Goal: Information Seeking & Learning: Check status

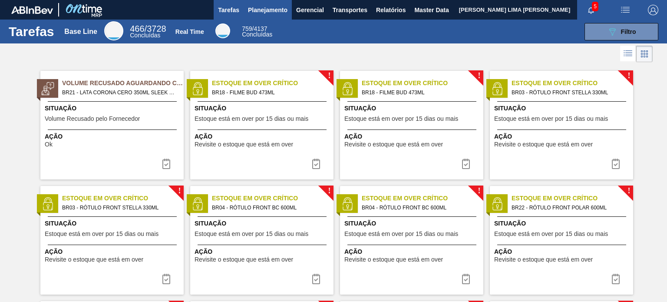
click at [275, 7] on span "Planejamento" at bounding box center [267, 10] width 39 height 10
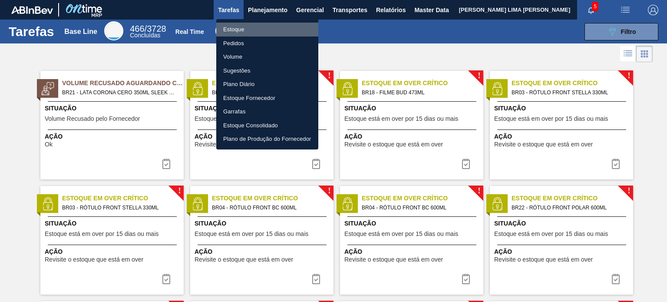
click at [252, 25] on li "Estoque" at bounding box center [267, 30] width 102 height 14
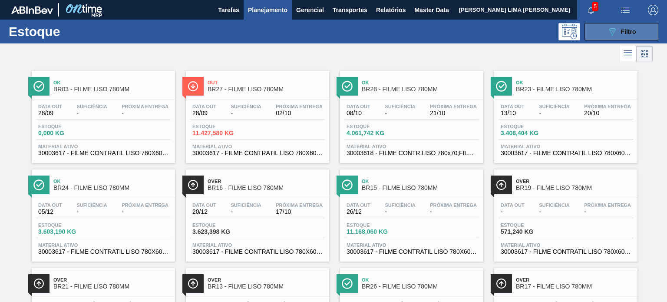
click at [602, 33] on button "089F7B8B-B2A5-4AFE-B5C0-19BA573D28AC Filtro" at bounding box center [621, 31] width 74 height 17
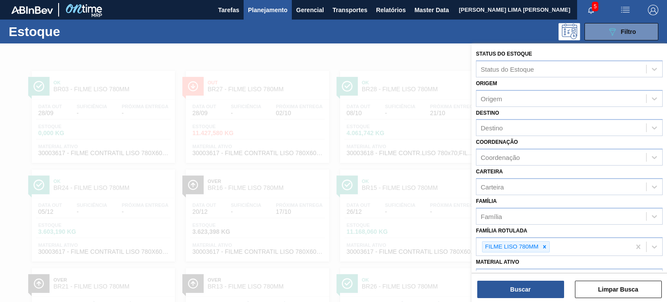
click at [304, 69] on div at bounding box center [333, 194] width 667 height 302
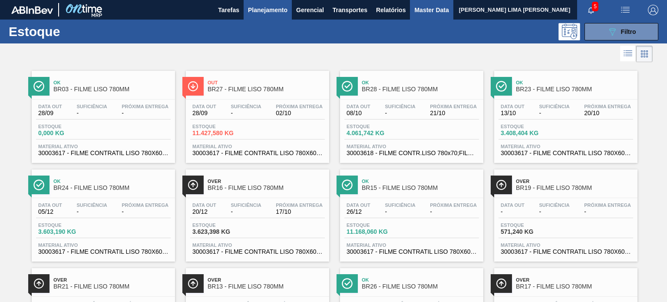
click at [423, 10] on span "Master Data" at bounding box center [431, 10] width 34 height 10
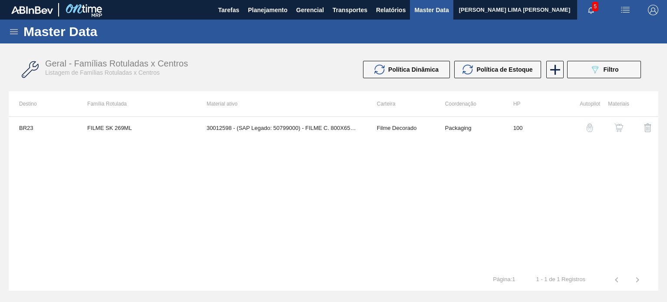
click at [12, 29] on icon at bounding box center [14, 31] width 8 height 5
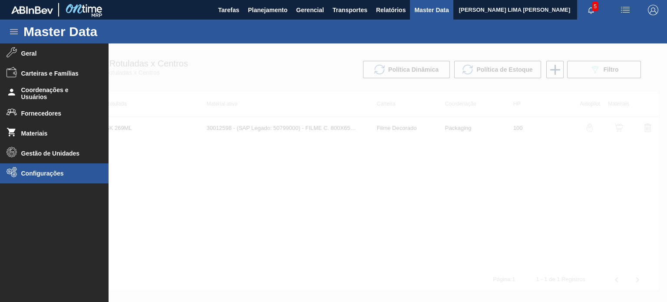
click at [62, 174] on span "Configurações" at bounding box center [57, 173] width 72 height 7
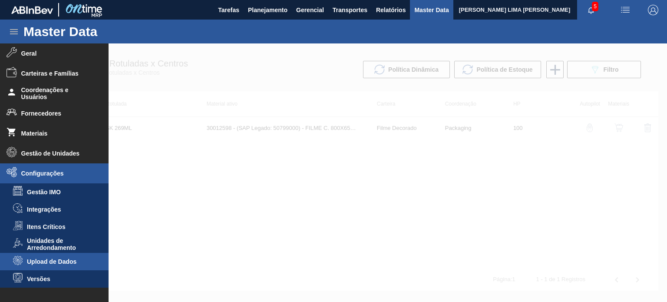
click at [69, 255] on li "Upload de Dados" at bounding box center [54, 261] width 109 height 17
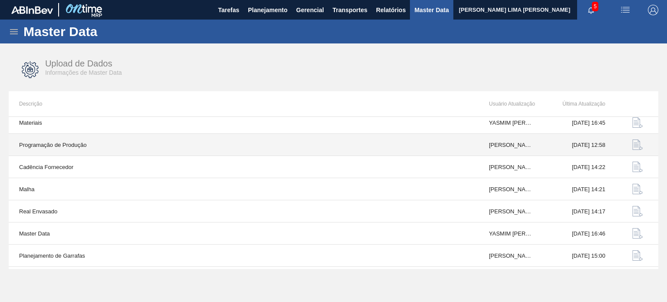
scroll to position [90, 0]
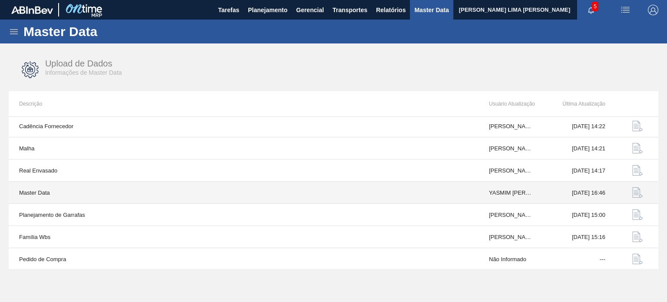
click at [639, 192] on img "button" at bounding box center [637, 192] width 10 height 10
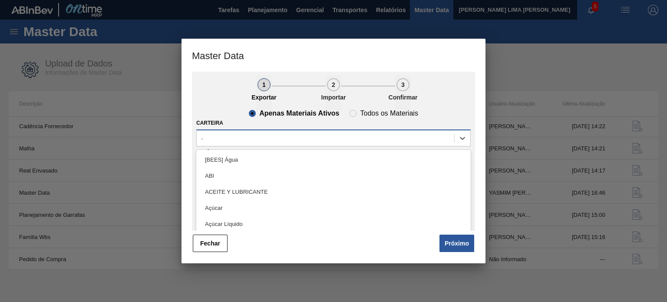
click at [255, 138] on div "-" at bounding box center [325, 138] width 257 height 13
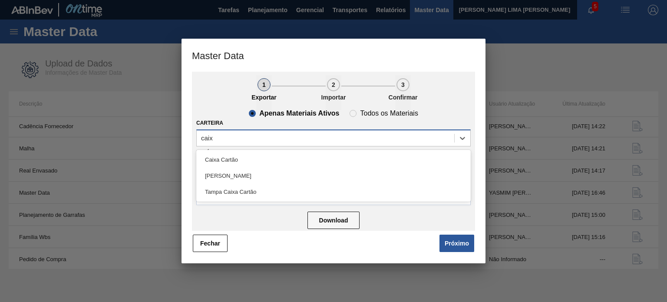
type input "caixa"
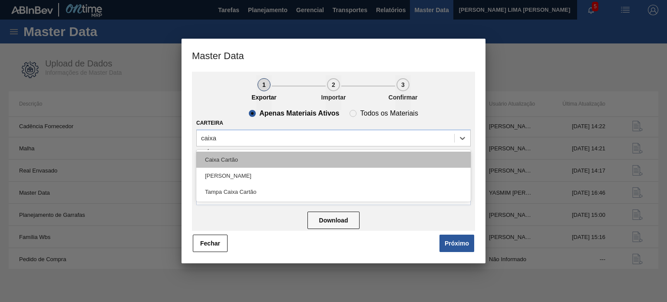
click at [246, 156] on div "Caixa Cartão" at bounding box center [333, 159] width 274 height 16
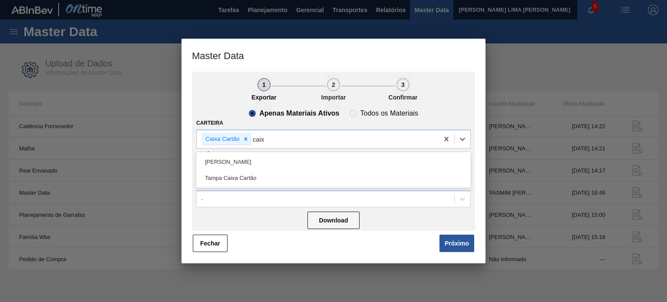
type input "caixa"
click at [246, 156] on div "[PERSON_NAME]" at bounding box center [333, 162] width 274 height 16
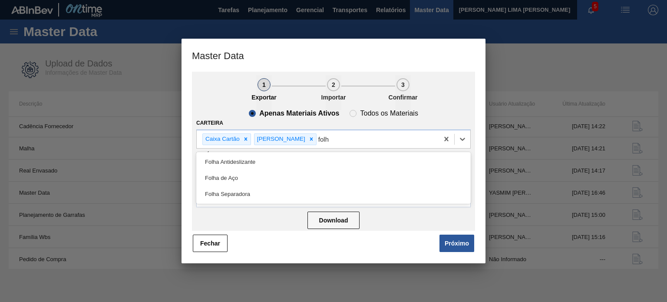
type input "folha"
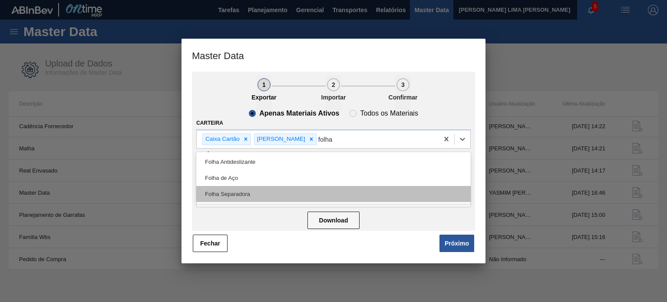
click at [246, 197] on div "Folha Separadora" at bounding box center [333, 194] width 274 height 16
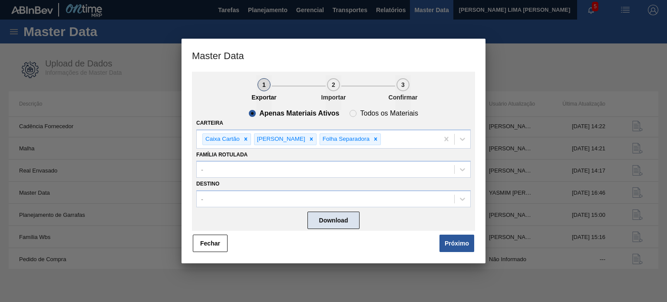
click at [347, 217] on button "Download" at bounding box center [333, 219] width 52 height 17
click at [200, 242] on button "Fechar" at bounding box center [210, 242] width 35 height 17
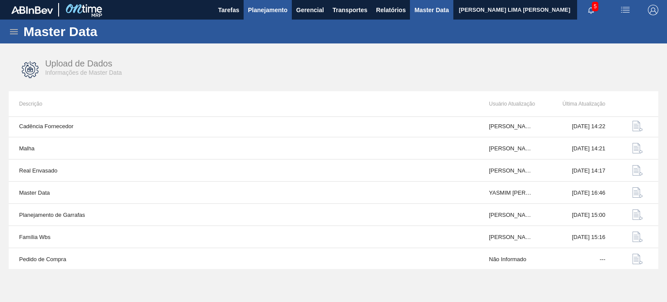
click at [285, 3] on button "Planejamento" at bounding box center [267, 10] width 48 height 20
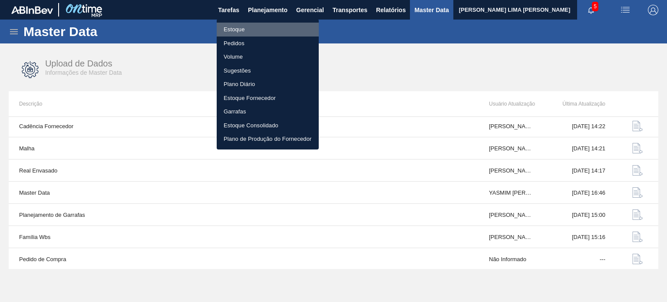
click at [259, 25] on li "Estoque" at bounding box center [268, 30] width 102 height 14
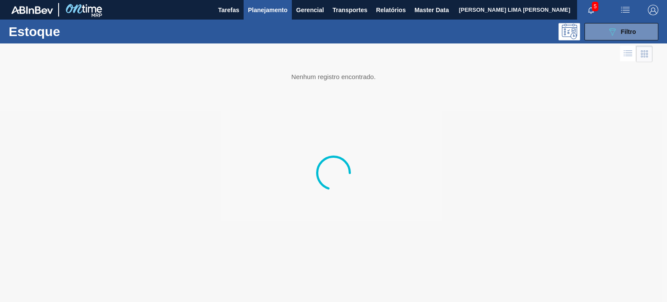
click at [599, 41] on div "Estoque 089F7B8B-B2A5-4AFE-B5C0-19BA573D28AC Filtro" at bounding box center [333, 32] width 667 height 24
click at [603, 34] on button "089F7B8B-B2A5-4AFE-B5C0-19BA573D28AC Filtro" at bounding box center [621, 31] width 74 height 17
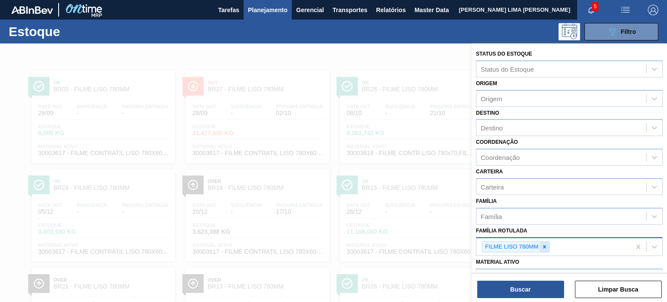
click at [541, 250] on div at bounding box center [544, 246] width 10 height 11
paste Rotulada "BANDEJA DE PAPELÃO"
type Rotulada "BANDEJA DE PAPELÃO"
click at [543, 248] on div at bounding box center [544, 246] width 10 height 11
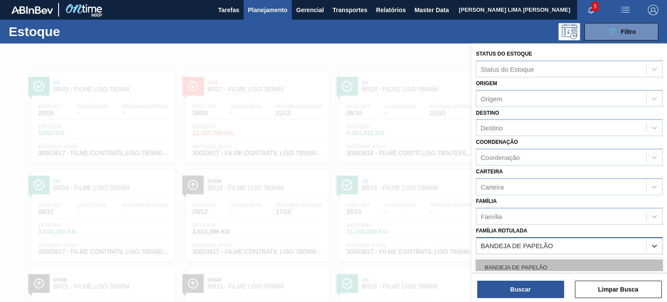
click at [536, 259] on div "BANDEJA DE PAPELÃO" at bounding box center [569, 267] width 187 height 16
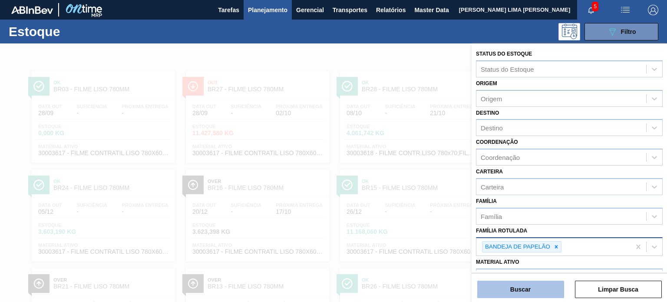
click at [534, 287] on button "Buscar" at bounding box center [520, 288] width 87 height 17
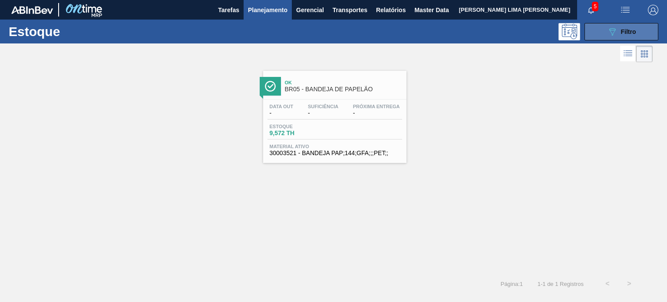
click at [627, 35] on span "Filtro" at bounding box center [628, 31] width 15 height 7
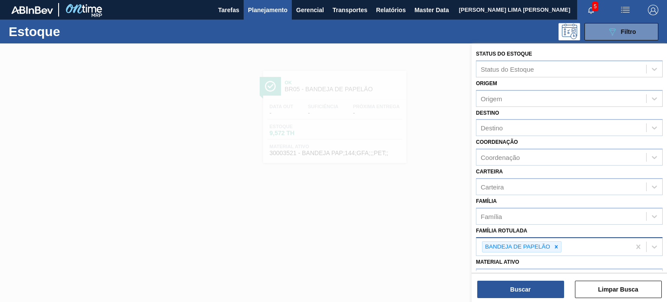
click at [547, 248] on div "BANDEJA DE PAPELÃO" at bounding box center [516, 246] width 69 height 11
click at [554, 248] on div at bounding box center [556, 246] width 10 height 11
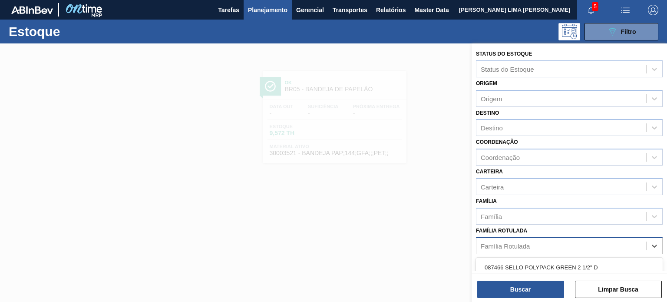
paste Rotulada "BANDEJA PAPELÃO 2PACK1L"
type Rotulada "BANDEJA PAPELÃO 2PACK1L"
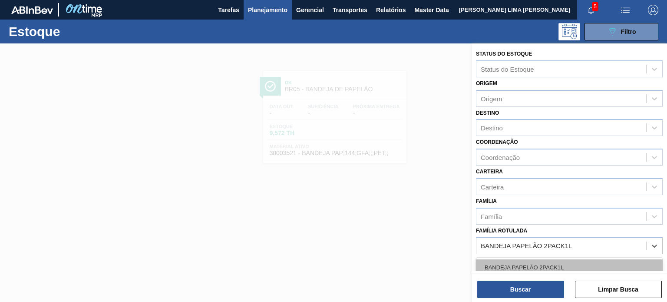
click at [550, 264] on div "BANDEJA PAPELÃO 2PACK1L" at bounding box center [569, 267] width 187 height 16
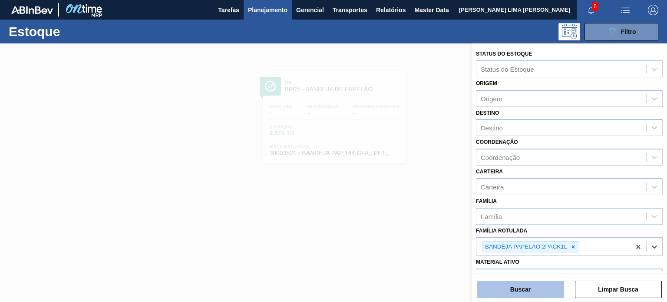
click at [545, 289] on button "Buscar" at bounding box center [520, 288] width 87 height 17
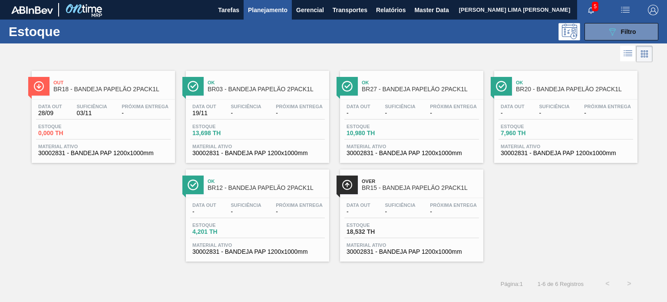
click at [257, 104] on span "Suficiência" at bounding box center [245, 106] width 30 height 5
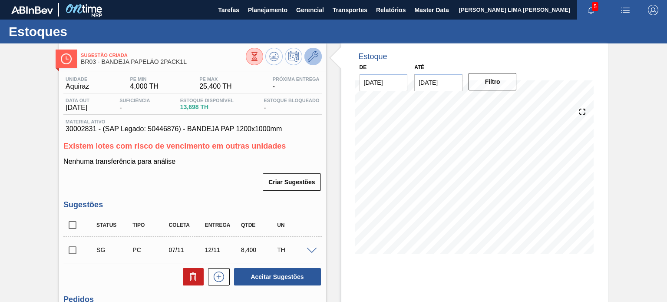
click at [313, 53] on icon at bounding box center [313, 56] width 10 height 10
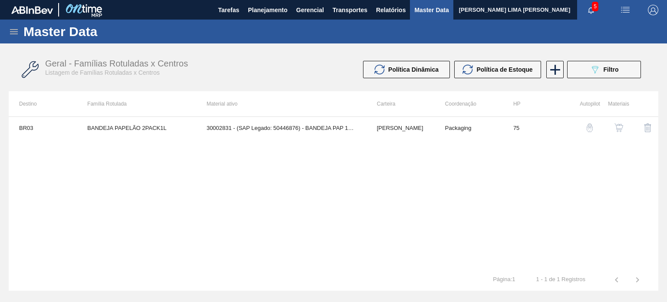
click at [615, 128] on img "button" at bounding box center [618, 127] width 9 height 9
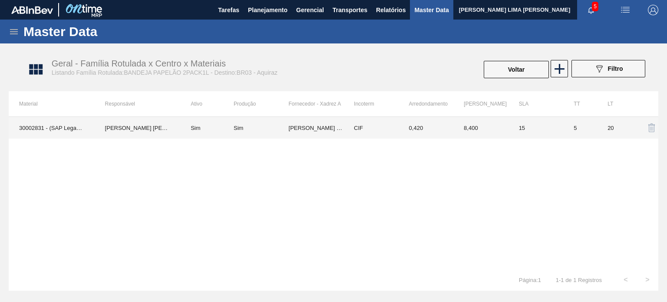
click at [421, 133] on td "0,420" at bounding box center [425, 128] width 55 height 22
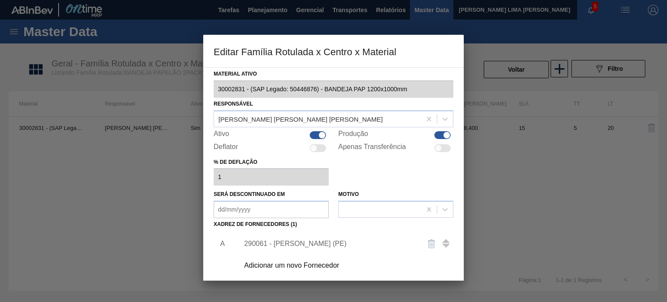
click at [323, 240] on div "290061 - [PERSON_NAME] (PE)" at bounding box center [329, 244] width 170 height 8
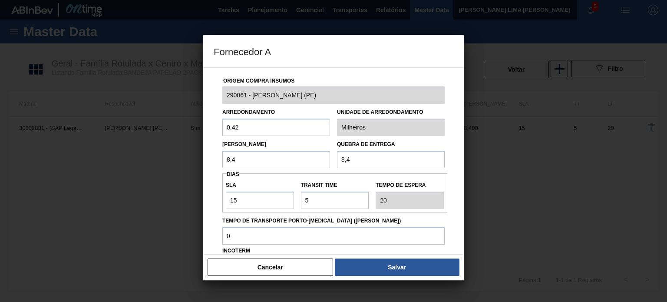
drag, startPoint x: 240, startPoint y: 154, endPoint x: 224, endPoint y: 155, distance: 16.2
click at [224, 155] on input "8,4" at bounding box center [276, 159] width 108 height 17
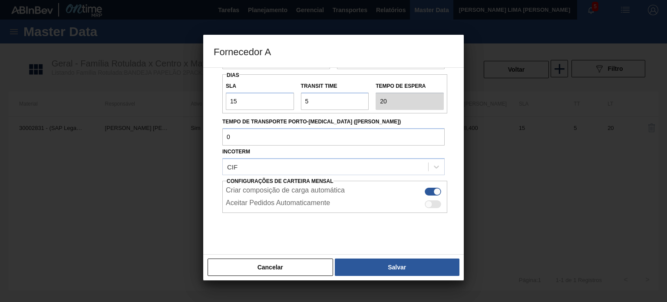
scroll to position [111, 0]
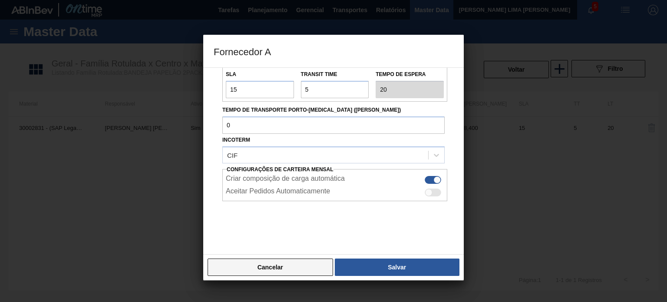
click at [295, 263] on button "Cancelar" at bounding box center [269, 266] width 125 height 17
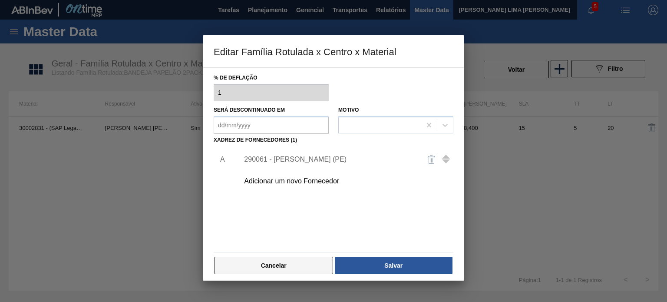
scroll to position [89, 0]
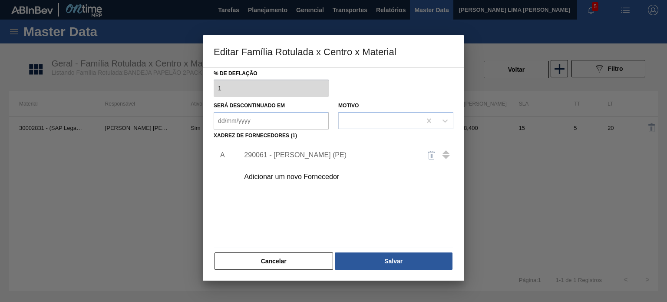
drag, startPoint x: 291, startPoint y: 260, endPoint x: 293, endPoint y: 255, distance: 5.2
click at [290, 260] on button "Cancelar" at bounding box center [273, 260] width 118 height 17
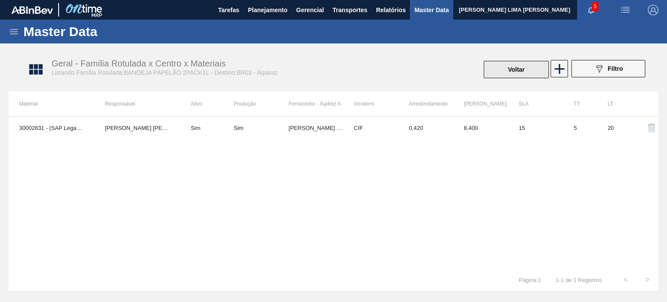
click at [505, 72] on button "Voltar" at bounding box center [515, 69] width 65 height 17
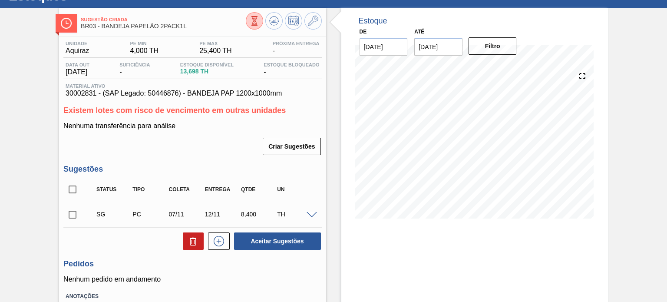
scroll to position [87, 0]
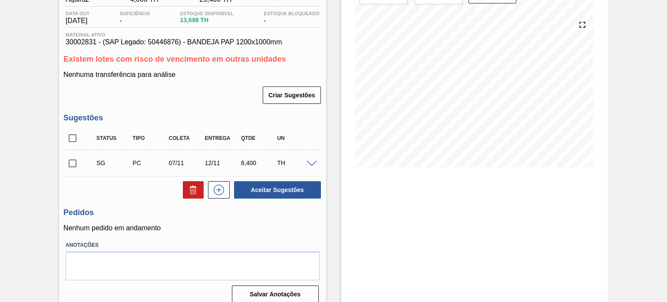
click at [307, 166] on span at bounding box center [311, 164] width 10 height 7
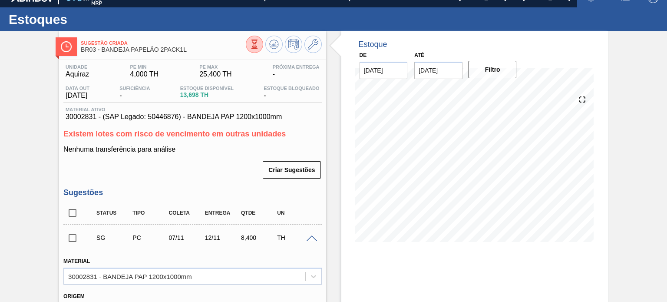
scroll to position [0, 0]
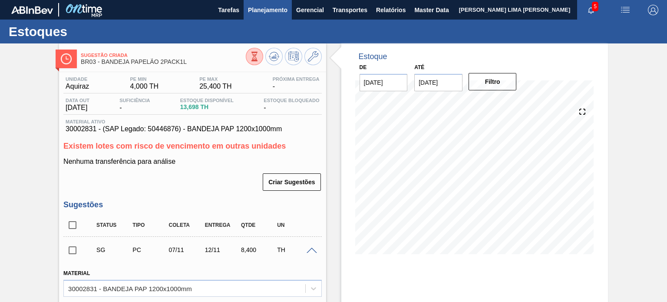
click at [252, 7] on span "Planejamento" at bounding box center [267, 10] width 39 height 10
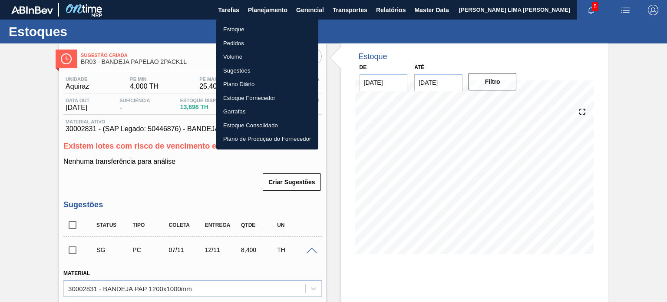
click at [246, 28] on li "Estoque" at bounding box center [267, 30] width 102 height 14
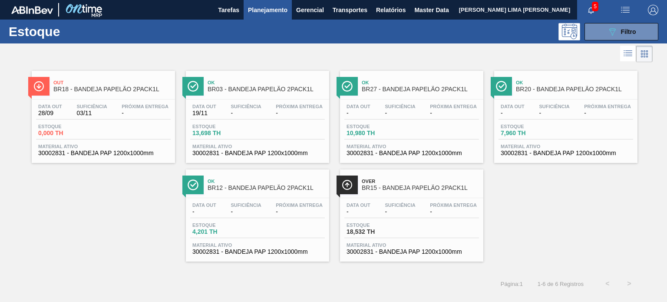
click at [146, 128] on div "Estoque 0,000 TH" at bounding box center [103, 132] width 135 height 16
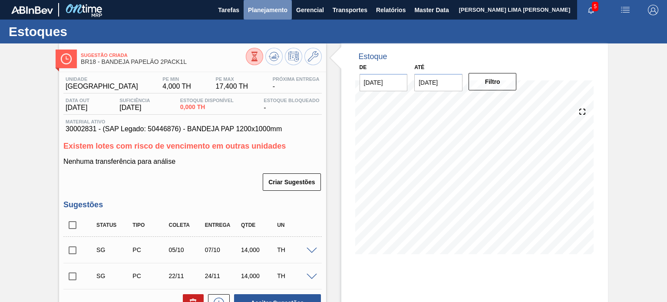
click at [285, 16] on button "Planejamento" at bounding box center [267, 10] width 48 height 20
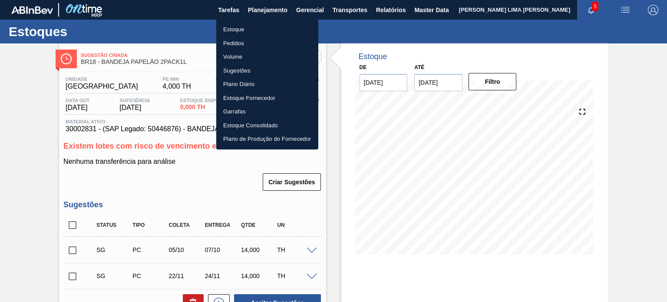
click at [266, 24] on li "Estoque" at bounding box center [267, 30] width 102 height 14
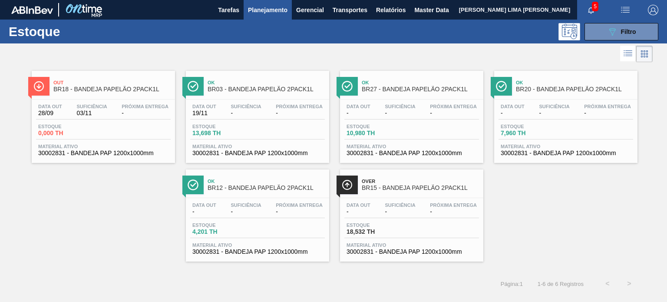
click at [598, 44] on div at bounding box center [326, 53] width 652 height 21
click at [599, 41] on div "Estoque 089F7B8B-B2A5-4AFE-B5C0-19BA573D28AC Filtro" at bounding box center [333, 32] width 667 height 24
click at [598, 36] on button "089F7B8B-B2A5-4AFE-B5C0-19BA573D28AC Filtro" at bounding box center [621, 31] width 74 height 17
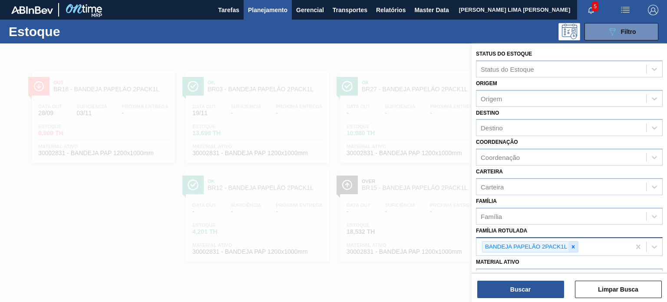
click at [573, 248] on div at bounding box center [573, 246] width 10 height 11
paste Rotulada "CAIXA PAPELÃO SK 1L"
type Rotulada "CAIXA PAPELÃO SK 1L"
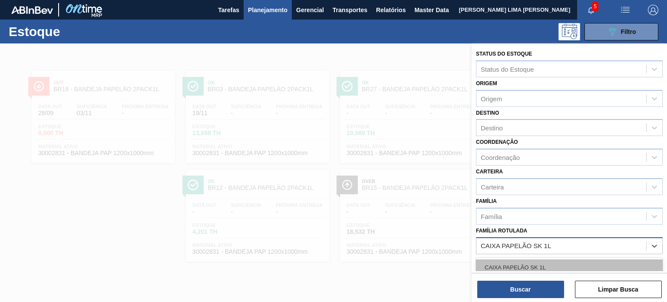
click at [552, 269] on div "CAIXA PAPELÃO SK 1L" at bounding box center [569, 267] width 187 height 16
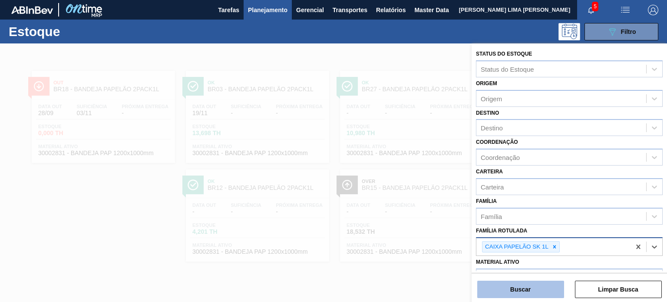
click at [544, 286] on button "Buscar" at bounding box center [520, 288] width 87 height 17
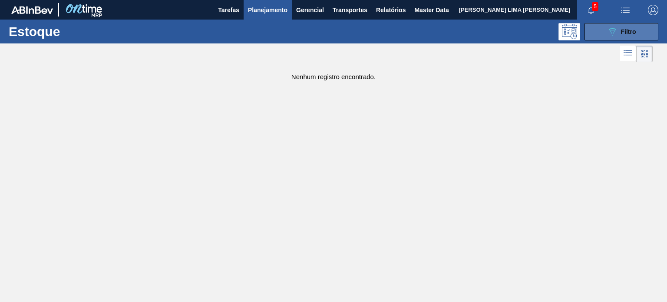
click at [607, 30] on icon "089F7B8B-B2A5-4AFE-B5C0-19BA573D28AC" at bounding box center [612, 31] width 10 height 10
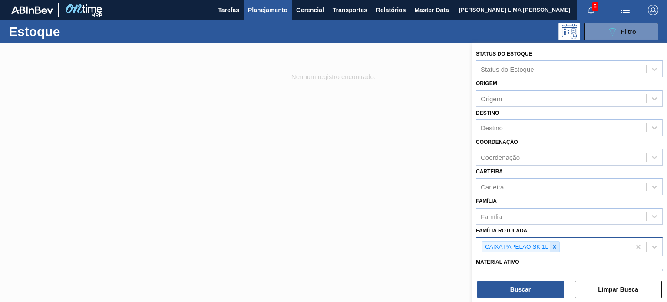
click at [553, 245] on icon at bounding box center [554, 246] width 6 height 6
paste Rotulada "CAIXA PAPELÃO ORIGINAL 600ML"
type Rotulada "CAIXA PAPELÃO ORIGINAL 600ML"
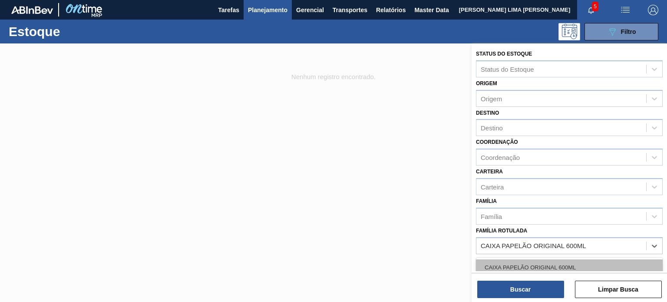
click at [550, 259] on div "CAIXA PAPELÃO ORIGINAL 600ML" at bounding box center [569, 267] width 187 height 16
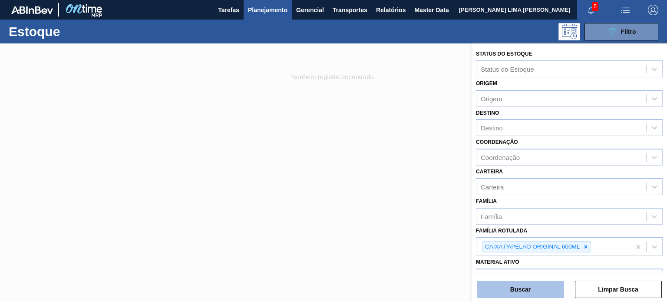
click at [549, 293] on button "Buscar" at bounding box center [520, 288] width 87 height 17
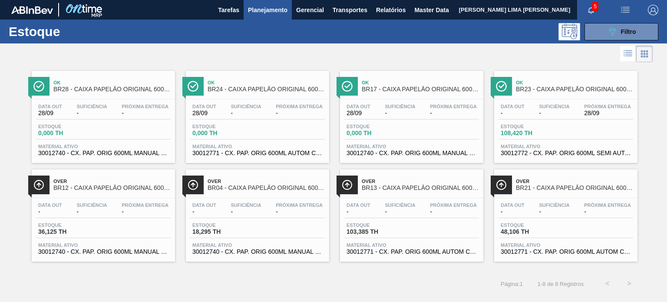
click at [522, 209] on span "-" at bounding box center [512, 211] width 24 height 7
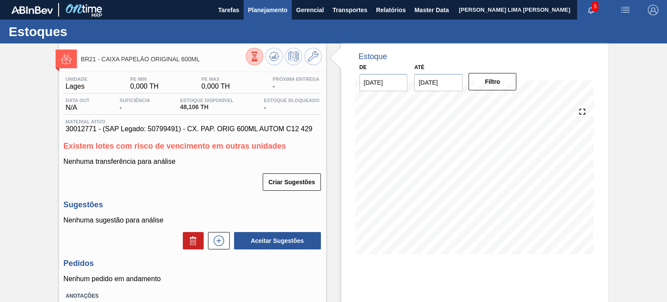
click at [270, 10] on span "Planejamento" at bounding box center [267, 10] width 39 height 10
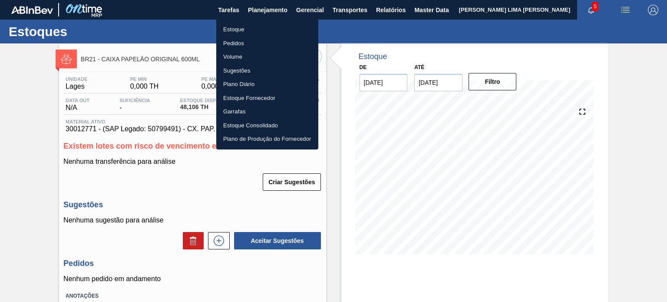
drag, startPoint x: 237, startPoint y: 25, endPoint x: 236, endPoint y: 29, distance: 4.4
click at [237, 29] on li "Estoque" at bounding box center [267, 30] width 102 height 14
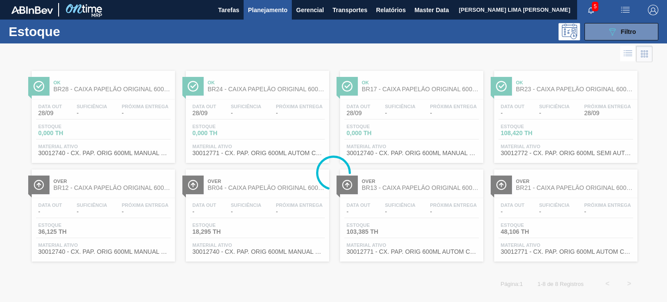
drag, startPoint x: 609, startPoint y: 35, endPoint x: 609, endPoint y: 49, distance: 14.8
click at [609, 35] on icon "089F7B8B-B2A5-4AFE-B5C0-19BA573D28AC" at bounding box center [612, 31] width 10 height 10
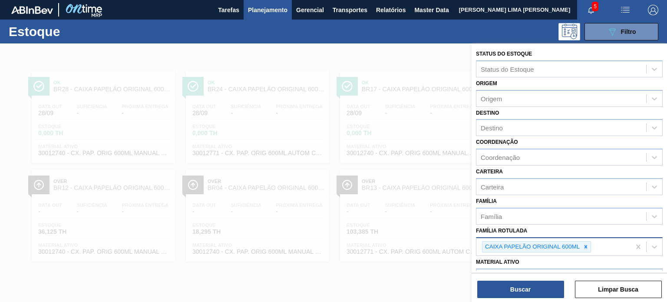
click at [587, 244] on icon at bounding box center [585, 246] width 6 height 6
paste Rotulada "FOLHA SEPARADORA"
type Rotulada "FOLHA SEPARADORA"
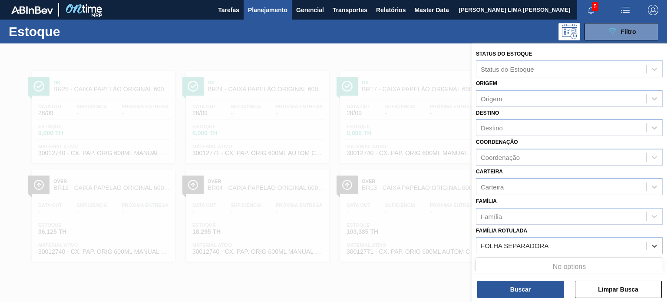
click at [558, 270] on div "No options" at bounding box center [569, 266] width 187 height 15
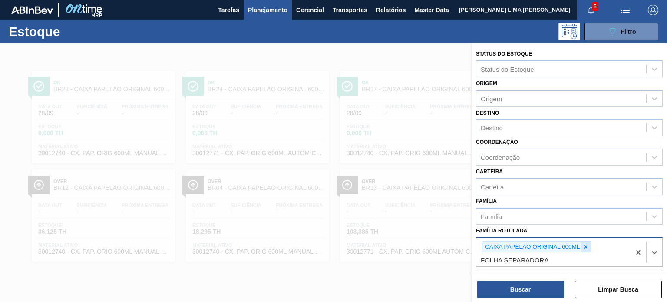
click at [588, 243] on icon at bounding box center [585, 246] width 6 height 6
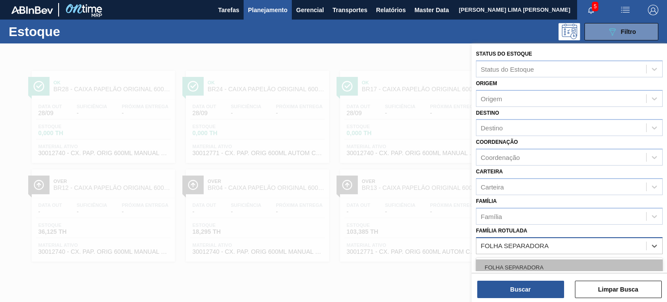
click at [550, 259] on div "FOLHA SEPARADORA" at bounding box center [569, 267] width 187 height 16
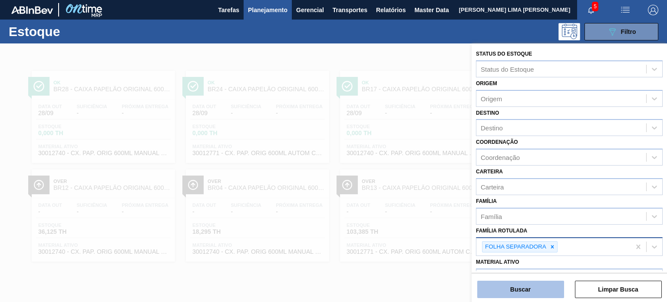
click at [531, 288] on button "Buscar" at bounding box center [520, 288] width 87 height 17
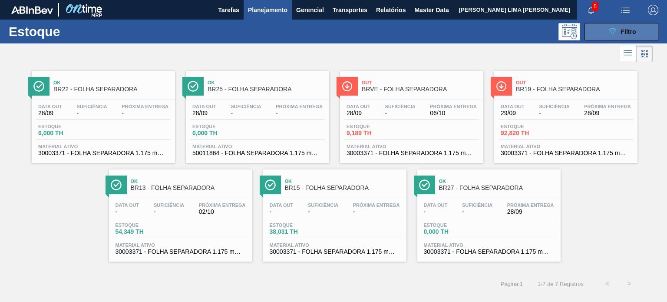
click at [599, 32] on button "089F7B8B-B2A5-4AFE-B5C0-19BA573D28AC Filtro" at bounding box center [621, 31] width 74 height 17
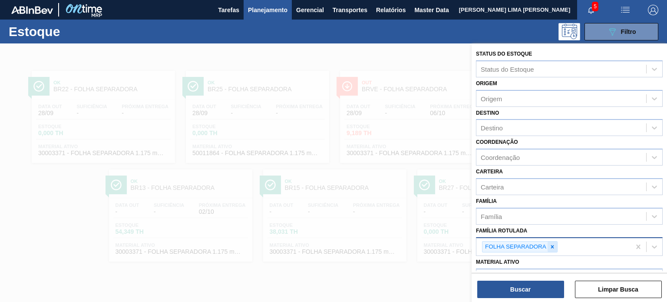
click at [556, 248] on div at bounding box center [552, 246] width 10 height 11
paste Rotulada "CAIXA PAPELÃO SK 1L"
type Rotulada "CAIXA PAPELÃO SK 1L"
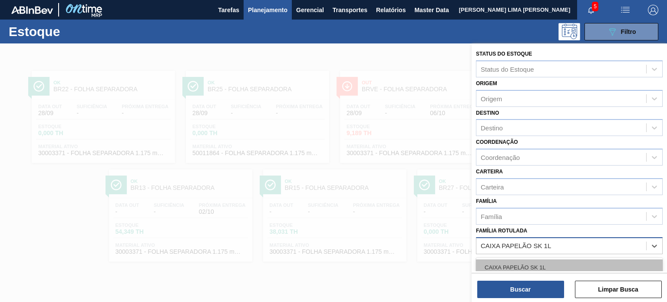
click at [537, 259] on div "CAIXA PAPELÃO SK 1L" at bounding box center [569, 267] width 187 height 16
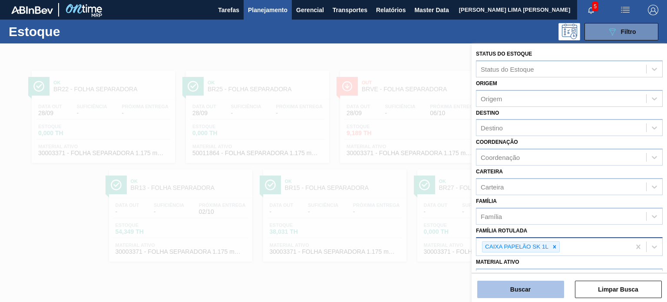
click at [525, 288] on button "Buscar" at bounding box center [520, 288] width 87 height 17
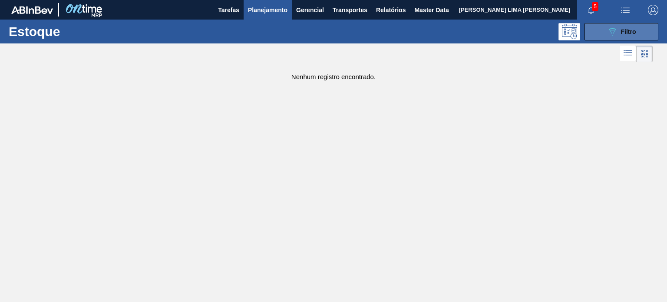
click at [615, 38] on button "089F7B8B-B2A5-4AFE-B5C0-19BA573D28AC Filtro" at bounding box center [621, 31] width 74 height 17
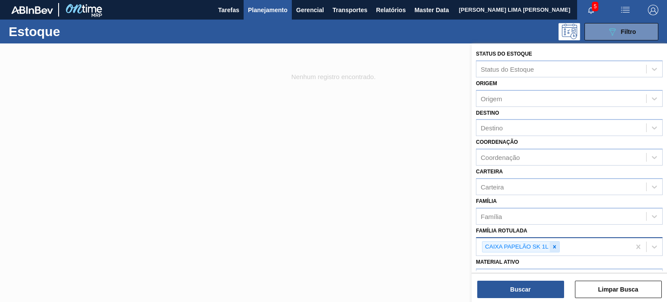
click at [549, 243] on div at bounding box center [554, 246] width 10 height 11
paste Rotulada "CAIXA PAPELÃO SK 300ML"
type Rotulada "CAIXA PAPELÃO SK 300ML"
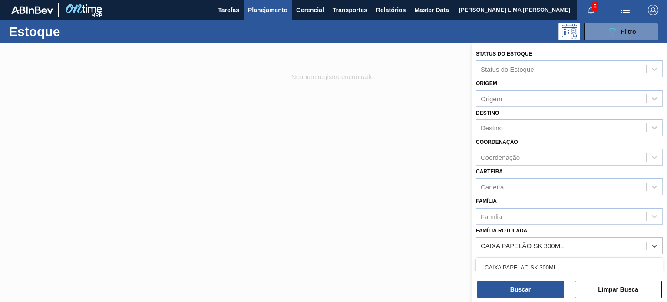
click at [540, 259] on div "CAIXA PAPELÃO SK 300ML" at bounding box center [569, 267] width 187 height 16
click at [536, 277] on div "Buscar Limpar Busca" at bounding box center [568, 285] width 195 height 24
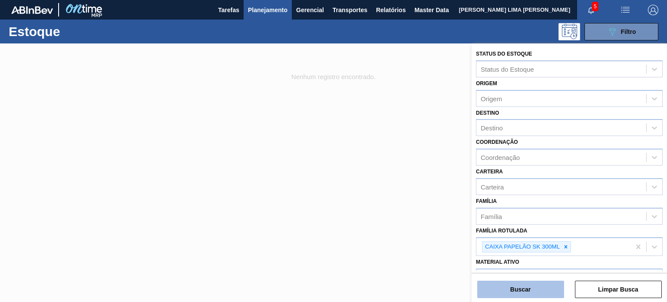
click at [533, 285] on button "Buscar" at bounding box center [520, 288] width 87 height 17
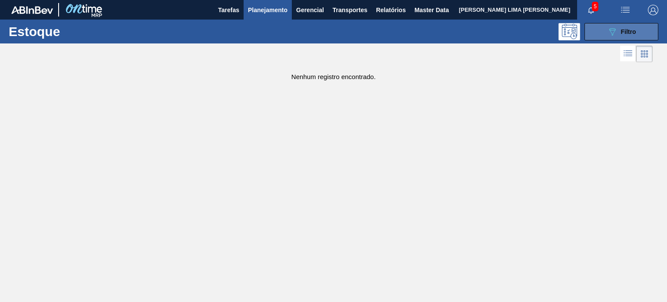
click at [639, 39] on button "089F7B8B-B2A5-4AFE-B5C0-19BA573D28AC Filtro" at bounding box center [621, 31] width 74 height 17
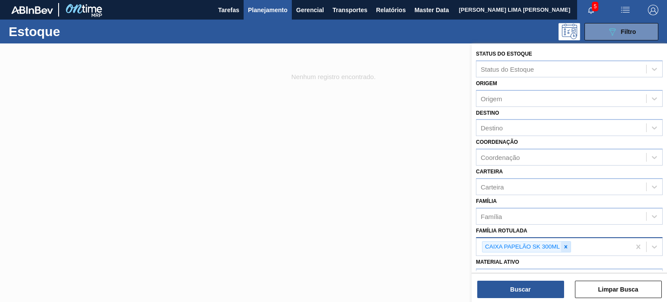
click at [562, 244] on icon at bounding box center [565, 246] width 6 height 6
paste Rotulada "CAIXA PAPELÃO SK 1L"
type Rotulada "CAIXA PAPELÃO SK 1L"
click at [541, 265] on div "CAIXA PAPELÃO SK 1L" at bounding box center [569, 267] width 187 height 16
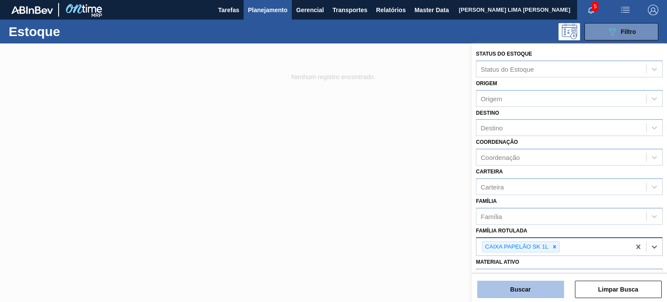
click at [536, 292] on button "Buscar" at bounding box center [520, 288] width 87 height 17
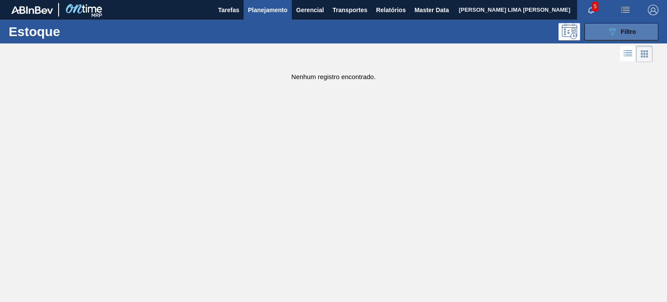
click at [597, 36] on button "089F7B8B-B2A5-4AFE-B5C0-19BA573D28AC Filtro" at bounding box center [621, 31] width 74 height 17
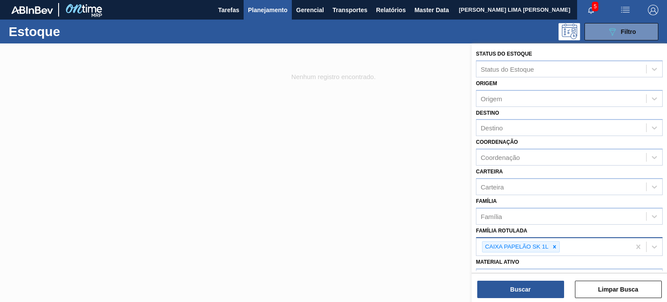
click at [553, 249] on div at bounding box center [554, 246] width 10 height 11
paste Rotulada "CAIXA CARTÃO REDMIX 269ML"
type Rotulada "CAIXA CARTÃO REDMIX 269ML"
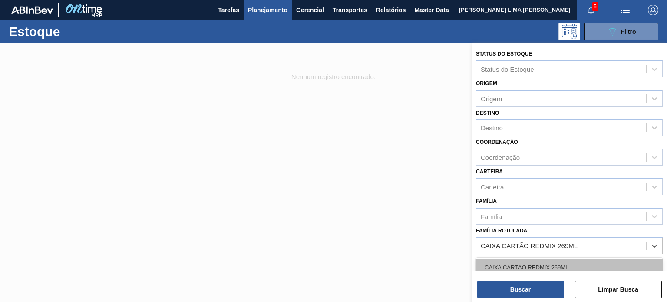
click at [546, 262] on div "CAIXA CARTÃO REDMIX 269ML" at bounding box center [569, 267] width 187 height 16
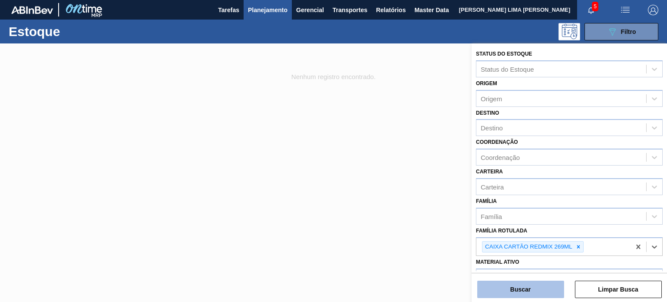
click at [539, 287] on button "Buscar" at bounding box center [520, 288] width 87 height 17
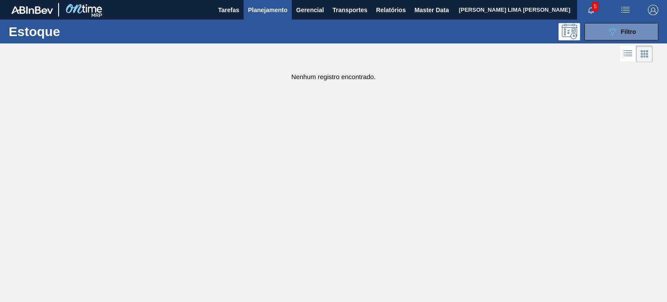
click at [640, 40] on div "Estoque 089F7B8B-B2A5-4AFE-B5C0-19BA573D28AC Filtro" at bounding box center [333, 32] width 667 height 24
click at [628, 30] on span "Filtro" at bounding box center [628, 31] width 15 height 7
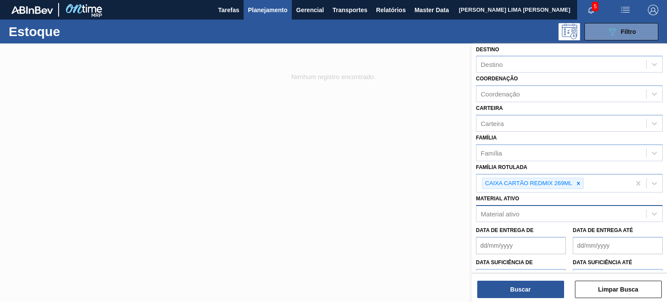
scroll to position [112, 0]
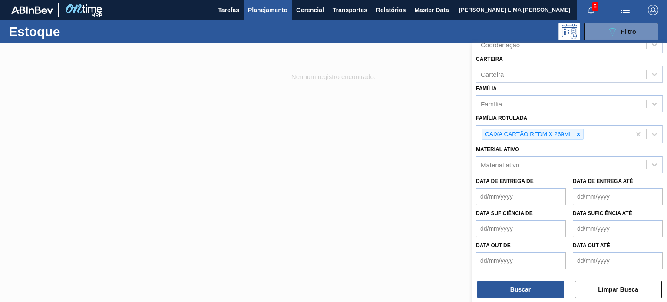
click at [369, 70] on div at bounding box center [333, 194] width 667 height 302
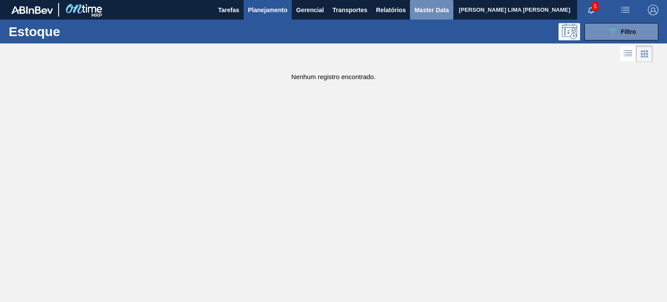
click at [430, 15] on button "Master Data" at bounding box center [431, 10] width 43 height 20
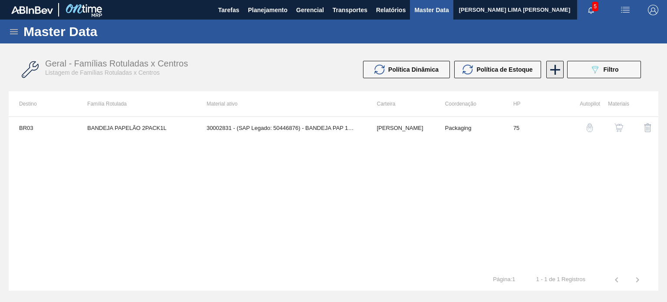
click at [556, 71] on icon at bounding box center [554, 69] width 17 height 17
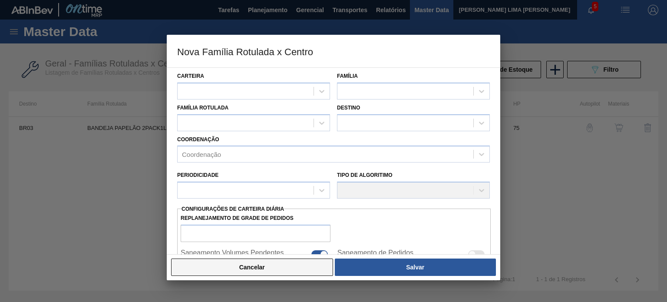
click at [300, 268] on button "Cancelar" at bounding box center [252, 266] width 162 height 17
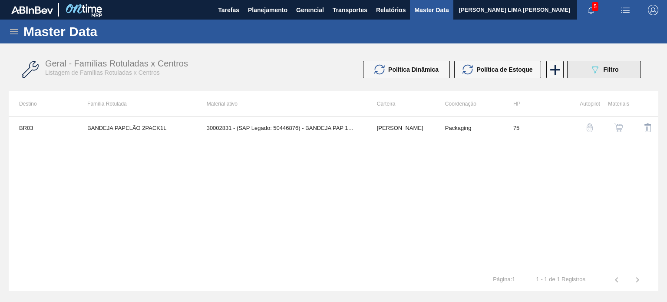
click at [604, 62] on button "089F7B8B-B2A5-4AFE-B5C0-19BA573D28AC Filtro" at bounding box center [604, 69] width 74 height 17
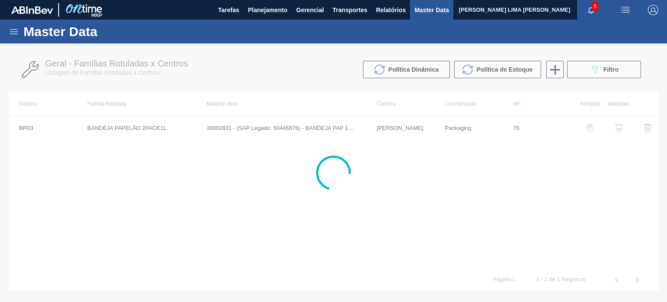
click at [591, 72] on div at bounding box center [333, 172] width 667 height 258
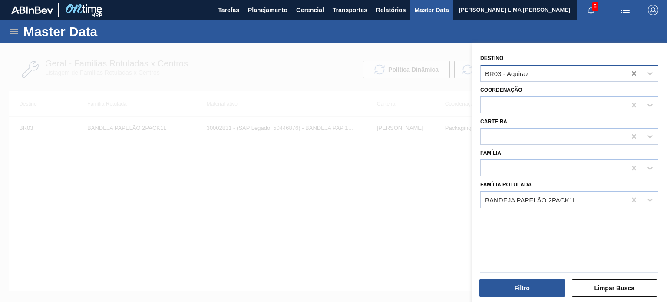
click at [634, 71] on icon at bounding box center [633, 73] width 4 height 4
click at [636, 199] on icon at bounding box center [633, 199] width 9 height 9
paste Rotulada "CAIXA CARTÃO REDMIX 269ML"
type Rotulada "CAIXA CARTÃO REDMIX 269ML"
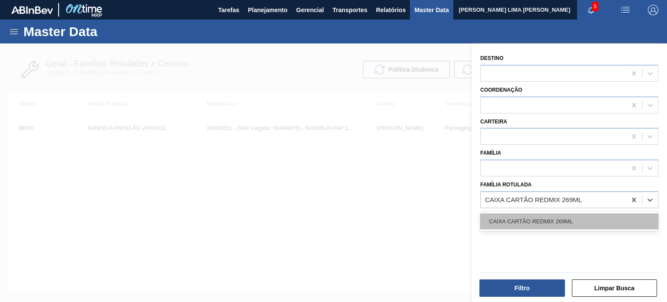
click at [557, 219] on div "CAIXA CARTÃO REDMIX 269ML" at bounding box center [569, 221] width 178 height 16
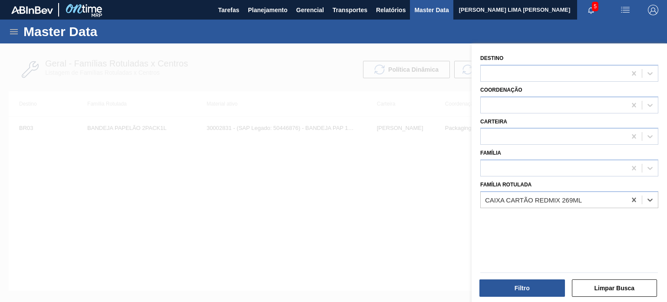
click at [546, 266] on div "Filtro Limpar Busca" at bounding box center [565, 282] width 195 height 44
click at [541, 280] on button "Filtro" at bounding box center [522, 287] width 86 height 17
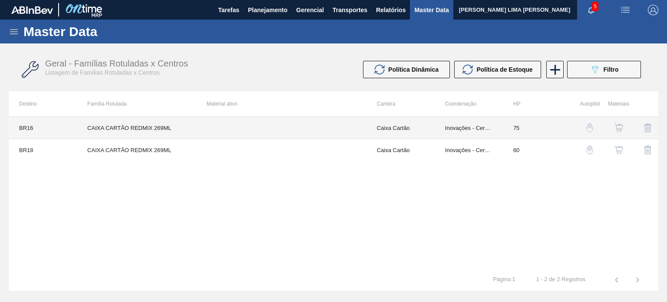
click at [327, 132] on td at bounding box center [281, 128] width 170 height 22
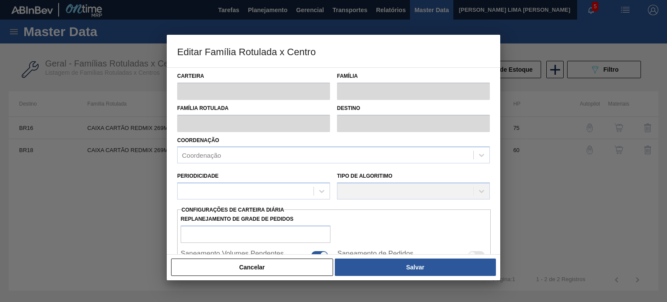
type input "Caixa Cartão"
type input "CAIXA CARTÃO REDMIX 269ML"
type input "BR16 - Jacareí"
type input "75"
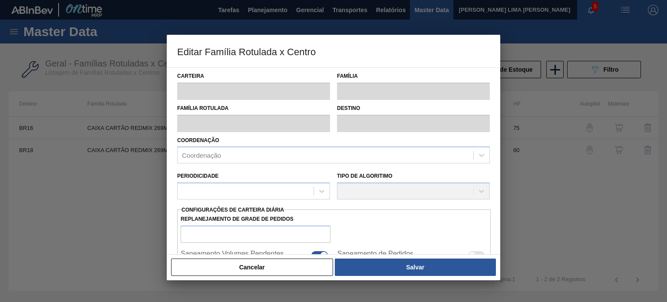
type input "31,311"
type input "195,579"
type input "40"
type input "97,018"
checkbox input "true"
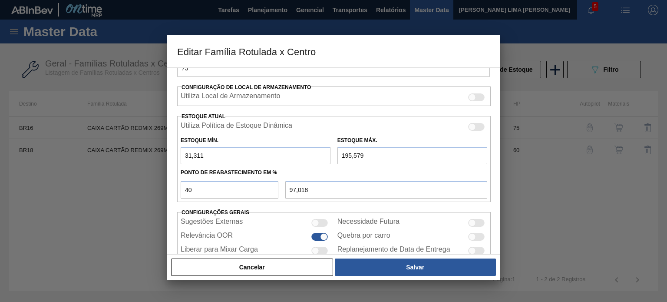
scroll to position [210, 0]
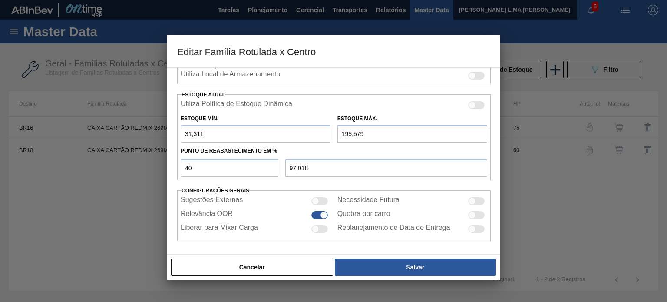
click at [296, 268] on button "Cancelar" at bounding box center [252, 266] width 162 height 17
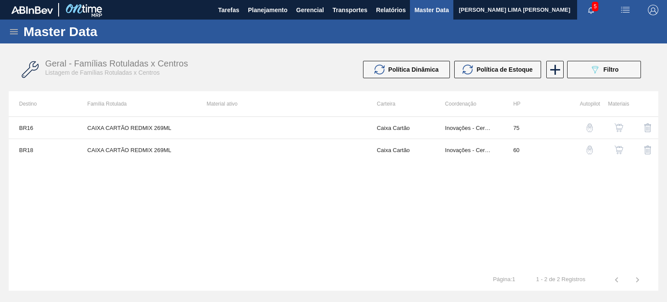
click at [615, 129] on img "button" at bounding box center [618, 127] width 9 height 9
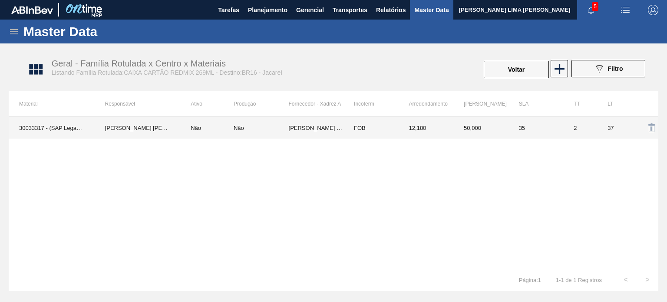
click at [330, 126] on td "[PERSON_NAME] - [GEOGRAPHIC_DATA] ([GEOGRAPHIC_DATA])" at bounding box center [316, 128] width 55 height 22
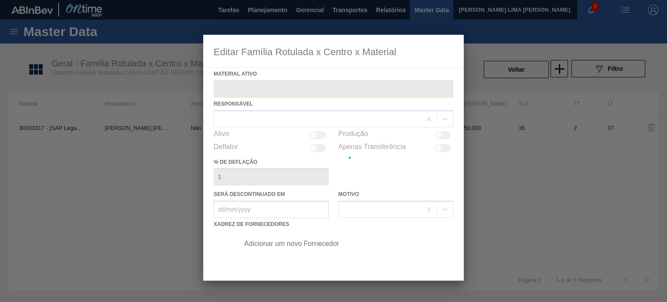
type ativo "30033317 - (SAP Legado: 50837160) - CX CT REDMIX 269ML LT C8"
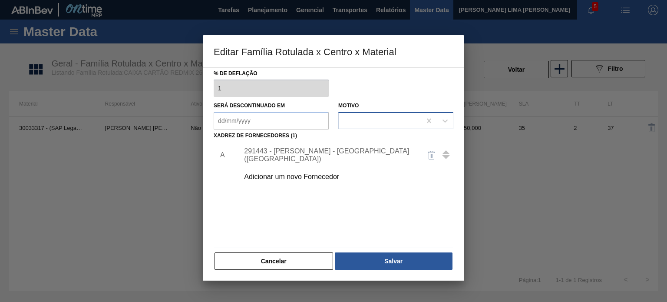
scroll to position [89, 0]
click at [299, 259] on button "Cancelar" at bounding box center [273, 260] width 118 height 17
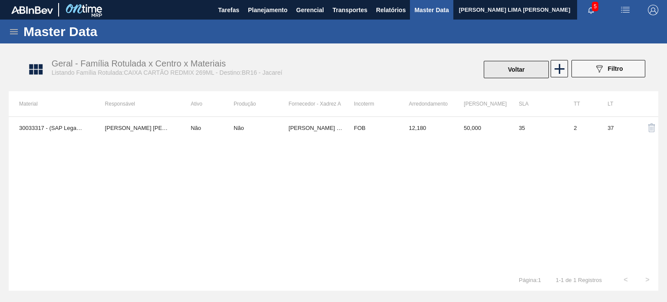
click at [516, 66] on button "Voltar" at bounding box center [515, 69] width 65 height 17
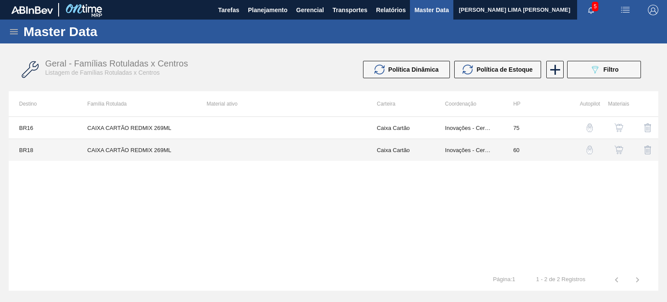
click at [434, 160] on td "Inovações - Cerveja C" at bounding box center [468, 150] width 68 height 22
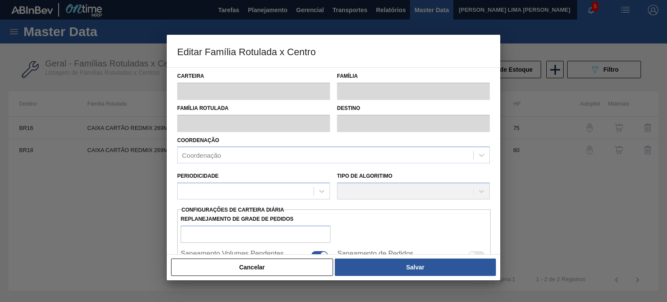
type input "Caixa Cartão"
type input "CAIXA CARTÃO REDMIX 269ML"
type input "BR18 - [GEOGRAPHIC_DATA]"
type input "60"
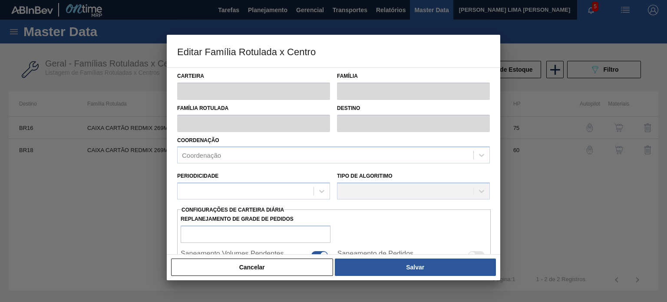
type input "0"
type input "100"
type input "0,000"
checkbox input "true"
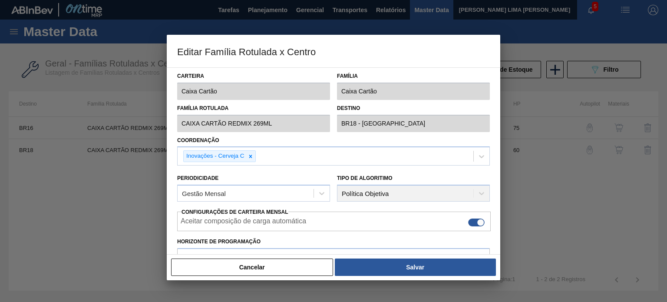
click at [289, 261] on button "Cancelar" at bounding box center [252, 266] width 162 height 17
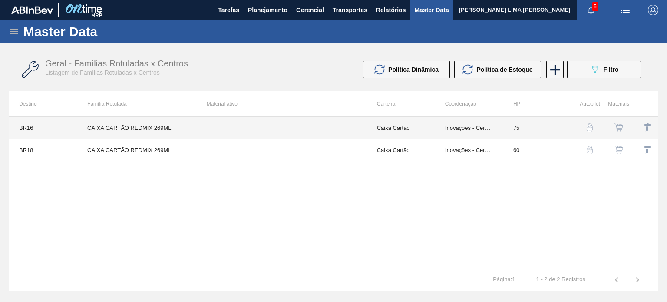
click at [271, 121] on td at bounding box center [281, 128] width 170 height 22
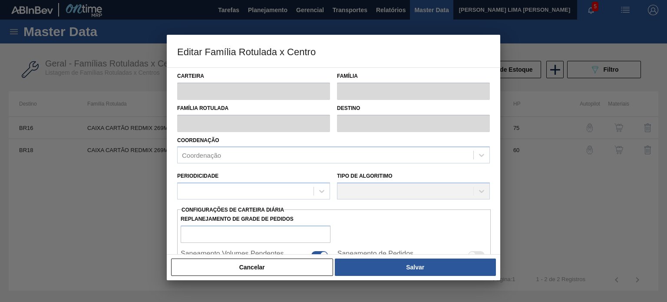
type input "Caixa Cartão"
type input "CAIXA CARTÃO REDMIX 269ML"
type input "BR16 - Jacareí"
type input "75"
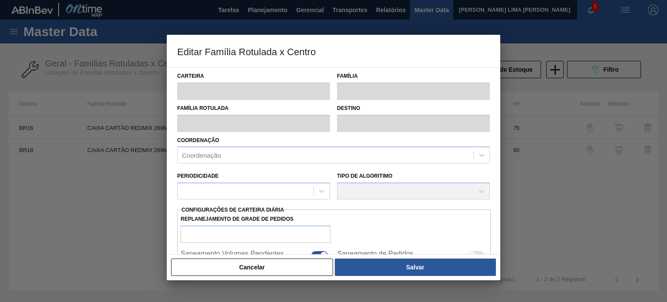
type input "31,311"
type input "195,579"
type input "40"
type input "97,018"
checkbox input "true"
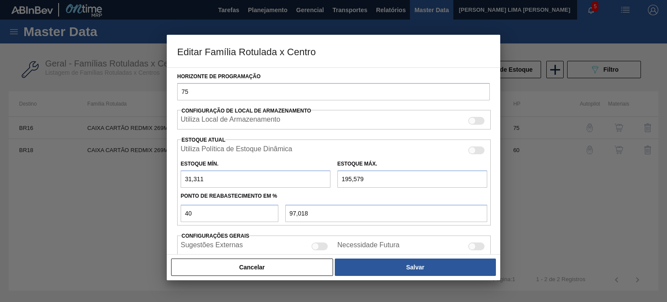
scroll to position [210, 0]
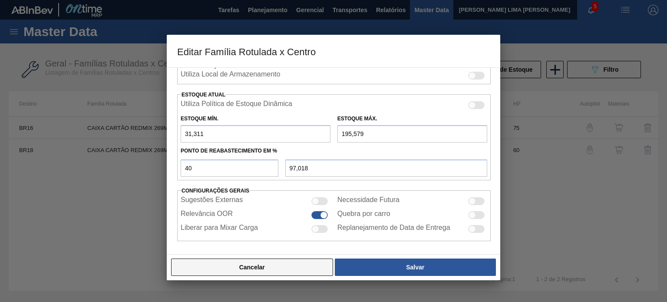
click at [292, 269] on button "Cancelar" at bounding box center [252, 266] width 162 height 17
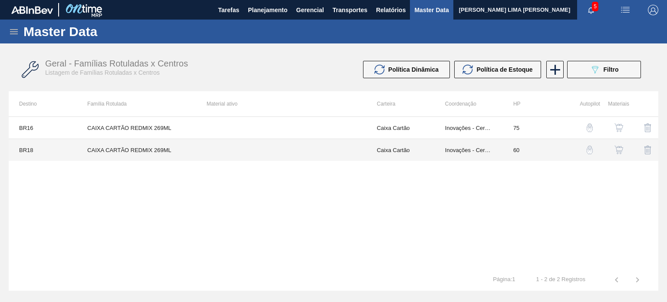
click at [438, 145] on td "Inovações - Cerveja C" at bounding box center [468, 150] width 68 height 22
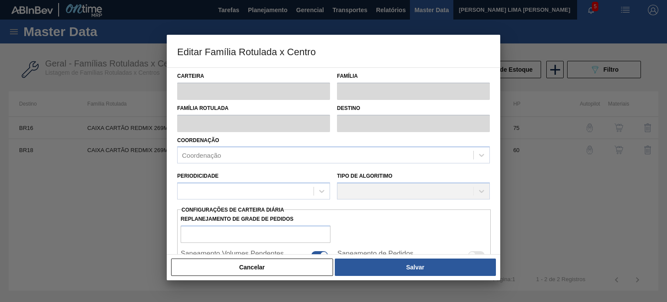
type input "Caixa Cartão"
type input "CAIXA CARTÃO REDMIX 269ML"
type input "BR18 - [GEOGRAPHIC_DATA]"
type input "60"
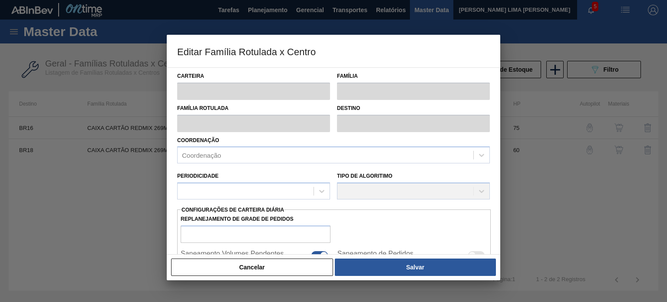
type input "0"
type input "100"
type input "0,000"
checkbox input "true"
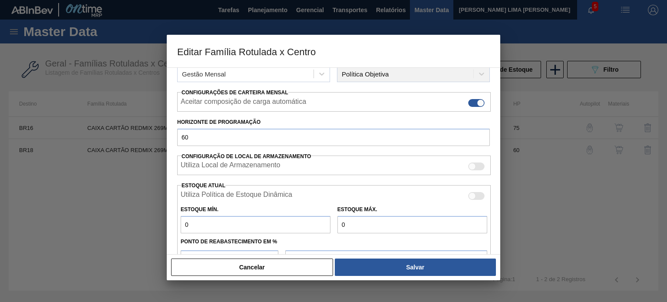
scroll to position [130, 0]
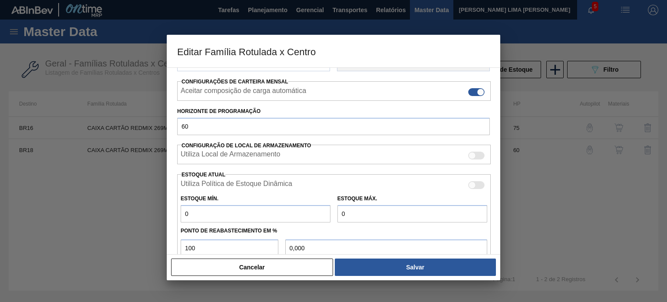
drag, startPoint x: 304, startPoint y: 269, endPoint x: 320, endPoint y: 262, distance: 17.5
click at [303, 269] on button "Cancelar" at bounding box center [252, 266] width 162 height 17
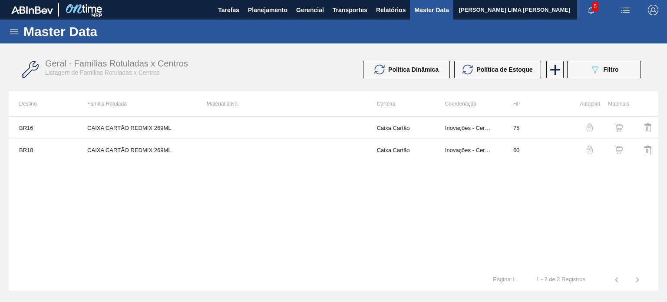
click at [618, 128] on img "button" at bounding box center [618, 127] width 9 height 9
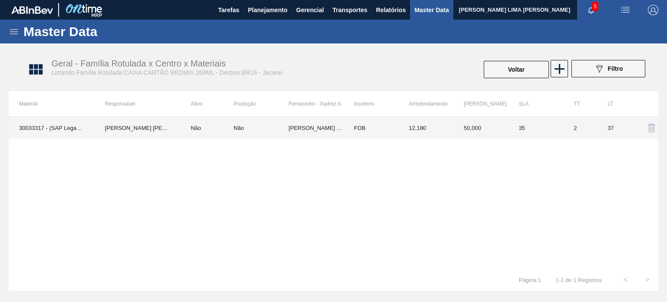
click at [452, 130] on td "12,180" at bounding box center [425, 128] width 55 height 22
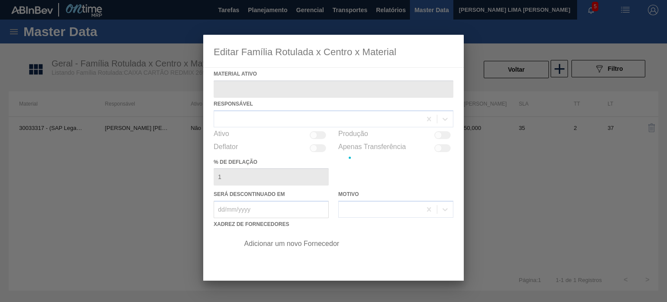
type ativo "30033317 - (SAP Legado: 50837160) - CX CT REDMIX 269ML LT C8"
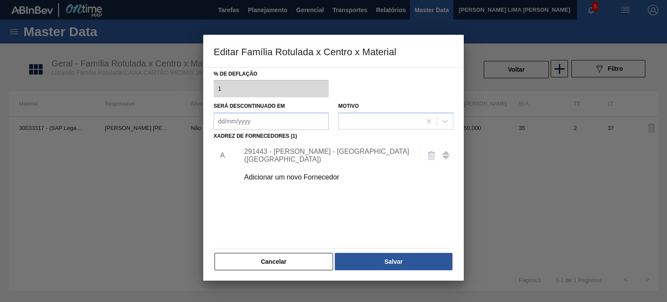
scroll to position [89, 0]
click at [296, 263] on button "Cancelar" at bounding box center [273, 260] width 118 height 17
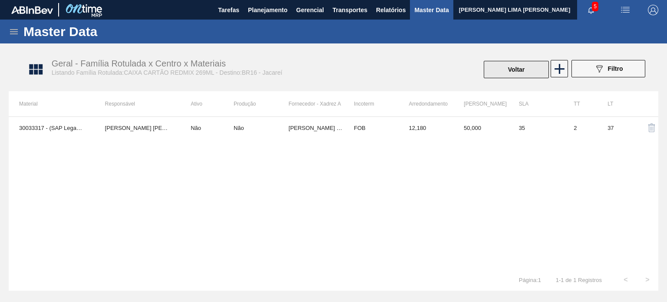
click at [503, 67] on button "Voltar" at bounding box center [515, 69] width 65 height 17
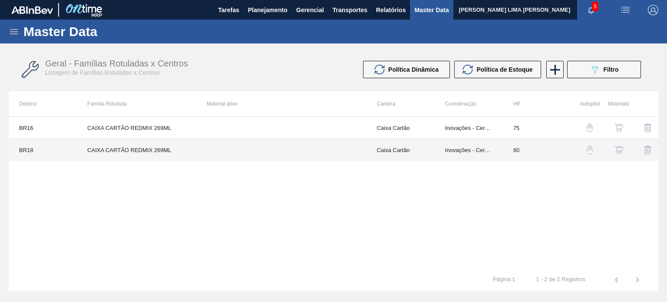
click at [395, 147] on td "Caixa Cartão" at bounding box center [400, 150] width 68 height 22
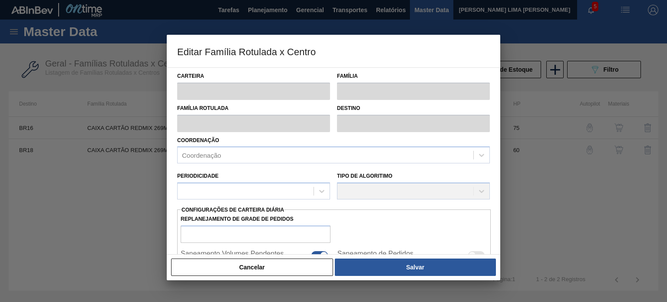
type input "Caixa Cartão"
type input "CAIXA CARTÃO REDMIX 269ML"
type input "BR18 - [GEOGRAPHIC_DATA]"
type input "60"
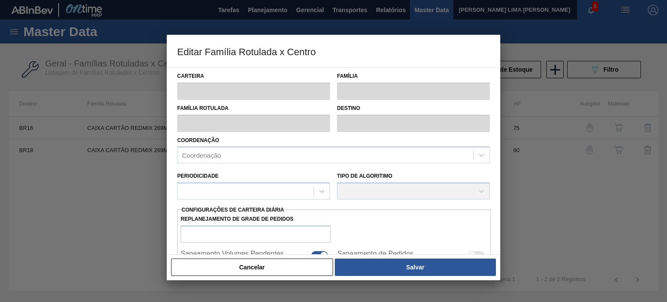
type input "0"
type input "100"
type input "0,000"
checkbox input "true"
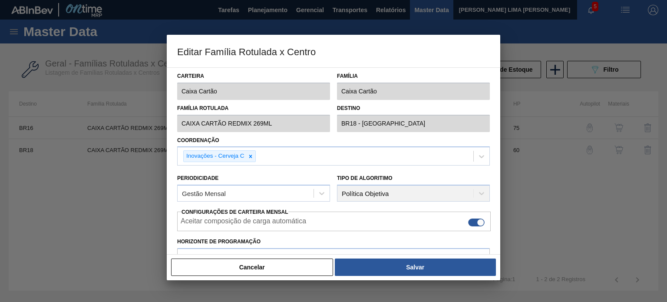
click at [305, 271] on button "Cancelar" at bounding box center [252, 266] width 162 height 17
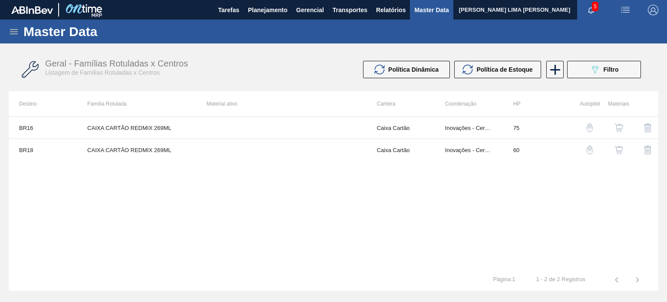
click at [616, 147] on img "button" at bounding box center [618, 149] width 9 height 9
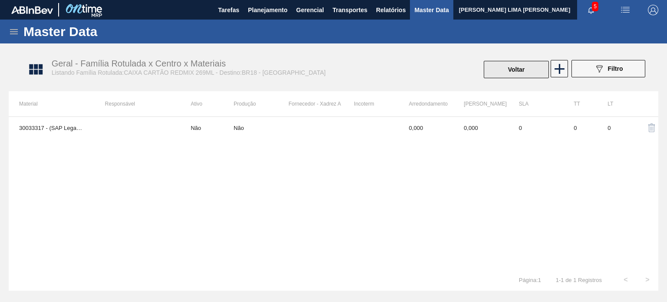
click at [514, 68] on button "Voltar" at bounding box center [515, 69] width 65 height 17
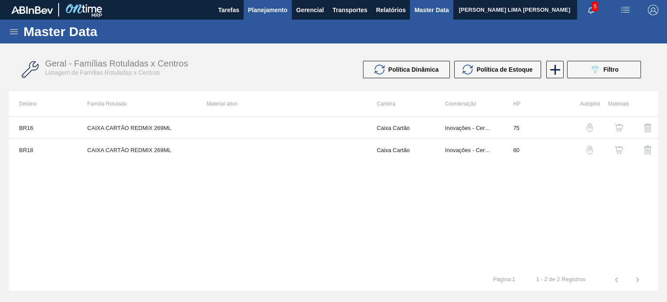
click at [282, 14] on span "Planejamento" at bounding box center [267, 10] width 39 height 10
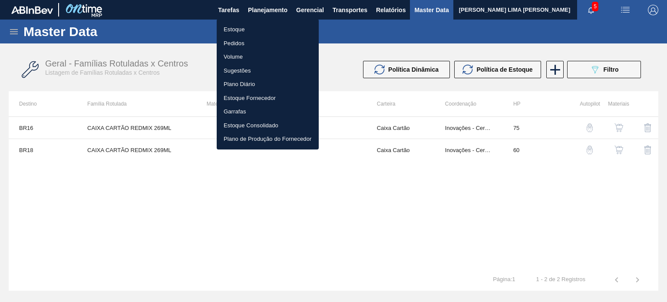
click at [270, 23] on li "Estoque" at bounding box center [268, 30] width 102 height 14
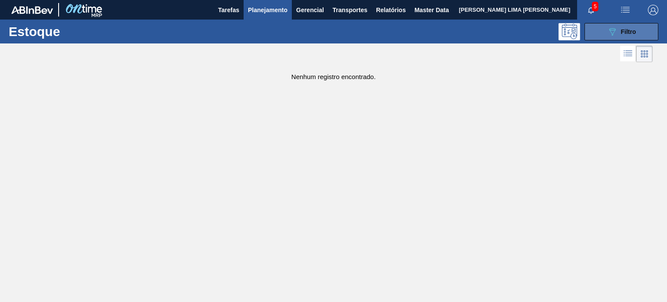
click at [610, 28] on icon "089F7B8B-B2A5-4AFE-B5C0-19BA573D28AC" at bounding box center [612, 31] width 10 height 10
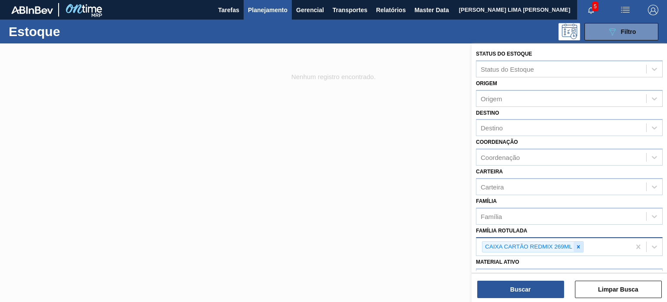
click at [578, 243] on icon at bounding box center [578, 246] width 6 height 6
paste Rotulada "FOLHA SEPARADORA"
type Rotulada "FOLHA SEPARADORA"
click at [584, 243] on div "CAIXA CARTÃO REDMIX 269ML FOLHA SEPARADORA" at bounding box center [553, 252] width 154 height 29
click at [578, 243] on icon at bounding box center [578, 246] width 6 height 6
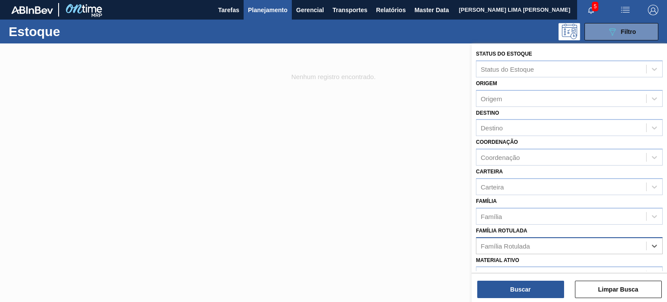
paste Rotulada "FOLHA SEPARADORA"
type Rotulada "FOLHA SEPARADORA"
click at [555, 261] on div "FOLHA SEPARADORA" at bounding box center [569, 267] width 187 height 16
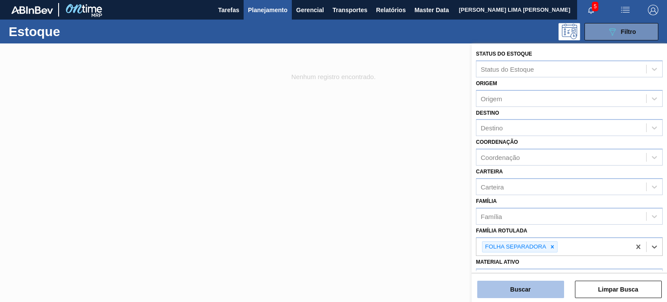
click at [541, 284] on button "Buscar" at bounding box center [520, 288] width 87 height 17
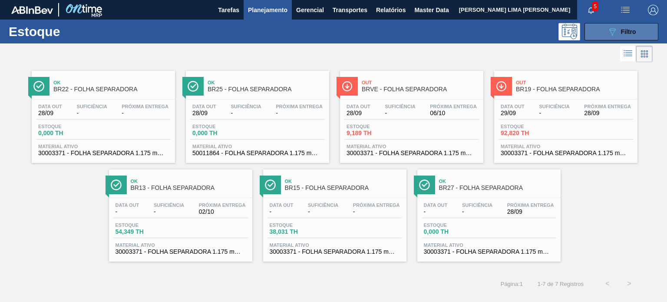
click at [609, 30] on icon at bounding box center [612, 31] width 7 height 7
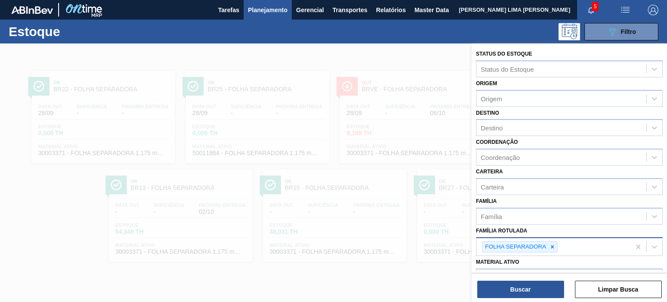
click at [553, 243] on icon at bounding box center [552, 246] width 6 height 6
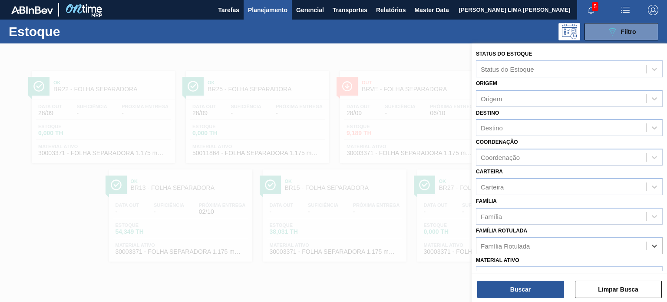
paste Rotulada "CAIXA PAPELÃO ORIGINAL 600ML"
type Rotulada "CAIXA PAPELÃO ORIGINAL 600ML"
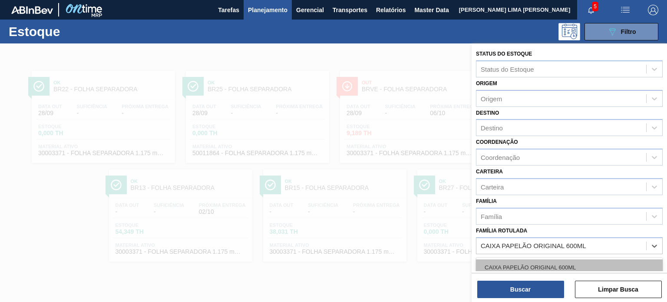
click at [542, 267] on div "CAIXA PAPELÃO ORIGINAL 600ML" at bounding box center [569, 267] width 187 height 16
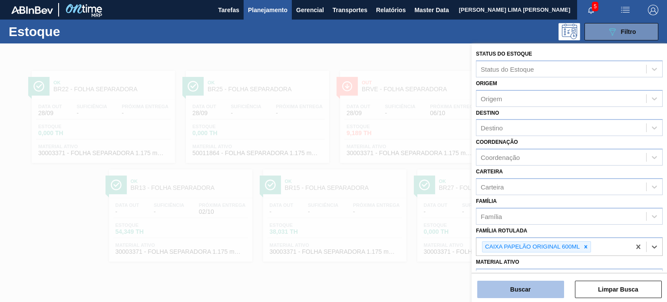
click at [538, 291] on button "Buscar" at bounding box center [520, 288] width 87 height 17
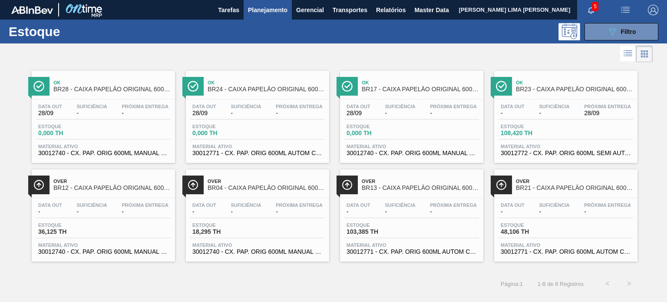
drag, startPoint x: 639, startPoint y: 31, endPoint x: 617, endPoint y: 62, distance: 38.5
click at [639, 31] on button "089F7B8B-B2A5-4AFE-B5C0-19BA573D28AC Filtro" at bounding box center [621, 31] width 74 height 17
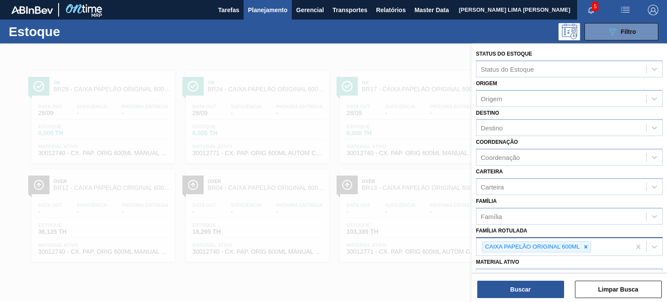
click at [586, 249] on div at bounding box center [586, 246] width 10 height 11
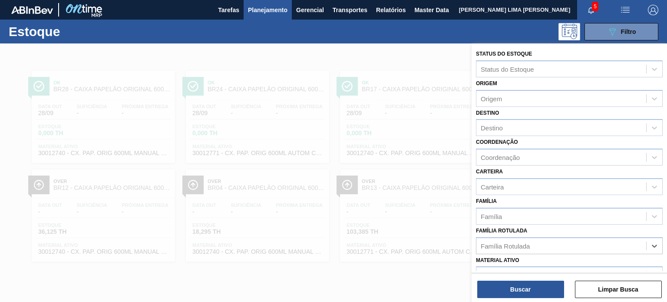
paste Rotulada "FOLHA SEPARADORA"
type Rotulada "FOLHA SEPARADORA"
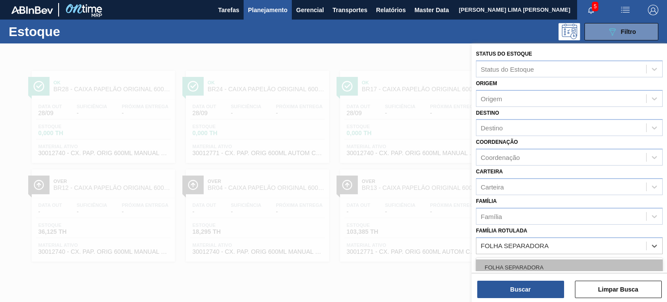
click at [547, 266] on div "FOLHA SEPARADORA" at bounding box center [569, 267] width 187 height 16
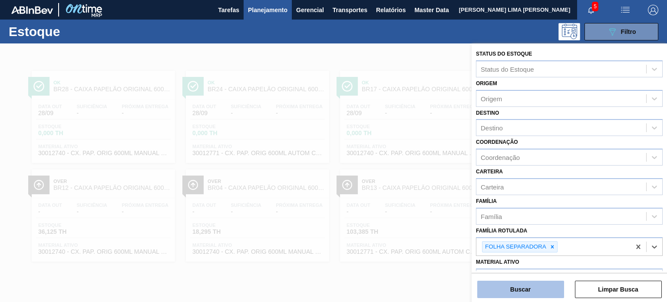
click at [530, 291] on button "Buscar" at bounding box center [520, 288] width 87 height 17
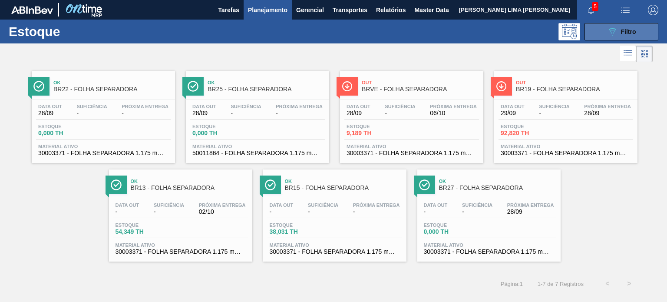
click at [611, 32] on icon "089F7B8B-B2A5-4AFE-B5C0-19BA573D28AC" at bounding box center [612, 31] width 10 height 10
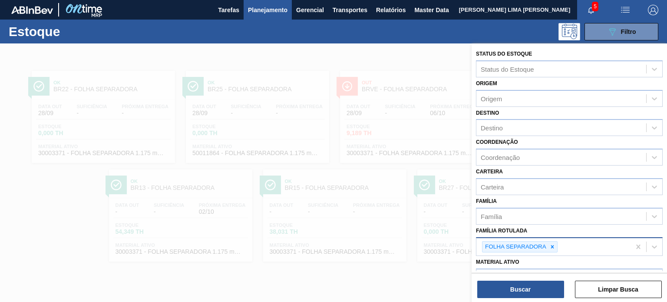
drag, startPoint x: 553, startPoint y: 244, endPoint x: 547, endPoint y: 251, distance: 9.5
click at [553, 244] on icon at bounding box center [552, 246] width 6 height 6
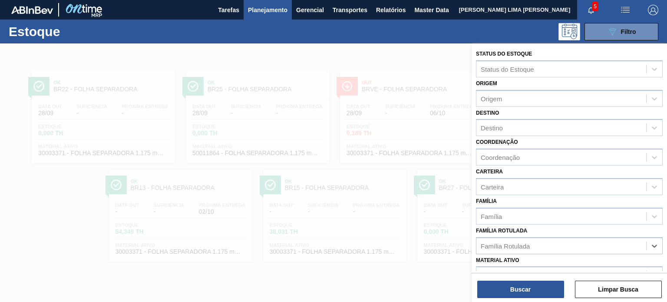
paste Rotulada "CAIXA CARTÃO BC MALZBIER 355ML"
type Rotulada "CAIXA CARTÃO BC MALZBIER 355ML"
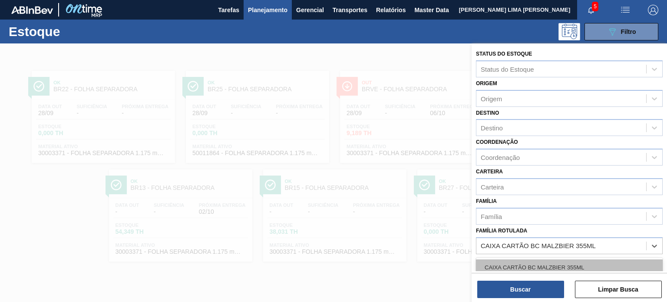
click at [535, 268] on div "CAIXA CARTÃO BC MALZBIER 355ML" at bounding box center [569, 267] width 187 height 16
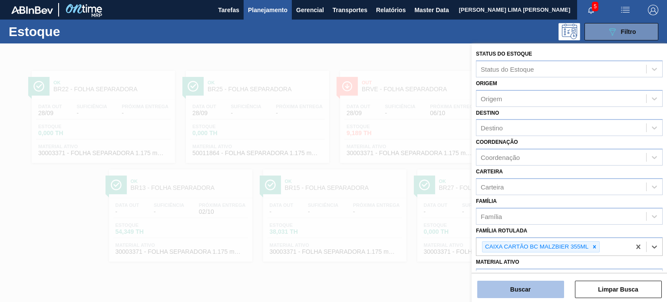
click at [537, 286] on button "Buscar" at bounding box center [520, 288] width 87 height 17
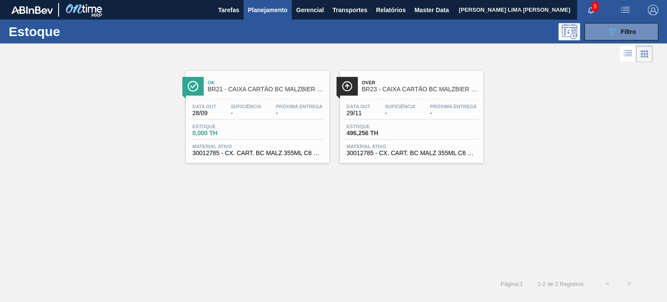
click at [605, 40] on div "Estoque 089F7B8B-B2A5-4AFE-B5C0-19BA573D28AC Filtro" at bounding box center [333, 32] width 667 height 24
click at [608, 35] on icon "089F7B8B-B2A5-4AFE-B5C0-19BA573D28AC" at bounding box center [612, 31] width 10 height 10
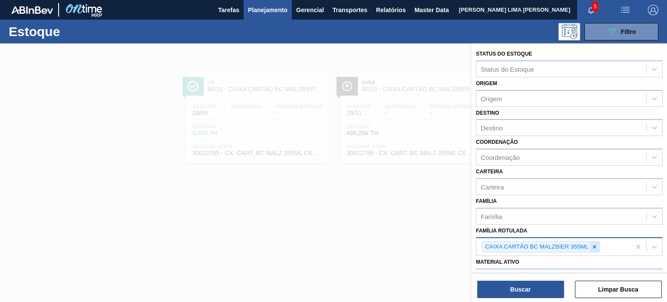
click at [595, 243] on icon at bounding box center [594, 246] width 6 height 6
paste Rotulada "FOLHA SEPARADORA"
type Rotulada "FOLHA SEPARADORA"
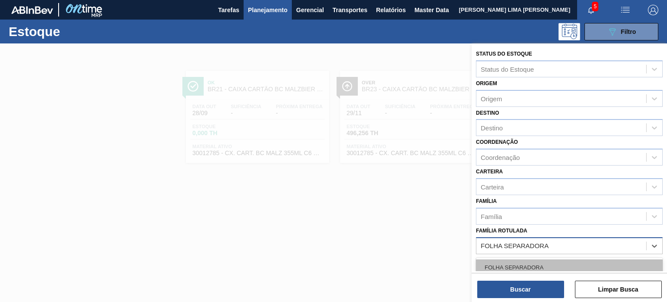
click at [568, 259] on div "FOLHA SEPARADORA" at bounding box center [569, 267] width 187 height 16
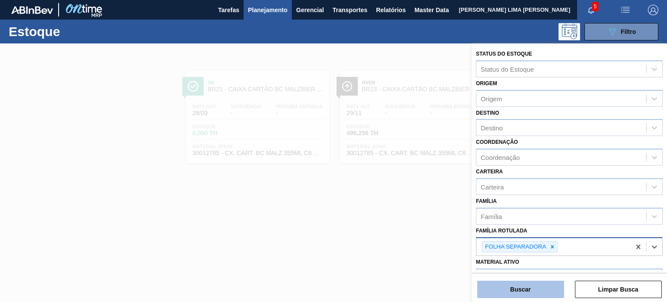
click at [526, 281] on button "Buscar" at bounding box center [520, 288] width 87 height 17
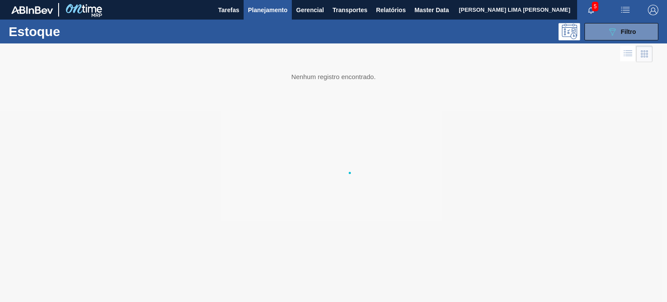
click at [522, 286] on div at bounding box center [333, 172] width 667 height 258
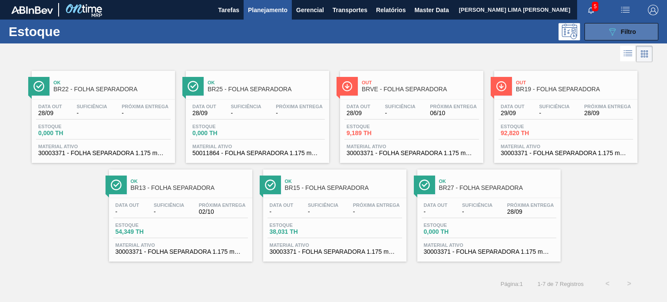
click at [608, 30] on icon "089F7B8B-B2A5-4AFE-B5C0-19BA573D28AC" at bounding box center [612, 31] width 10 height 10
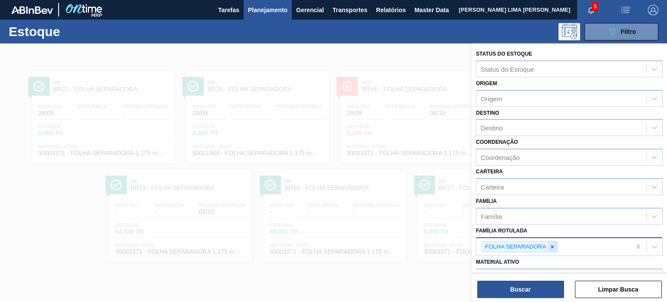
click at [551, 243] on icon at bounding box center [552, 246] width 6 height 6
click at [548, 242] on div "Família Rotulada" at bounding box center [561, 245] width 170 height 13
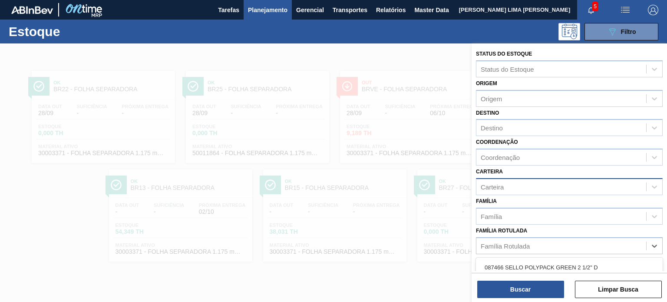
click at [516, 184] on div "Carteira" at bounding box center [561, 186] width 170 height 13
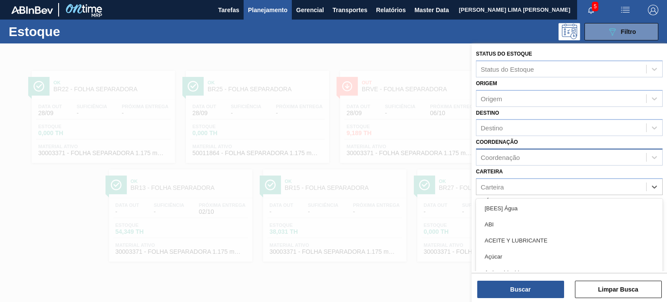
click at [507, 160] on div "Coordenação" at bounding box center [499, 157] width 39 height 7
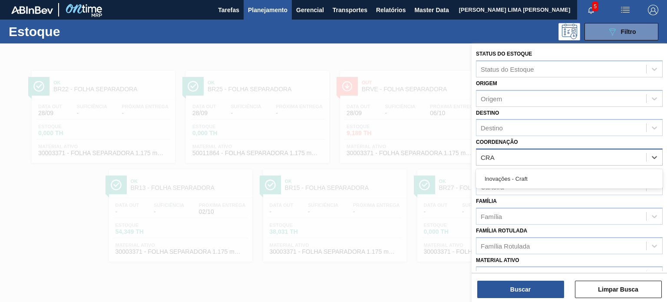
type input "CRAF"
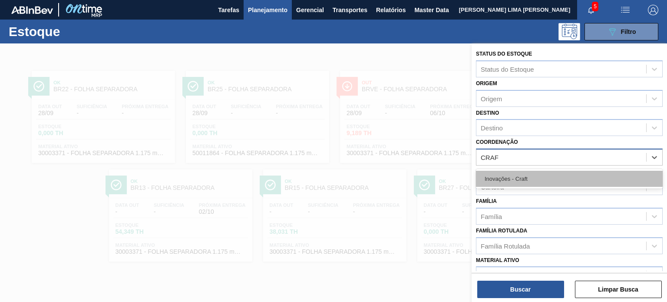
click at [504, 178] on div "Inovações - Craft" at bounding box center [569, 179] width 187 height 16
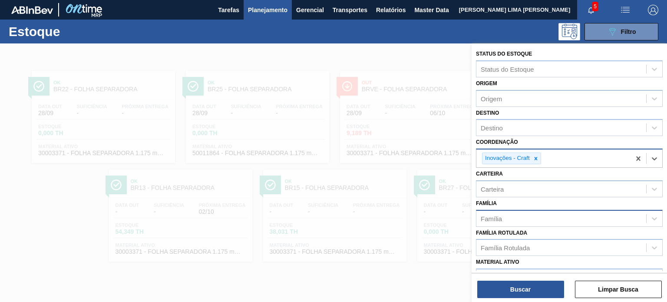
click at [503, 219] on div "Família" at bounding box center [561, 218] width 170 height 13
type input "CAIXA CA"
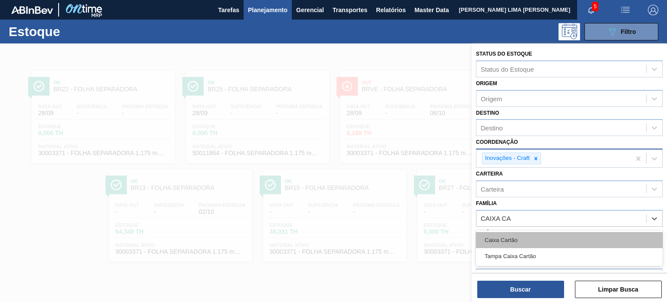
click at [521, 235] on div "Caixa Cartão" at bounding box center [569, 240] width 187 height 16
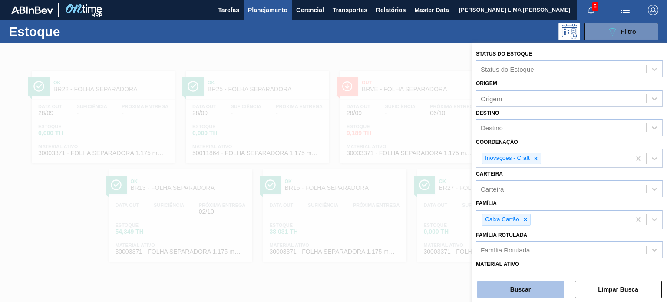
click at [519, 286] on button "Buscar" at bounding box center [520, 288] width 87 height 17
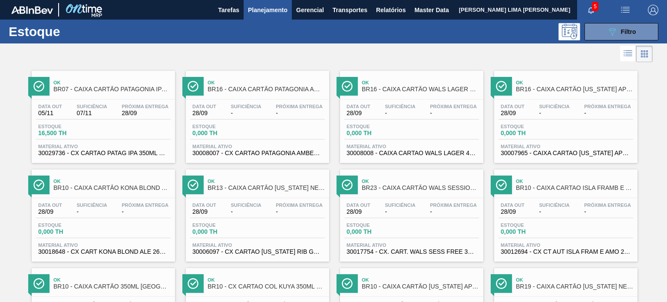
click at [288, 112] on span "-" at bounding box center [299, 113] width 47 height 7
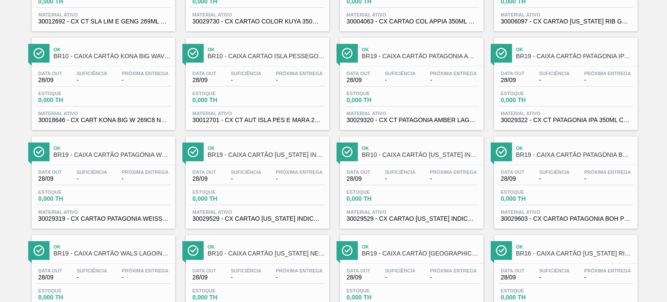
scroll to position [477, 0]
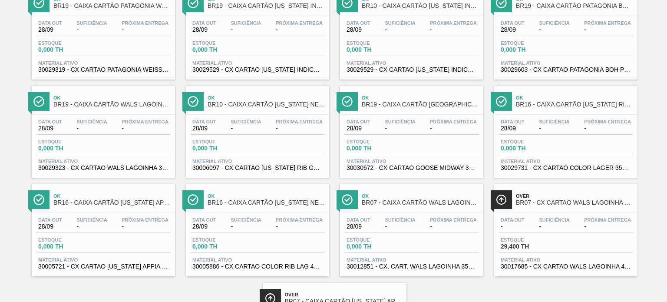
click at [514, 219] on span "Data out" at bounding box center [512, 219] width 24 height 5
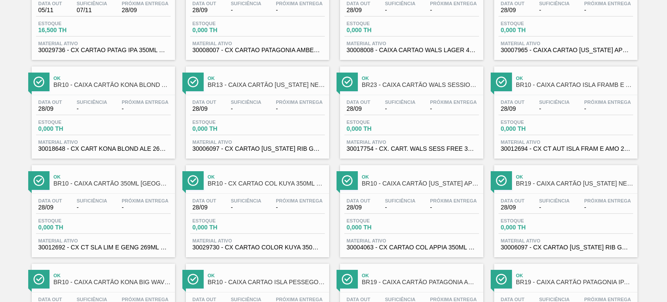
scroll to position [43, 0]
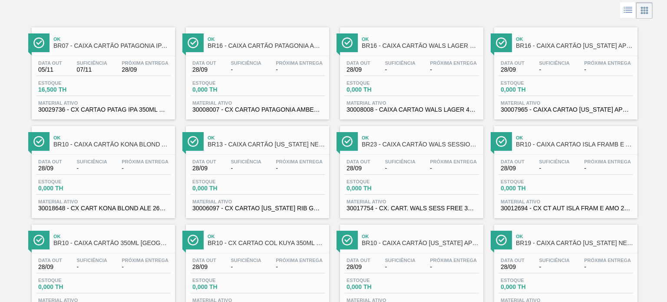
click at [122, 64] on span "Próxima Entrega" at bounding box center [145, 62] width 47 height 5
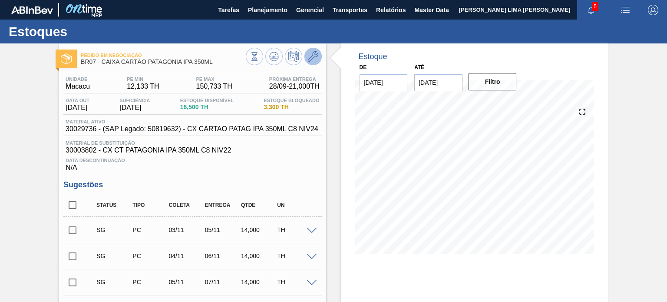
click at [309, 62] on span at bounding box center [313, 56] width 10 height 10
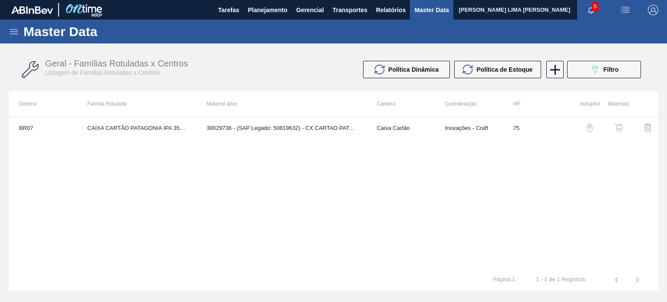
click at [621, 130] on img "button" at bounding box center [618, 127] width 9 height 9
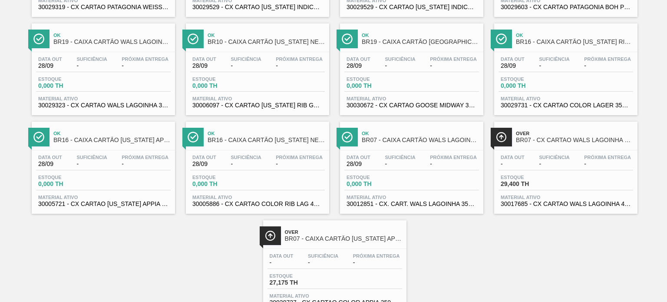
scroll to position [527, 0]
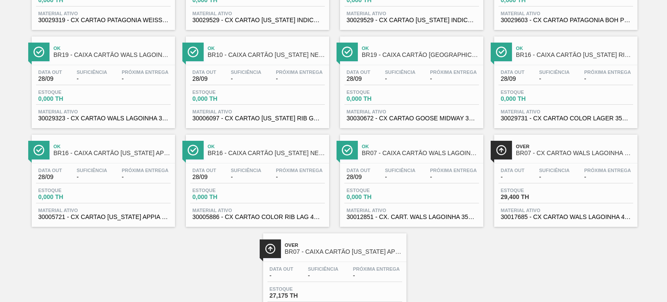
click at [329, 251] on span "BR07 - CAIXA CARTÃO [US_STATE] APPIA 350ML" at bounding box center [343, 251] width 117 height 7
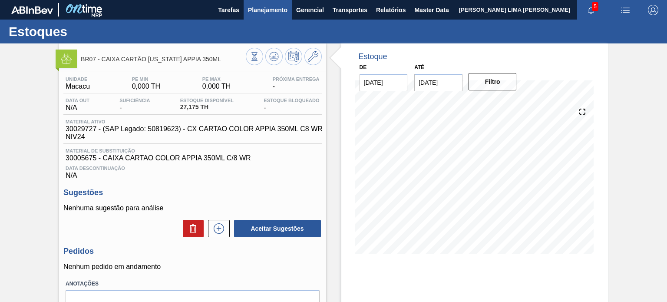
click at [261, 13] on span "Planejamento" at bounding box center [267, 10] width 39 height 10
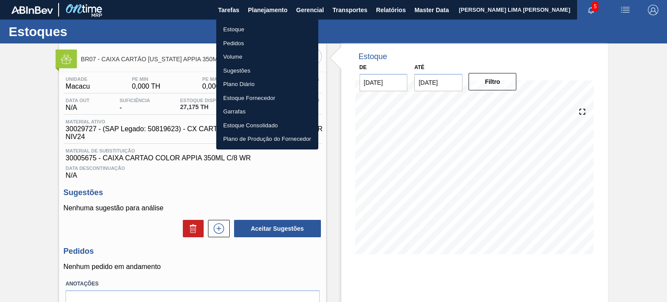
click at [252, 26] on li "Estoque" at bounding box center [267, 30] width 102 height 14
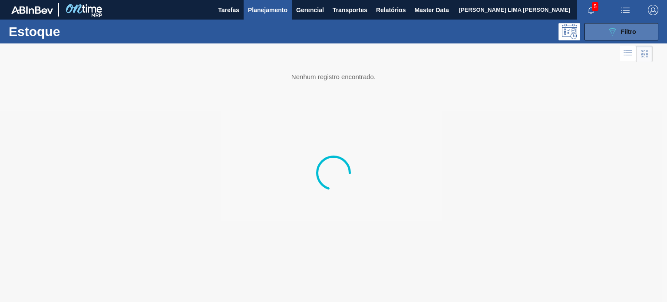
click at [630, 39] on button "089F7B8B-B2A5-4AFE-B5C0-19BA573D28AC Filtro" at bounding box center [621, 31] width 74 height 17
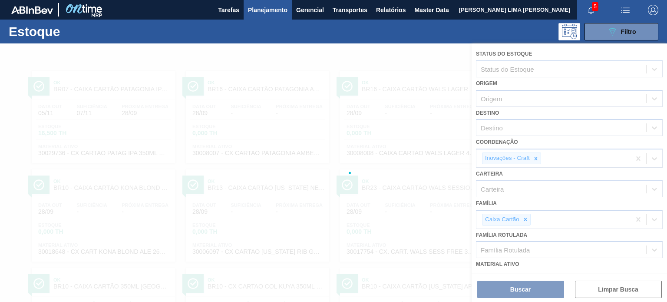
click at [535, 158] on div at bounding box center [333, 172] width 667 height 258
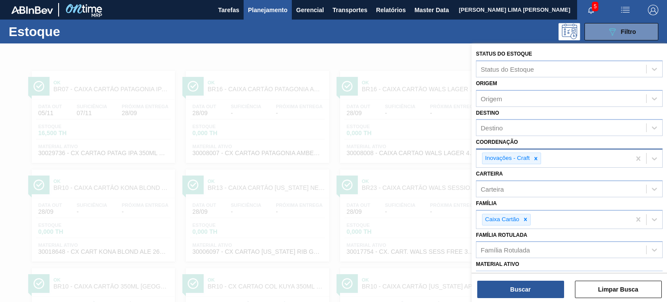
drag, startPoint x: 537, startPoint y: 157, endPoint x: 534, endPoint y: 163, distance: 6.2
click at [537, 158] on icon at bounding box center [536, 158] width 6 height 6
click at [526, 217] on icon at bounding box center [525, 218] width 3 height 3
click at [535, 161] on div at bounding box center [536, 158] width 10 height 11
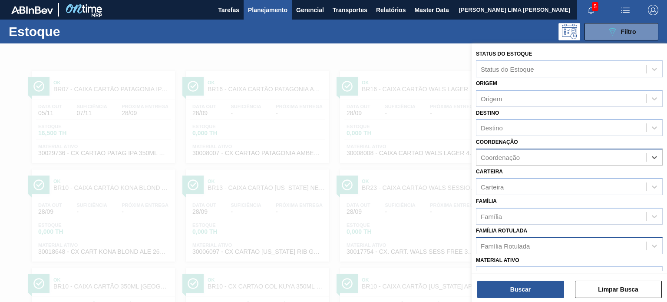
click at [516, 247] on div "Família Rotulada" at bounding box center [504, 245] width 49 height 7
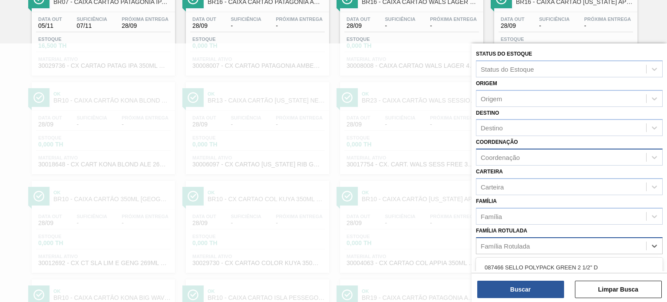
paste Rotulada "CAIXA CARTÃO STELLA 330ML"
type Rotulada "CAIXA CARTÃO STELLA 330ML"
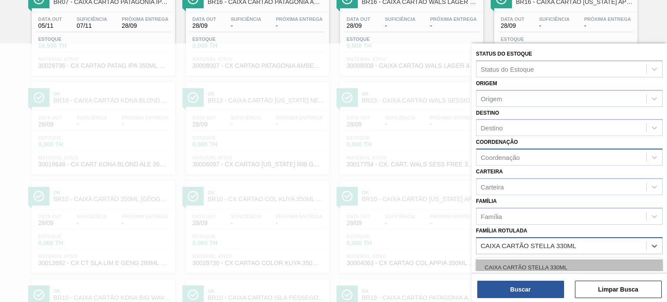
click at [521, 259] on div "CAIXA CARTÃO STELLA 330ML" at bounding box center [569, 267] width 187 height 16
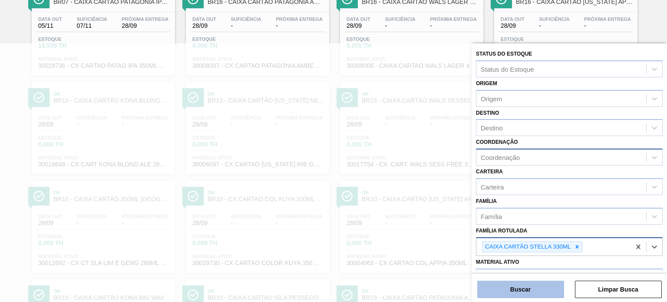
click at [527, 286] on button "Buscar" at bounding box center [520, 288] width 87 height 17
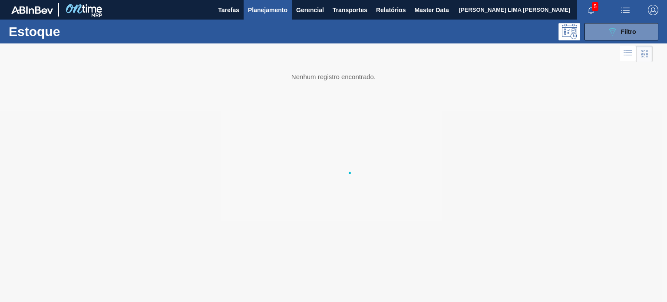
scroll to position [0, 0]
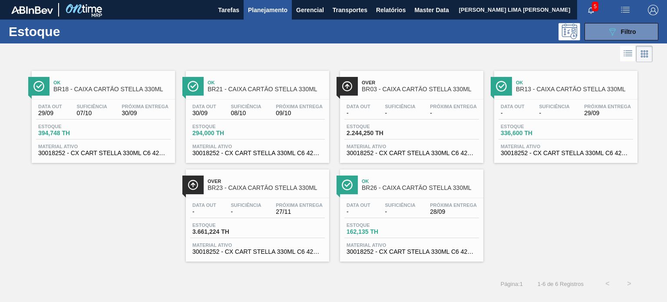
click at [414, 107] on span "Suficiência" at bounding box center [400, 106] width 30 height 5
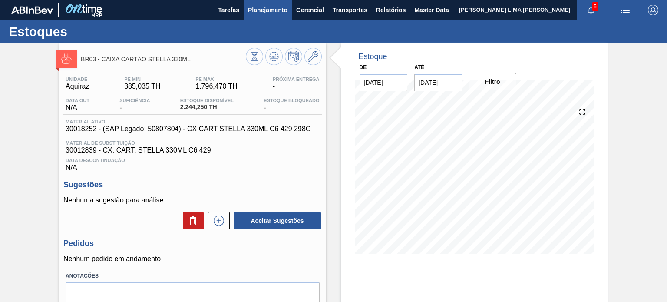
click at [276, 15] on button "Planejamento" at bounding box center [267, 10] width 48 height 20
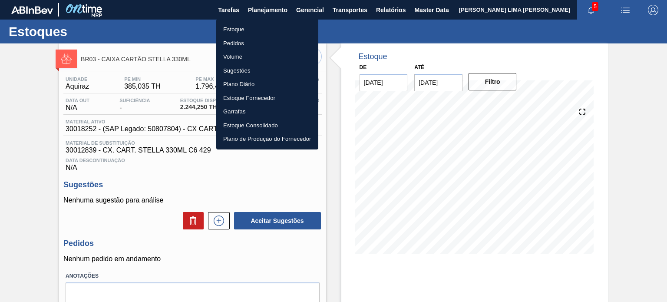
click at [237, 29] on li "Estoque" at bounding box center [267, 30] width 102 height 14
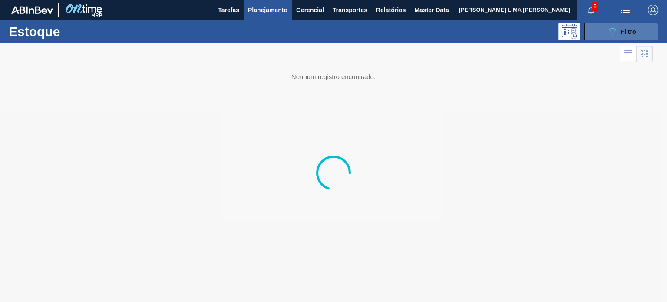
drag, startPoint x: 641, startPoint y: 30, endPoint x: 623, endPoint y: 38, distance: 19.7
click at [641, 30] on button "089F7B8B-B2A5-4AFE-B5C0-19BA573D28AC Filtro" at bounding box center [621, 31] width 74 height 17
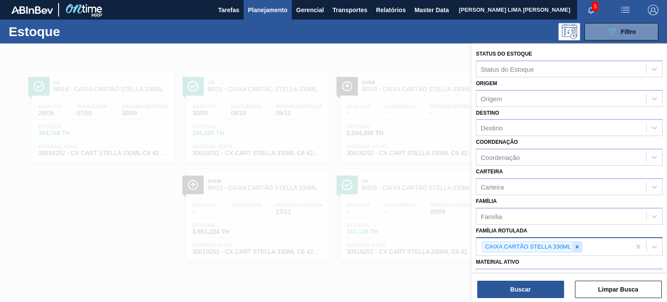
click at [576, 243] on icon at bounding box center [577, 246] width 6 height 6
paste Rotulada "CAIXA CARTÃO CORONA 330ML"
type Rotulada "CAIXA CARTÃO CORONA 330ML"
click at [581, 243] on div at bounding box center [577, 246] width 10 height 11
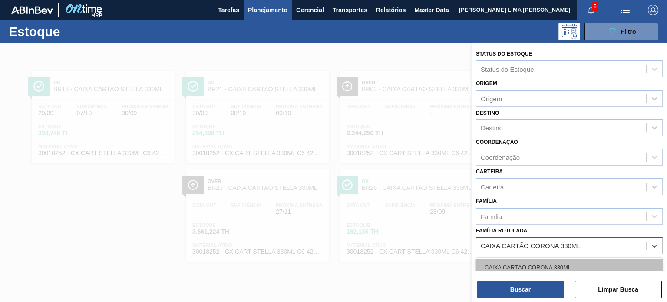
click at [561, 259] on div "CAIXA CARTÃO CORONA 330ML" at bounding box center [569, 267] width 187 height 16
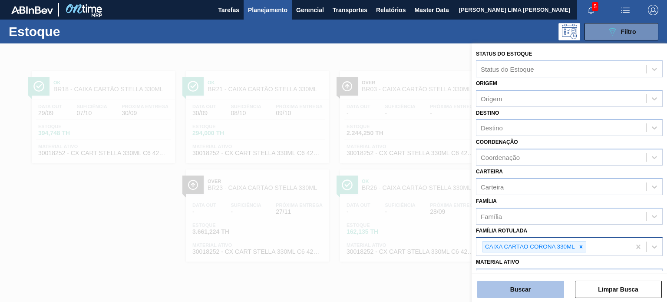
click at [546, 281] on button "Buscar" at bounding box center [520, 288] width 87 height 17
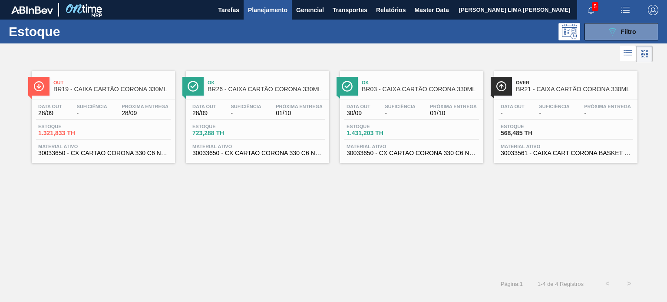
click at [446, 110] on span "01/10" at bounding box center [453, 113] width 47 height 7
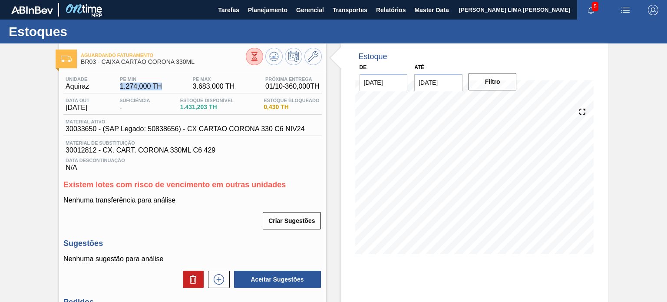
drag, startPoint x: 165, startPoint y: 91, endPoint x: 118, endPoint y: 86, distance: 47.1
click at [118, 86] on div "Unidade Aquiraz PE MIN 1.274,000 TH PE MAX 3.683,000 TH Próxima Entrega 01/10 -…" at bounding box center [192, 84] width 258 height 17
click at [120, 84] on span "1.274,000 TH" at bounding box center [141, 86] width 42 height 8
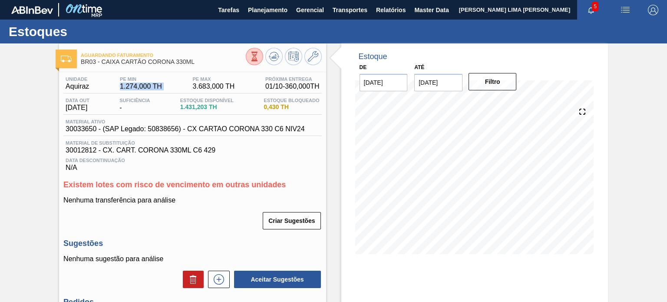
click at [134, 83] on span "1.274,000 TH" at bounding box center [141, 86] width 42 height 8
click at [251, 10] on span "Planejamento" at bounding box center [267, 10] width 39 height 10
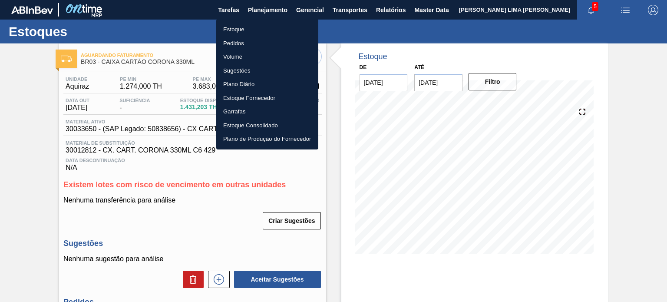
click at [235, 26] on li "Estoque" at bounding box center [267, 30] width 102 height 14
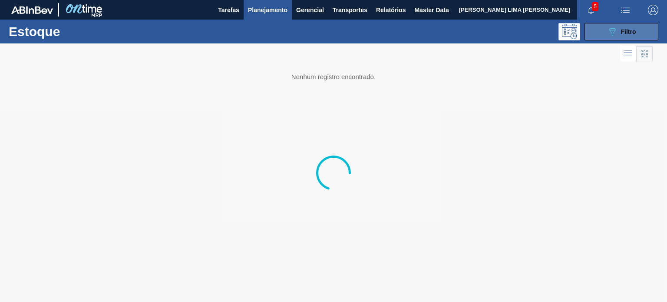
click at [608, 28] on icon "089F7B8B-B2A5-4AFE-B5C0-19BA573D28AC" at bounding box center [612, 31] width 10 height 10
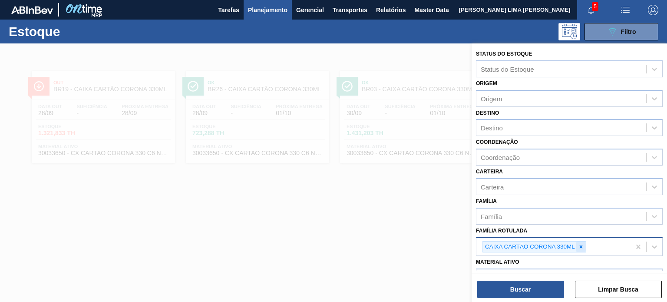
click at [585, 242] on div at bounding box center [581, 246] width 10 height 11
paste Rotulada "CAIXA CARTÃO SPATEN 355ML STD"
type Rotulada "CAIXA CARTÃO SPATEN 355ML STD"
click at [580, 243] on icon at bounding box center [581, 246] width 6 height 6
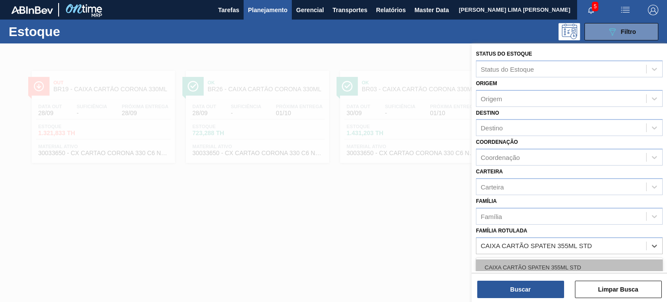
click at [564, 263] on div "CAIXA CARTÃO SPATEN 355ML STD" at bounding box center [569, 267] width 187 height 16
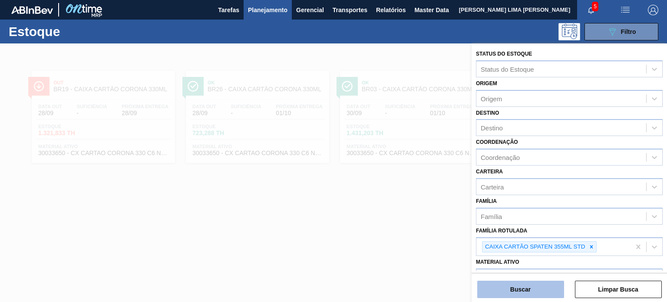
click at [548, 286] on button "Buscar" at bounding box center [520, 288] width 87 height 17
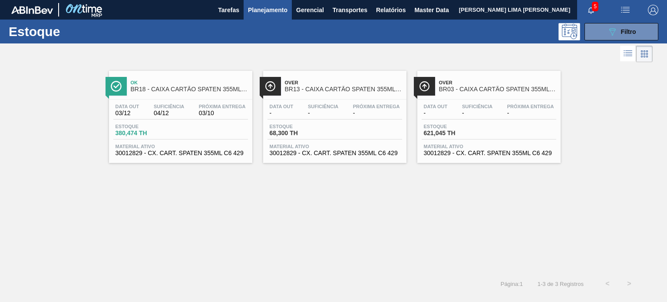
click at [436, 106] on span "Data out" at bounding box center [436, 106] width 24 height 5
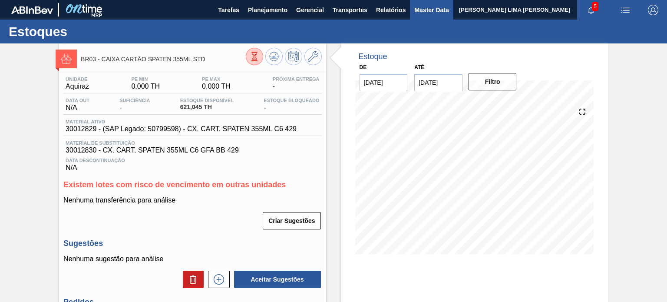
click at [413, 12] on button "Master Data" at bounding box center [431, 10] width 43 height 20
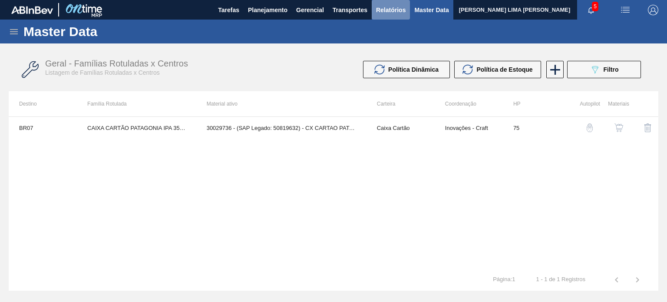
click at [395, 9] on span "Relatórios" at bounding box center [391, 10] width 30 height 10
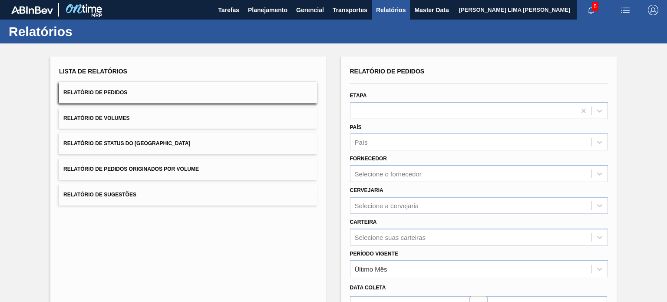
click at [149, 138] on button "Relatório de Status do [GEOGRAPHIC_DATA]" at bounding box center [188, 143] width 258 height 21
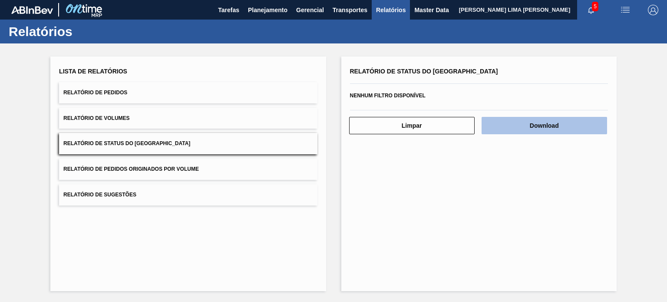
click at [527, 118] on button "Download" at bounding box center [543, 125] width 125 height 17
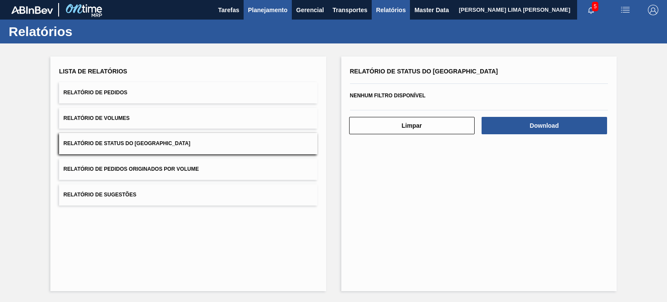
click at [263, 9] on span "Planejamento" at bounding box center [267, 10] width 39 height 10
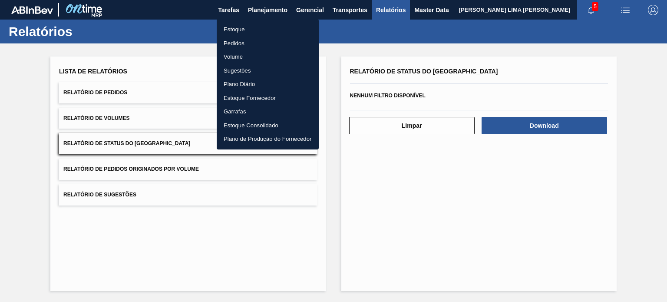
click at [254, 26] on li "Estoque" at bounding box center [268, 30] width 102 height 14
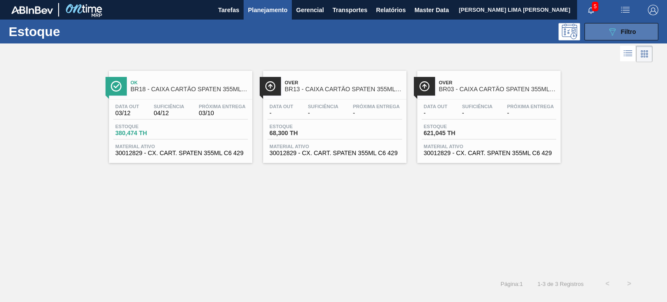
click at [621, 35] on div "089F7B8B-B2A5-4AFE-B5C0-19BA573D28AC Filtro" at bounding box center [621, 31] width 29 height 10
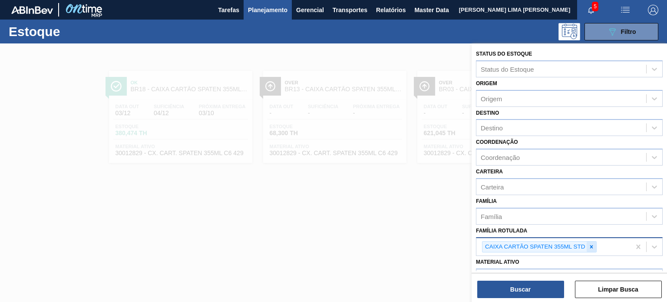
click at [592, 247] on icon at bounding box center [591, 246] width 6 height 6
paste Rotulada "CAIXA CARTÃO ORIGINAL 269ML"
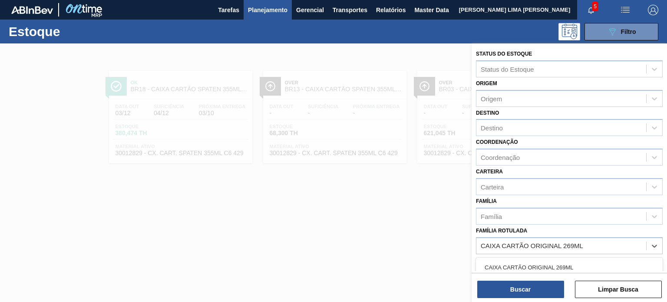
type Rotulada "CAIXA CARTÃO ORIGINAL 269ML"
click at [561, 266] on div "CAIXA CARTÃO ORIGINAL 269ML" at bounding box center [569, 267] width 187 height 16
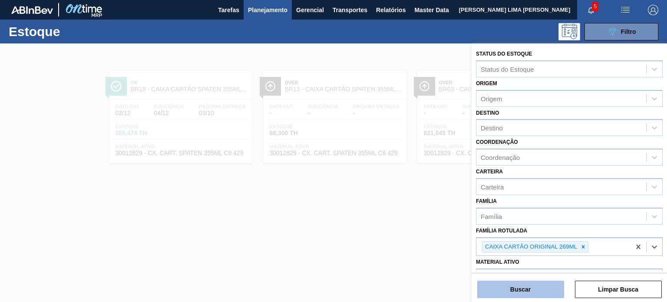
click at [549, 287] on button "Buscar" at bounding box center [520, 288] width 87 height 17
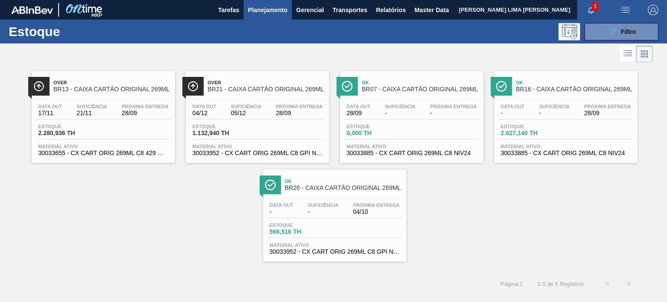
click at [128, 109] on span "Próxima Entrega" at bounding box center [145, 106] width 47 height 5
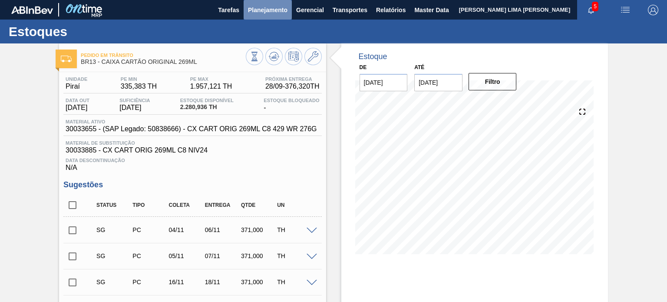
click at [259, 12] on span "Planejamento" at bounding box center [267, 10] width 39 height 10
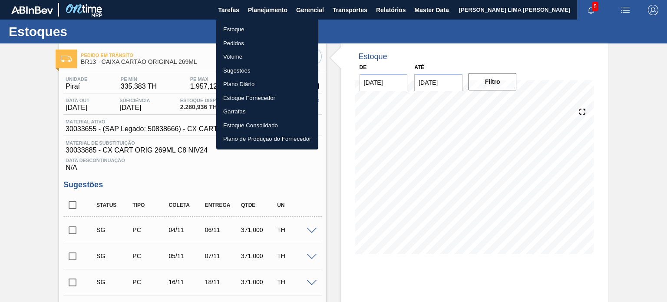
click at [238, 24] on li "Estoque" at bounding box center [267, 30] width 102 height 14
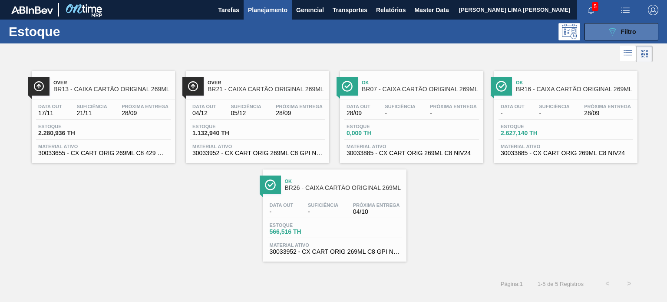
click at [633, 34] on span "Filtro" at bounding box center [628, 31] width 15 height 7
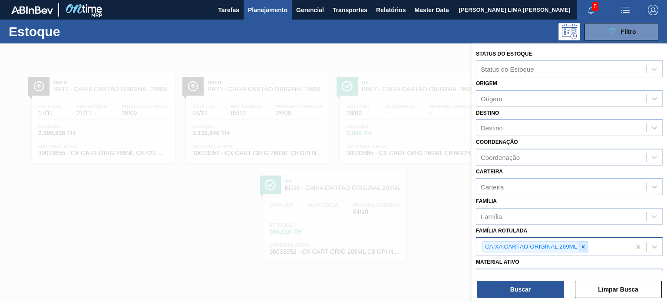
click at [582, 248] on div at bounding box center [583, 246] width 10 height 11
paste Rotulada "CAIXA CARTÃO BUD 330ML C/ 6"
type Rotulada "CAIXA CARTÃO BUD 330ML C/ 6"
click at [562, 263] on div "Status do Estoque Status do Estoque Origem Origem Destino Destino Coordenação C…" at bounding box center [568, 213] width 195 height 340
click at [580, 244] on icon at bounding box center [583, 246] width 6 height 6
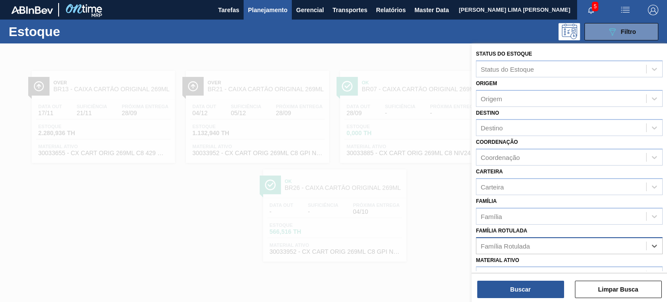
paste Rotulada "CAIXA CARTÃO BUD 330ML C/ 6"
type Rotulada "CAIXA CARTÃO BUD 330ML C/ 6"
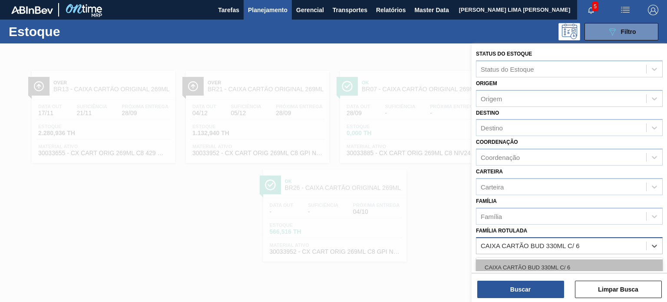
click at [549, 264] on div "CAIXA CARTÃO BUD 330ML C/ 6" at bounding box center [569, 267] width 187 height 16
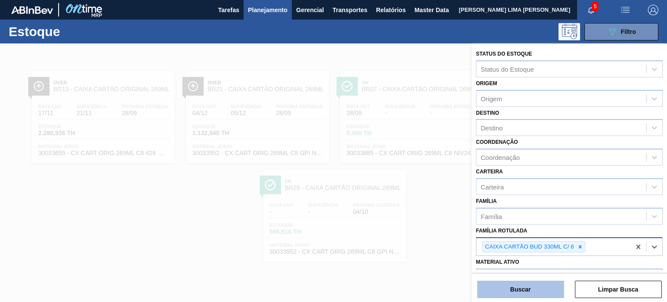
click at [540, 287] on button "Buscar" at bounding box center [520, 288] width 87 height 17
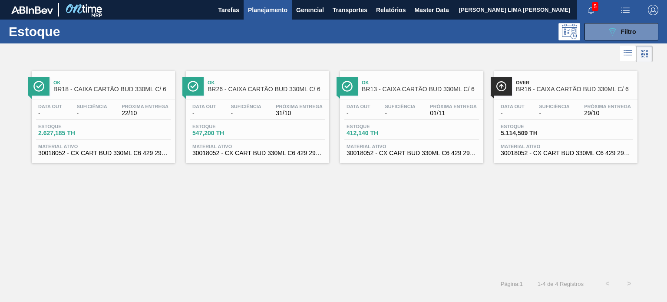
click at [518, 118] on div "Data out - Suficiência - Próxima Entrega 29/10" at bounding box center [565, 112] width 135 height 16
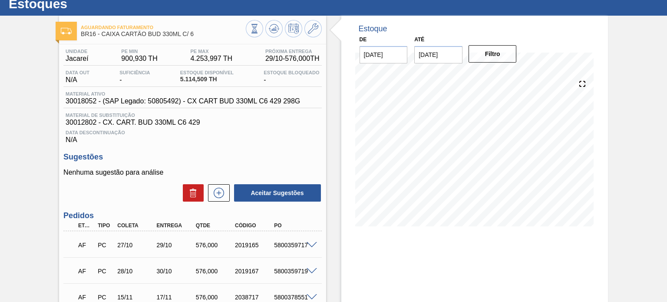
scroll to position [43, 0]
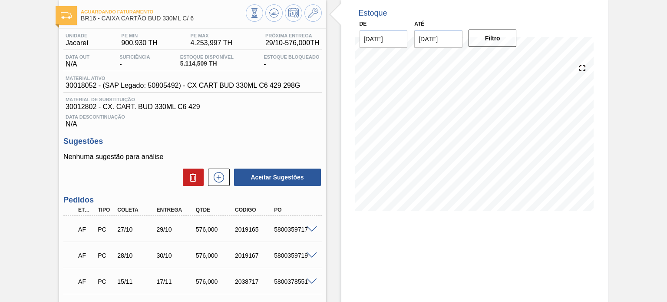
click at [629, 123] on div "Aguardando Faturamento BR16 - CAIXA CARTÃO BUD 330ML C/ 6 Unidade Jacareí PE MI…" at bounding box center [333, 208] width 667 height 417
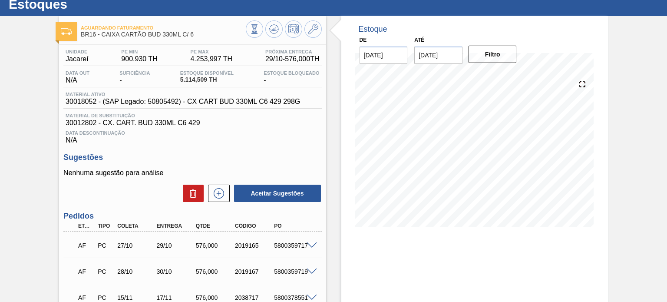
scroll to position [0, 0]
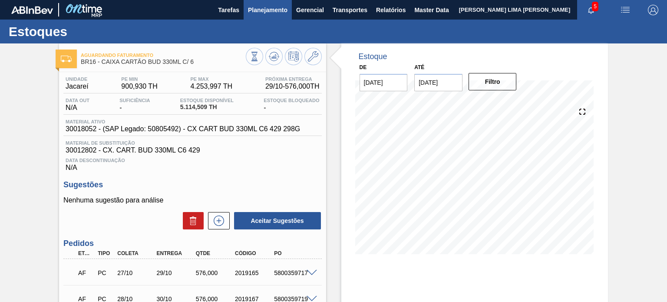
click at [253, 12] on span "Planejamento" at bounding box center [267, 10] width 39 height 10
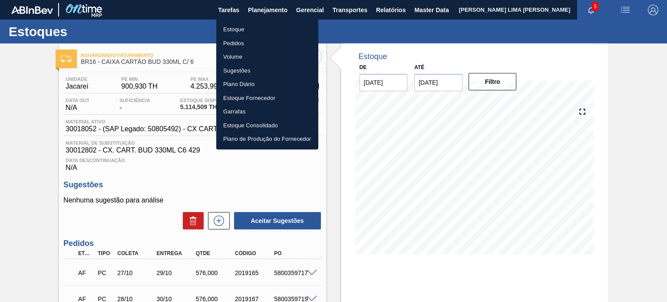
click at [234, 26] on li "Estoque" at bounding box center [267, 30] width 102 height 14
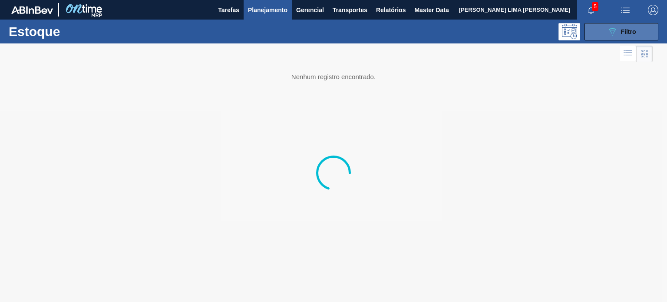
click at [646, 39] on button "089F7B8B-B2A5-4AFE-B5C0-19BA573D28AC Filtro" at bounding box center [621, 31] width 74 height 17
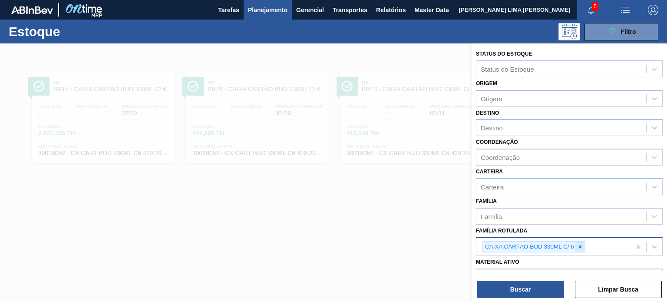
click at [583, 246] on div at bounding box center [580, 246] width 10 height 11
paste Rotulada "CAIXA CARTÃO ORIGINAL 269ML"
type Rotulada "CAIXA CARTÃO ORIGINAL 269ML"
click at [578, 241] on div at bounding box center [580, 246] width 10 height 11
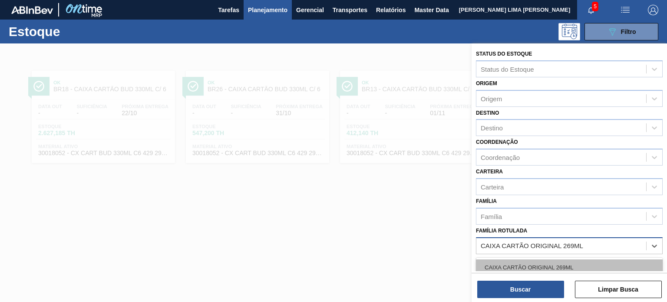
click at [556, 266] on div "CAIXA CARTÃO ORIGINAL 269ML" at bounding box center [569, 267] width 187 height 16
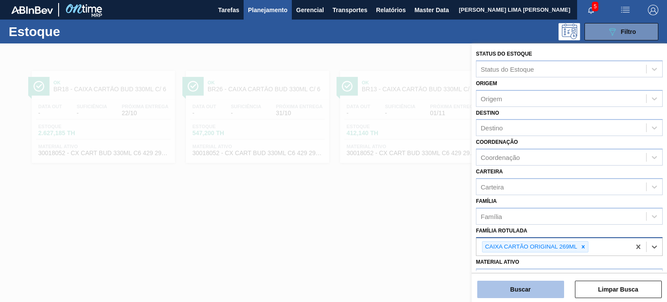
click at [542, 284] on button "Buscar" at bounding box center [520, 288] width 87 height 17
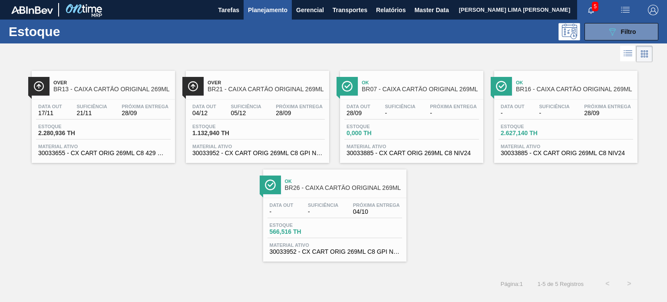
click at [558, 112] on span "-" at bounding box center [554, 113] width 30 height 7
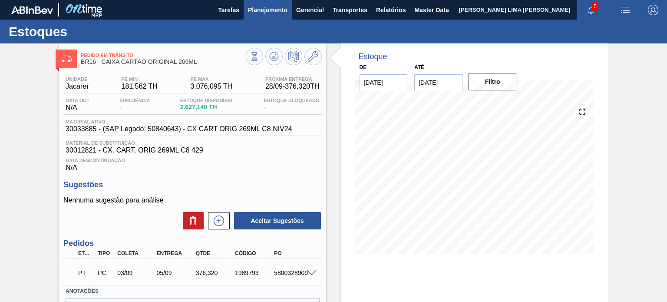
click at [282, 10] on span "Planejamento" at bounding box center [267, 10] width 39 height 10
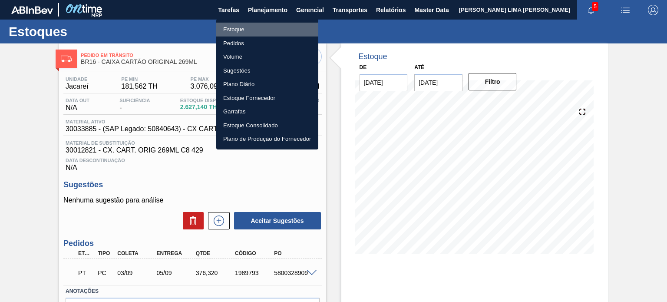
click at [264, 31] on li "Estoque" at bounding box center [267, 30] width 102 height 14
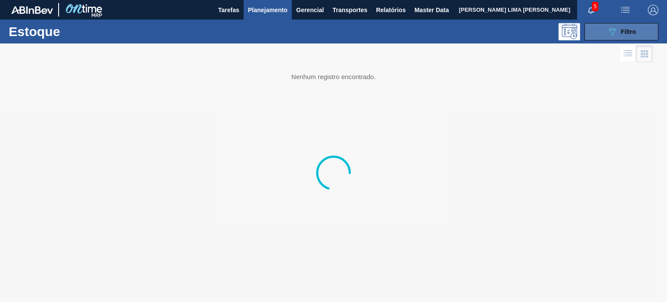
click at [636, 33] on button "089F7B8B-B2A5-4AFE-B5C0-19BA573D28AC Filtro" at bounding box center [621, 31] width 74 height 17
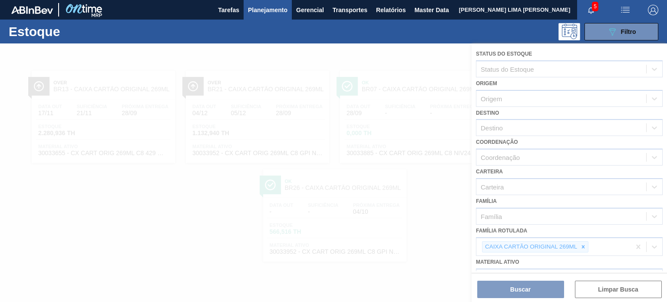
click at [585, 243] on div at bounding box center [333, 172] width 667 height 258
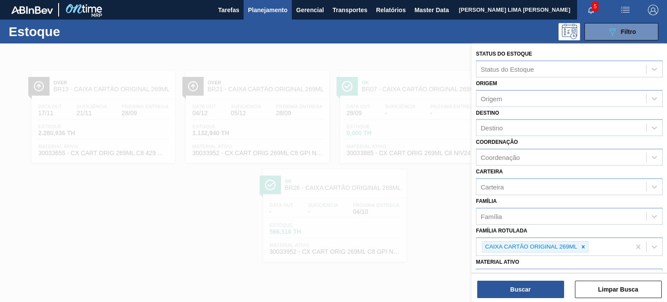
click at [583, 245] on icon at bounding box center [583, 246] width 3 height 3
paste Rotulada "BANDEJA PAPELÃO 2PACK1L"
type Rotulada "BANDEJA PAPELÃO 2PACK1L"
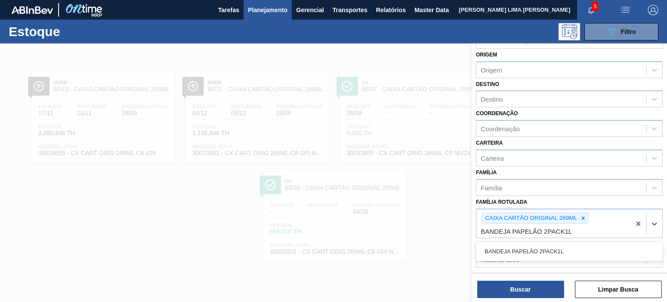
scroll to position [43, 0]
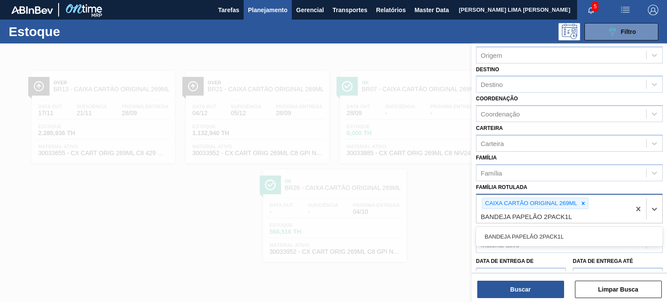
drag, startPoint x: 584, startPoint y: 200, endPoint x: 575, endPoint y: 207, distance: 11.6
click at [584, 201] on icon at bounding box center [583, 203] width 6 height 6
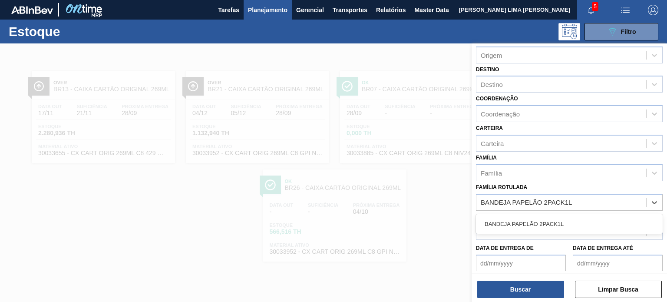
click at [559, 218] on div "BANDEJA PAPELÃO 2PACK1L" at bounding box center [569, 224] width 187 height 16
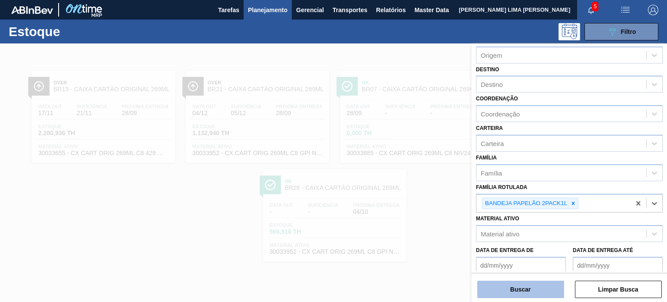
click at [536, 282] on button "Buscar" at bounding box center [520, 288] width 87 height 17
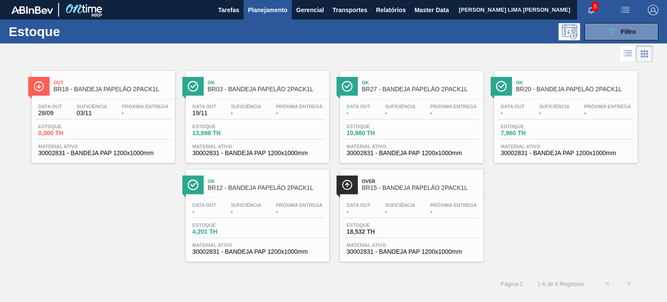
click at [257, 107] on span "Suficiência" at bounding box center [245, 106] width 30 height 5
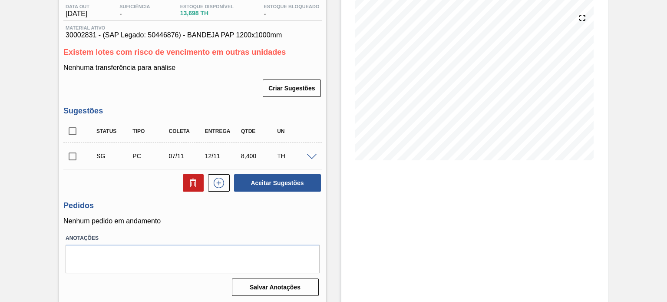
scroll to position [95, 0]
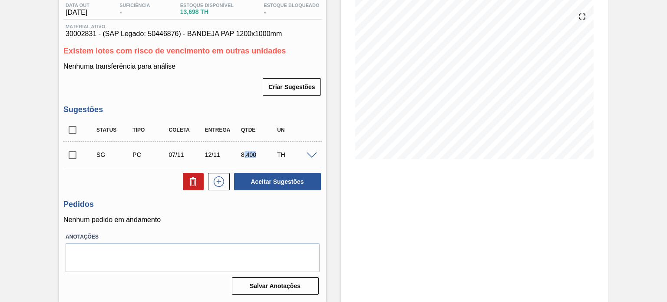
drag, startPoint x: 243, startPoint y: 156, endPoint x: 257, endPoint y: 156, distance: 14.3
click at [257, 156] on div "8,400" at bounding box center [258, 154] width 39 height 7
click at [250, 155] on div "8,400" at bounding box center [258, 154] width 39 height 7
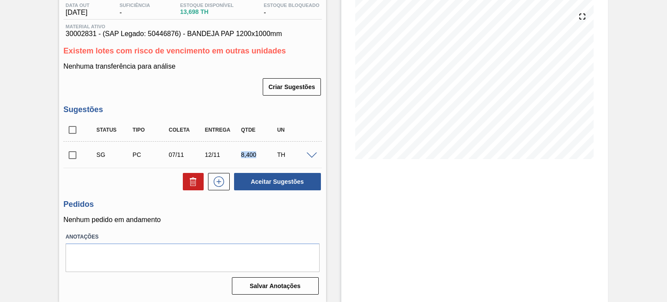
scroll to position [8, 0]
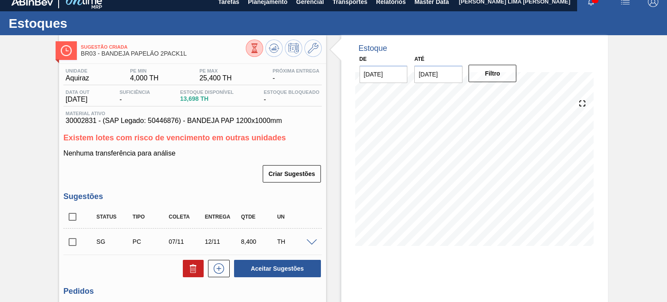
click at [409, 301] on div "Estoque De [DATE] Até [DATE] Filtro 01/10 Projeção de Estoque 12.9 [DOMAIN_NAME…" at bounding box center [474, 211] width 266 height 353
click at [344, 207] on div "Estoque De [DATE] Até [DATE] Filtro 06/10 Projeção de Estoque 11.836 [DOMAIN_NA…" at bounding box center [474, 147] width 266 height 224
click at [352, 197] on div "28/09 Projeção de Estoque 13.698 [DOMAIN_NAME] 0 Política Objetiva 12.56 Sugest…" at bounding box center [475, 172] width 246 height 174
click at [255, 5] on span "Planejamento" at bounding box center [267, 2] width 39 height 10
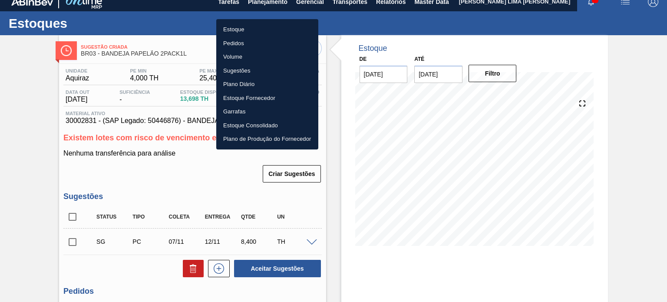
click at [243, 26] on li "Estoque" at bounding box center [267, 30] width 102 height 14
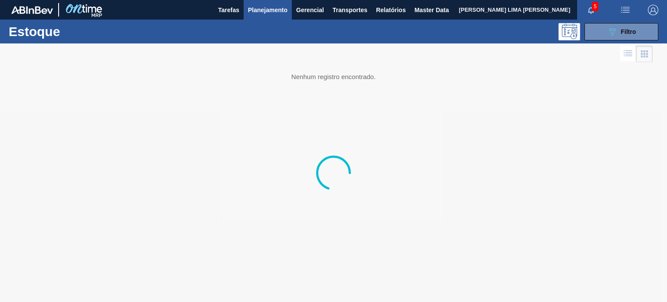
click at [641, 23] on div "089F7B8B-B2A5-4AFE-B5C0-19BA573D28AC Filtro" at bounding box center [621, 31] width 82 height 17
click at [632, 30] on span "Filtro" at bounding box center [628, 31] width 15 height 7
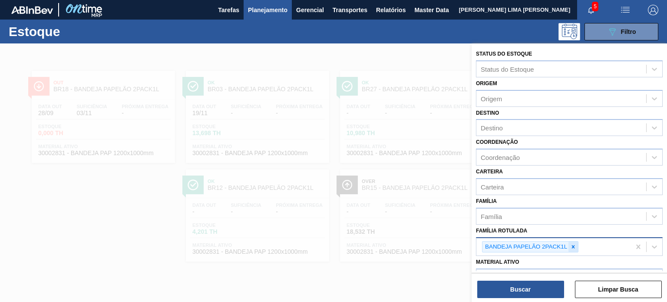
click at [572, 245] on icon at bounding box center [573, 246] width 3 height 3
paste Rotulada "CAIXA PAPELÃO BAG IN BOX 18L"
type Rotulada "CAIXA PAPELÃO BAG IN BOX 18L"
click at [572, 245] on icon at bounding box center [573, 246] width 3 height 3
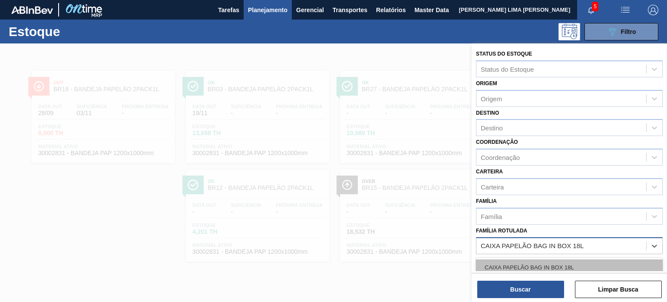
click at [556, 263] on div "CAIXA PAPELÃO BAG IN BOX 18L" at bounding box center [569, 267] width 187 height 16
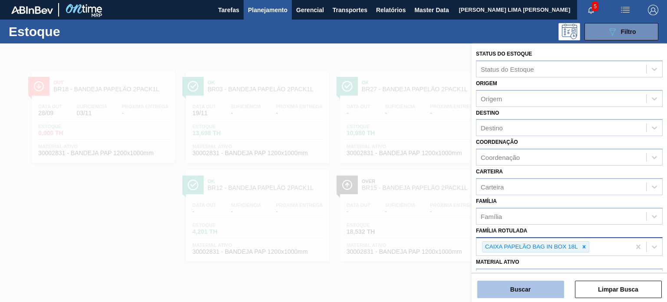
click at [541, 284] on button "Buscar" at bounding box center [520, 288] width 87 height 17
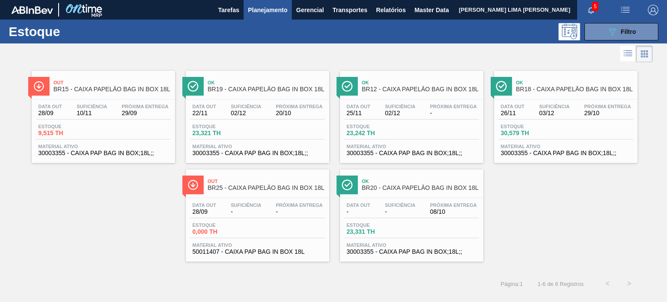
click at [156, 126] on div "Estoque 9,515 TH" at bounding box center [103, 132] width 135 height 16
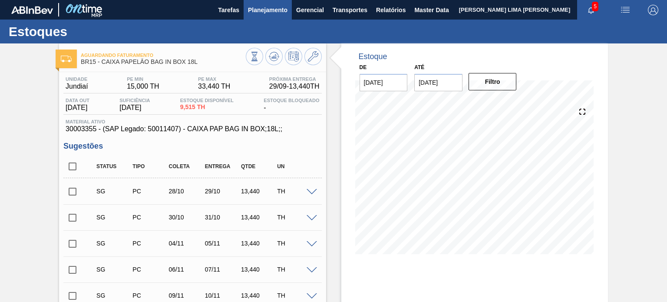
click at [250, 5] on span "Planejamento" at bounding box center [267, 10] width 39 height 10
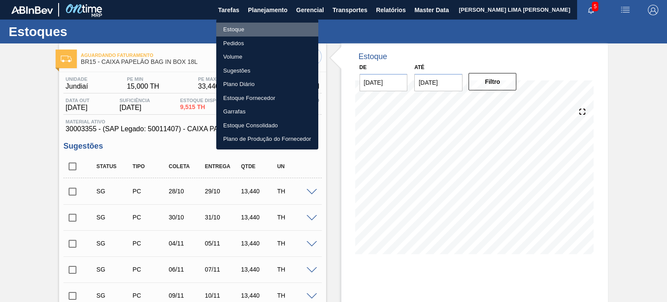
click at [233, 27] on li "Estoque" at bounding box center [267, 30] width 102 height 14
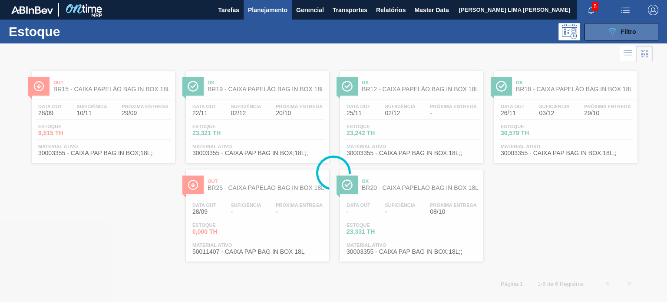
click at [614, 36] on icon "089F7B8B-B2A5-4AFE-B5C0-19BA573D28AC" at bounding box center [612, 31] width 10 height 10
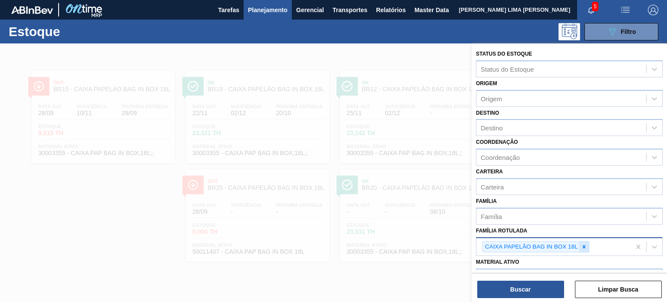
click at [581, 247] on icon at bounding box center [584, 246] width 6 height 6
paste Rotulada "CX CART CORONITA 210 C6 [GEOGRAPHIC_DATA]"
type Rotulada "CX CART CORONITA 210 C6 [GEOGRAPHIC_DATA]"
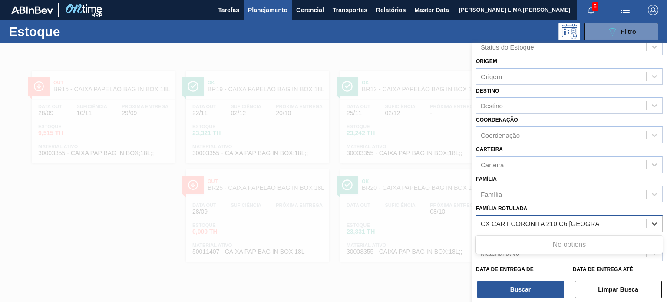
scroll to position [43, 0]
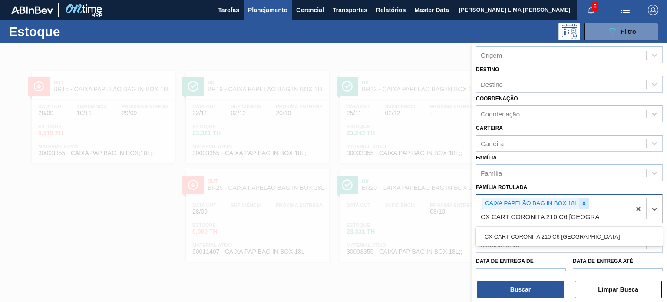
click at [586, 200] on div at bounding box center [584, 203] width 10 height 11
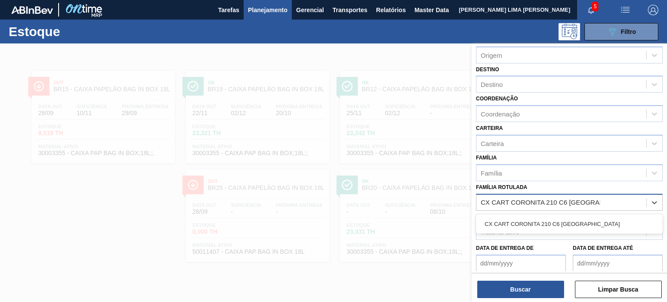
click at [575, 216] on div "CX CART CORONITA 210 C6 [GEOGRAPHIC_DATA]" at bounding box center [569, 224] width 187 height 16
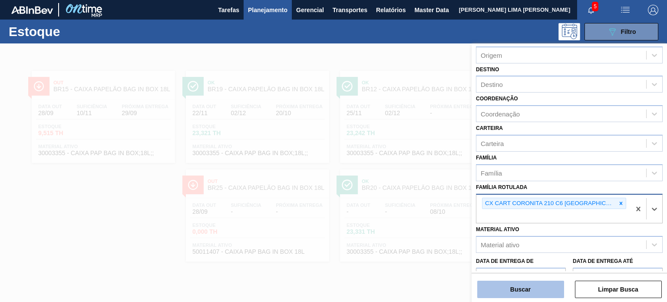
click at [529, 286] on button "Buscar" at bounding box center [520, 288] width 87 height 17
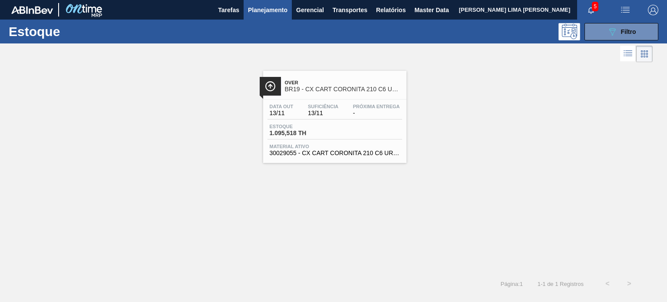
click at [316, 105] on span "Suficiência" at bounding box center [323, 106] width 30 height 5
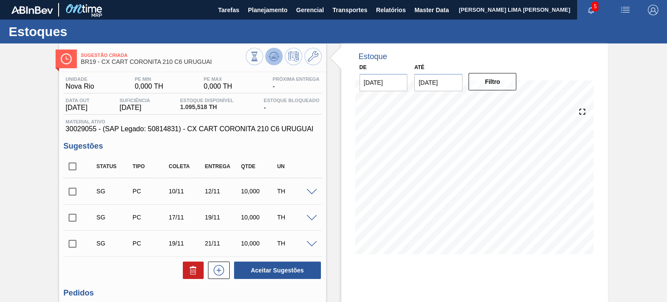
click at [270, 62] on span at bounding box center [274, 56] width 10 height 10
click at [293, 130] on span "30029055 - (SAP Legado: 50814831) - CX CART CORONITA 210 C6 URUGUAI" at bounding box center [192, 129] width 253 height 8
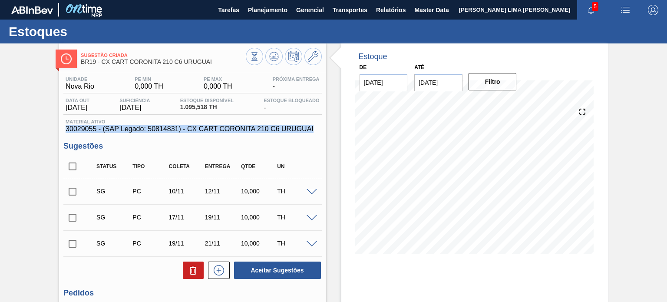
click at [293, 130] on span "30029055 - (SAP Legado: 50814831) - CX CART CORONITA 210 C6 URUGUAI" at bounding box center [192, 129] width 253 height 8
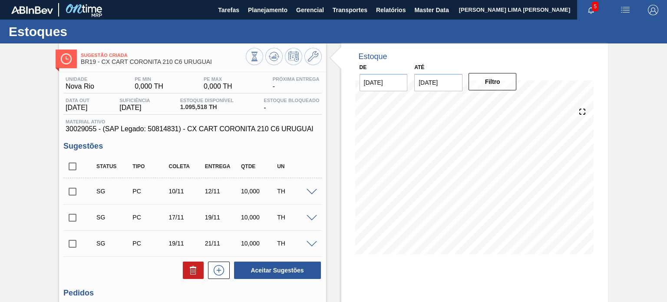
click at [192, 63] on span "BR19 - CX CART CORONITA 210 C6 URUGUAI" at bounding box center [163, 62] width 164 height 7
click at [216, 63] on span "BR19 - CX CART CORONITA 210 C6 URUGUAI" at bounding box center [163, 62] width 164 height 7
click at [280, 13] on span "Planejamento" at bounding box center [267, 10] width 39 height 10
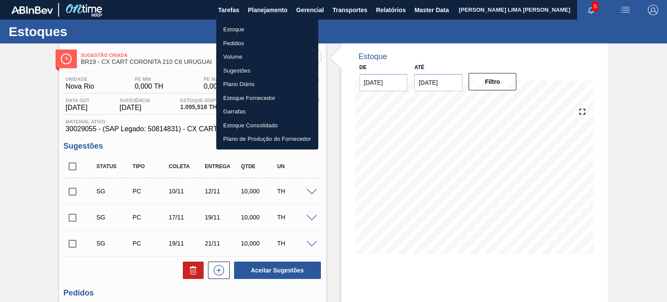
click at [245, 29] on li "Estoque" at bounding box center [267, 30] width 102 height 14
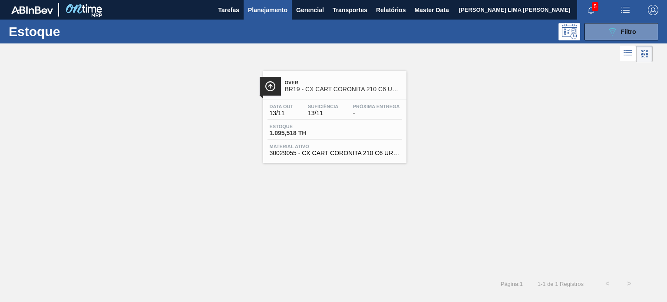
click at [599, 40] on div "Estoque 089F7B8B-B2A5-4AFE-B5C0-19BA573D28AC Filtro" at bounding box center [333, 32] width 667 height 24
click at [606, 33] on button "089F7B8B-B2A5-4AFE-B5C0-19BA573D28AC Filtro" at bounding box center [621, 31] width 74 height 17
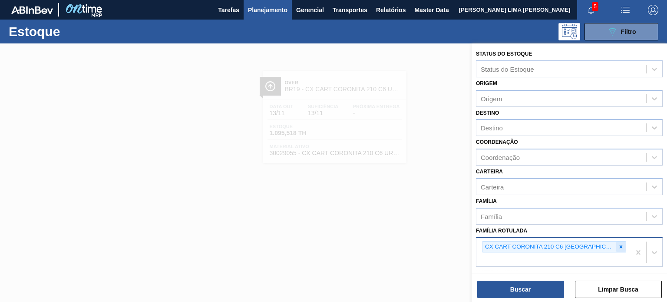
click at [618, 244] on icon at bounding box center [621, 246] width 6 height 6
paste Rotulada "CAIXA PAPELÃO BAG IN BOX 18L"
type Rotulada "CAIXA PAPELÃO BAG IN BOX 18L"
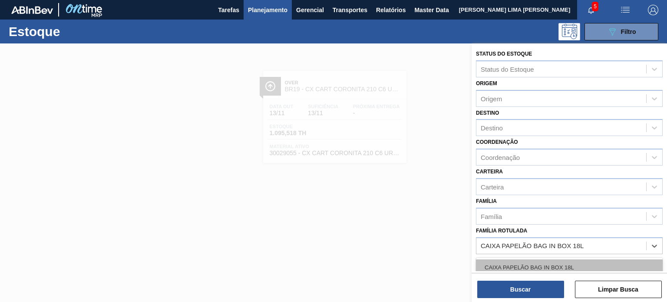
click at [577, 259] on div "CAIXA PAPELÃO BAG IN BOX 18L" at bounding box center [569, 267] width 187 height 16
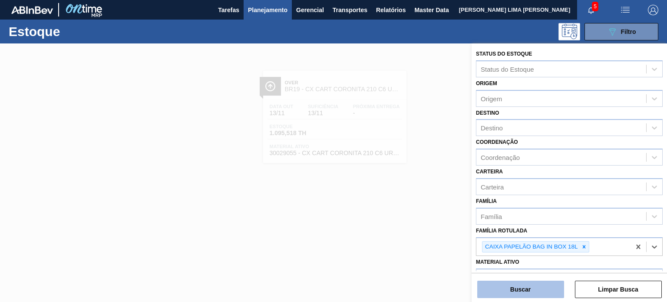
click at [549, 286] on button "Buscar" at bounding box center [520, 288] width 87 height 17
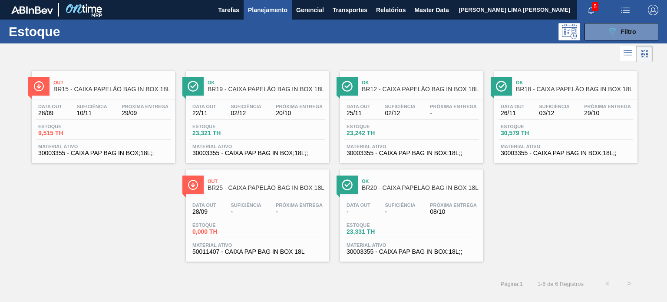
click at [262, 204] on div "Suficiência -" at bounding box center [245, 208] width 35 height 13
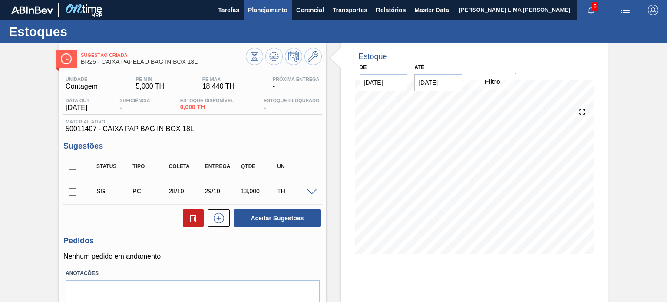
click at [289, 7] on button "Planejamento" at bounding box center [267, 10] width 48 height 20
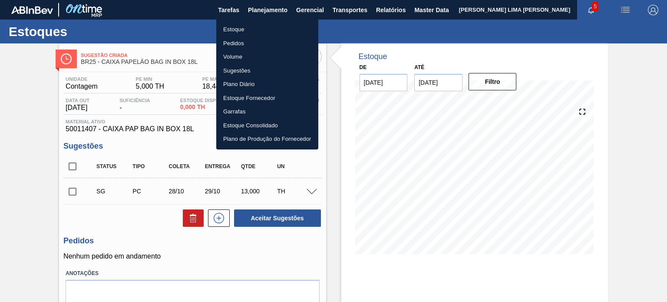
click at [259, 29] on li "Estoque" at bounding box center [267, 30] width 102 height 14
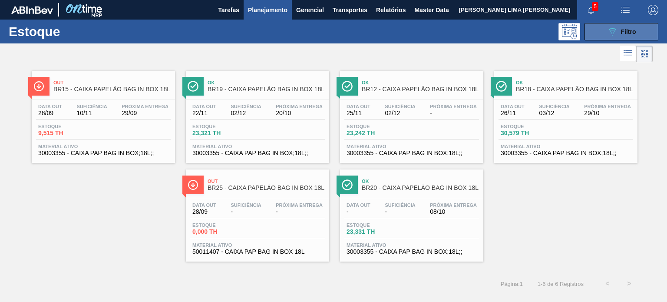
click at [610, 33] on icon "089F7B8B-B2A5-4AFE-B5C0-19BA573D28AC" at bounding box center [612, 31] width 10 height 10
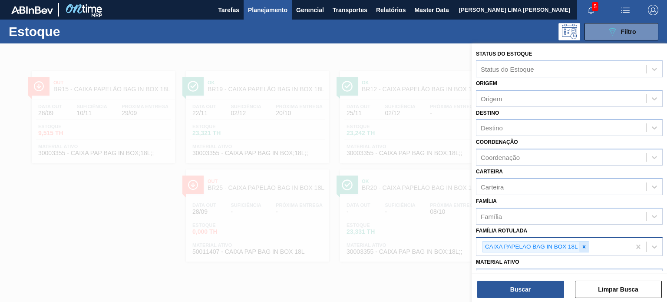
click at [584, 243] on icon at bounding box center [584, 246] width 6 height 6
paste Rotulada "FOLHA SEPARADORA PAPEL CARTÃO"
type Rotulada "FOLHA SEPARADORA PAPEL CARTÃO"
click at [586, 247] on icon at bounding box center [584, 246] width 6 height 6
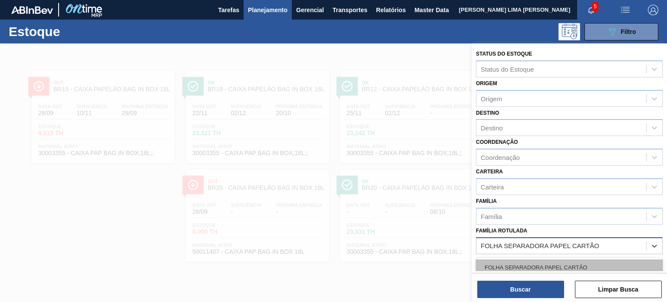
click at [568, 263] on div "FOLHA SEPARADORA PAPEL CARTÃO" at bounding box center [569, 267] width 187 height 16
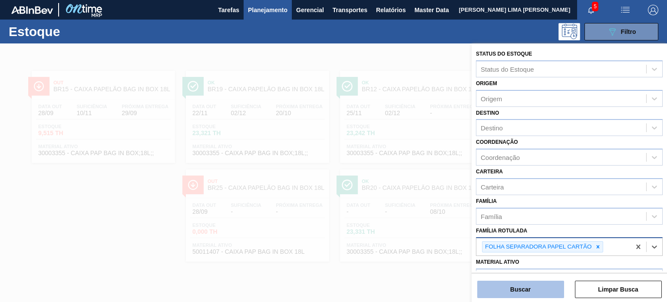
click at [550, 286] on button "Buscar" at bounding box center [520, 288] width 87 height 17
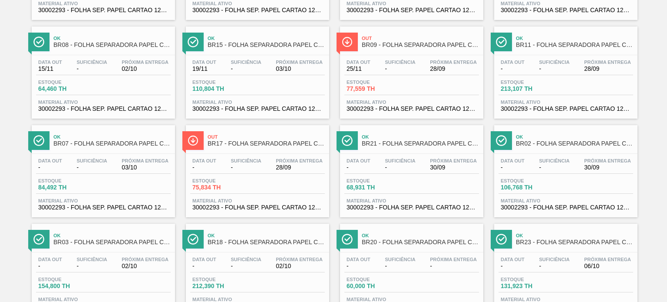
scroll to position [260, 0]
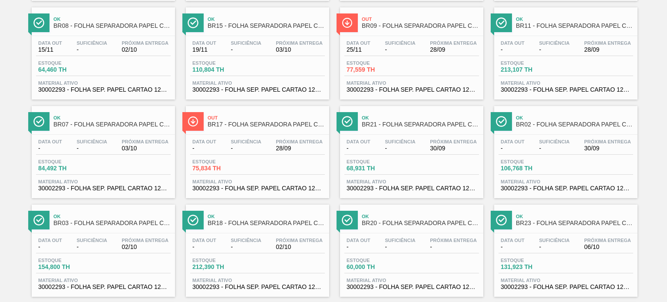
click at [529, 132] on div "Ok BR02 - FOLHA SEPARADORA PAPEL CARTÃO Data out - Suficiência - Próxima Entreg…" at bounding box center [565, 152] width 143 height 92
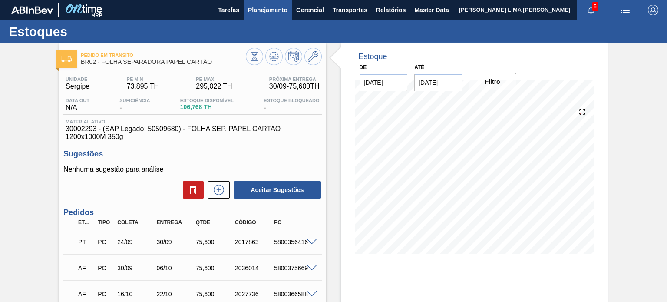
click at [249, 13] on span "Planejamento" at bounding box center [267, 10] width 39 height 10
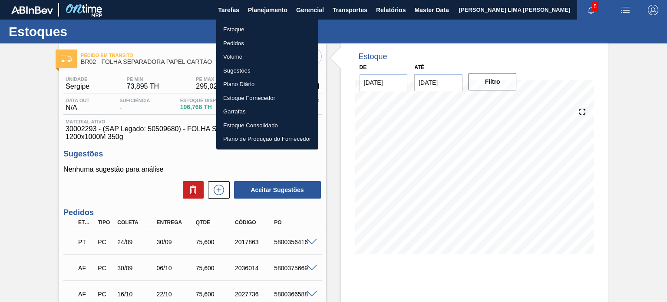
click at [240, 27] on li "Estoque" at bounding box center [267, 30] width 102 height 14
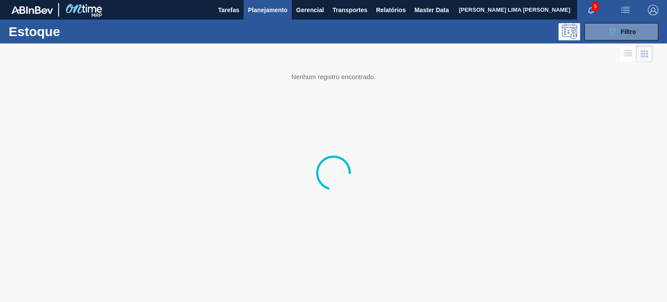
click at [662, 30] on div "Estoque 089F7B8B-B2A5-4AFE-B5C0-19BA573D28AC Filtro" at bounding box center [333, 32] width 667 height 24
click at [621, 43] on div at bounding box center [333, 172] width 667 height 258
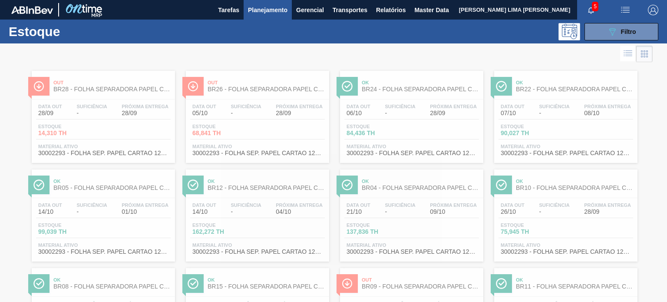
click at [619, 40] on div "Estoque 089F7B8B-B2A5-4AFE-B5C0-19BA573D28AC Filtro" at bounding box center [333, 32] width 667 height 24
click at [614, 37] on button "089F7B8B-B2A5-4AFE-B5C0-19BA573D28AC Filtro" at bounding box center [621, 31] width 74 height 17
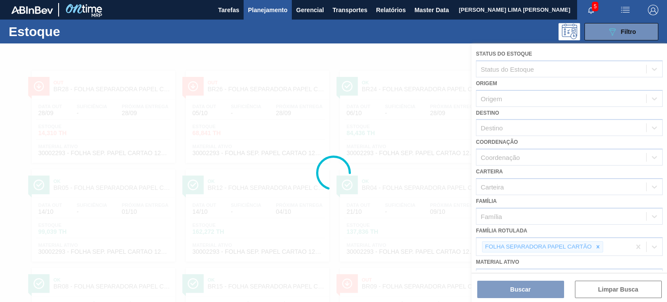
click at [594, 244] on div at bounding box center [333, 172] width 667 height 258
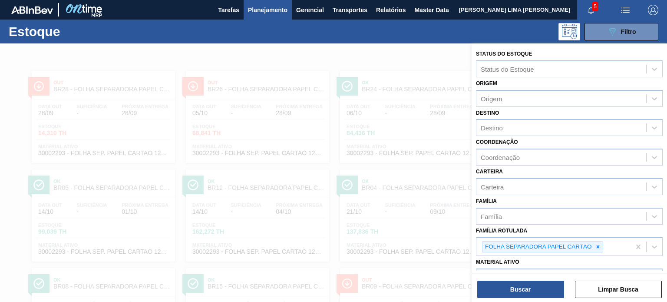
click at [595, 244] on icon at bounding box center [598, 246] width 6 height 6
paste Rotulada "FOLHA SEPARADORA IMPERMEAVEL"
type Rotulada "FOLHA SEPARADORA IMPERMEAVEL"
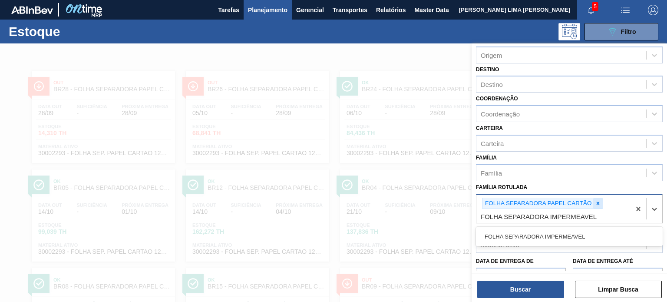
click at [599, 201] on icon at bounding box center [598, 203] width 6 height 6
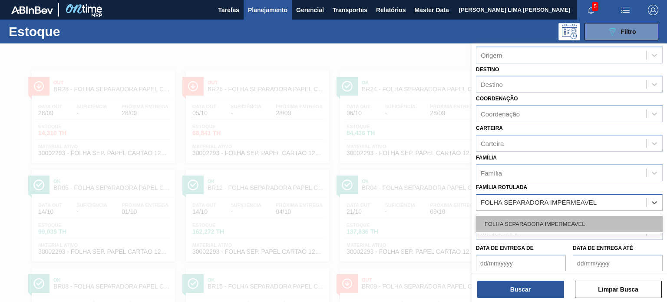
click at [581, 226] on div "FOLHA SEPARADORA IMPERMEAVEL" at bounding box center [569, 224] width 187 height 16
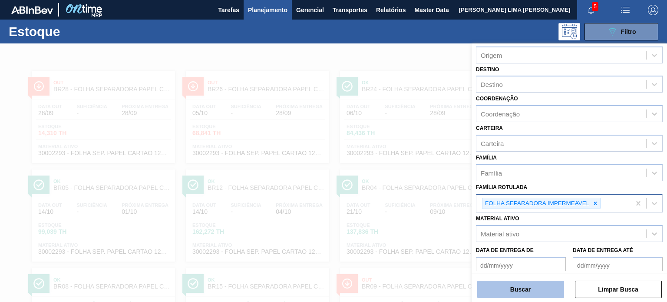
click at [542, 285] on button "Buscar" at bounding box center [520, 288] width 87 height 17
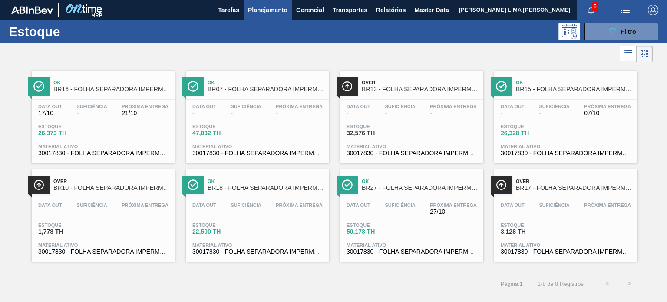
click at [206, 113] on span "-" at bounding box center [204, 113] width 24 height 7
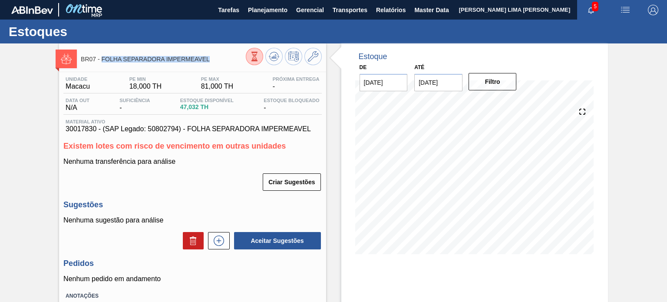
drag, startPoint x: 219, startPoint y: 61, endPoint x: 102, endPoint y: 62, distance: 116.3
click at [102, 62] on span "BR07 - FOLHA SEPARADORA IMPERMEAVEL" at bounding box center [163, 59] width 164 height 7
copy span "FOLHA SEPARADORA IMPERMEAVEL"
click at [274, 8] on span "Planejamento" at bounding box center [267, 10] width 39 height 10
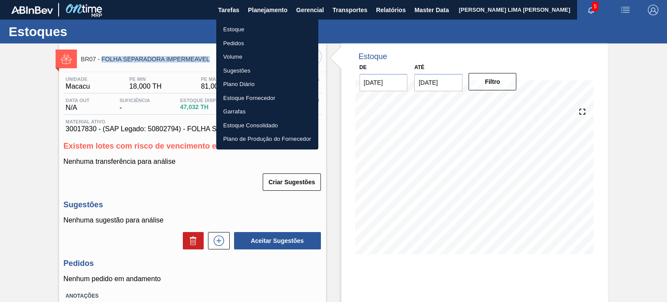
click at [265, 30] on li "Estoque" at bounding box center [267, 30] width 102 height 14
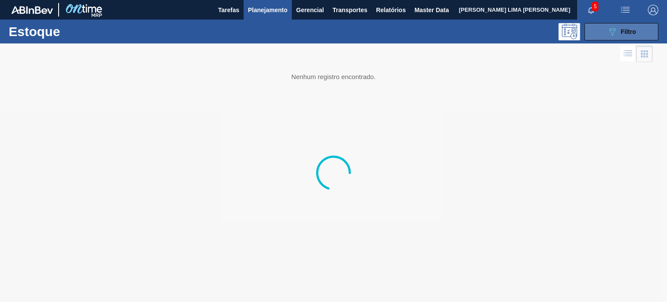
click at [619, 32] on div "089F7B8B-B2A5-4AFE-B5C0-19BA573D28AC Filtro" at bounding box center [621, 31] width 29 height 10
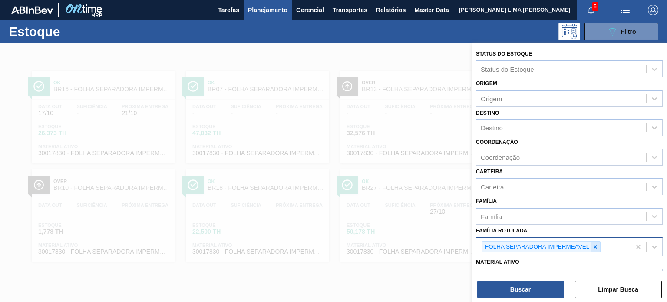
click at [592, 246] on icon at bounding box center [595, 246] width 6 height 6
paste Rotulada "FOLHA SEPARADORA PAPEL CARTÃO"
type Rotulada "FOLHA SEPARADORA PAPEL CARTÃO"
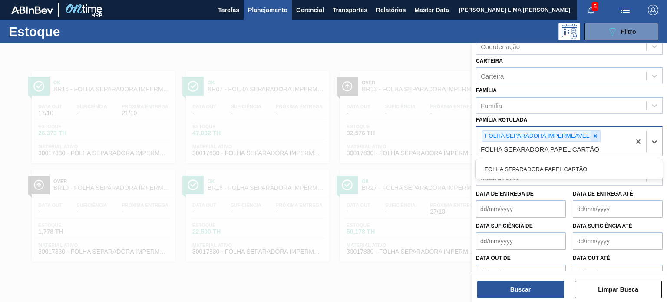
click at [595, 134] on icon at bounding box center [595, 135] width 3 height 3
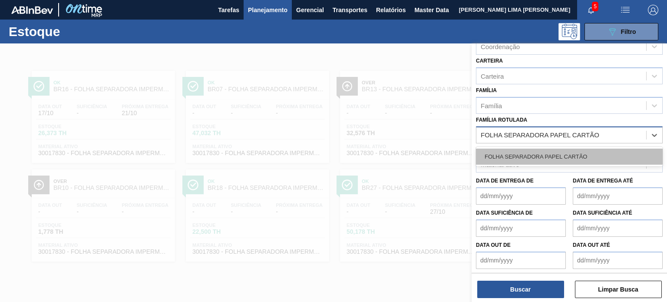
click at [578, 152] on div "FOLHA SEPARADORA PAPEL CARTÃO" at bounding box center [569, 156] width 187 height 16
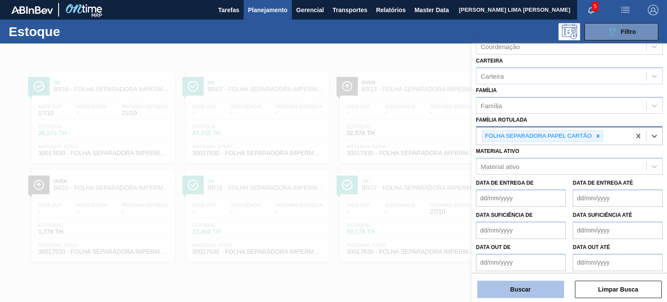
click at [544, 292] on button "Buscar" at bounding box center [520, 288] width 87 height 17
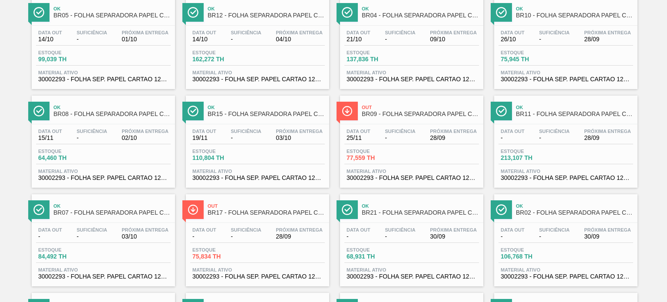
scroll to position [174, 0]
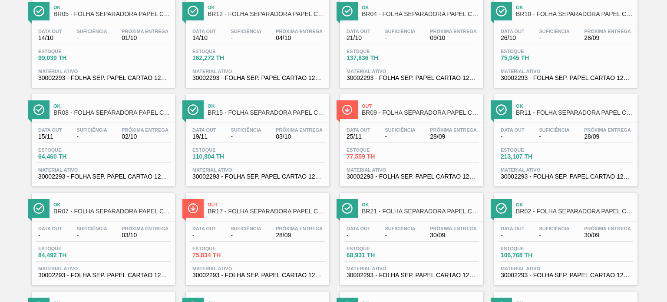
click at [455, 129] on span "Próxima Entrega" at bounding box center [453, 129] width 47 height 5
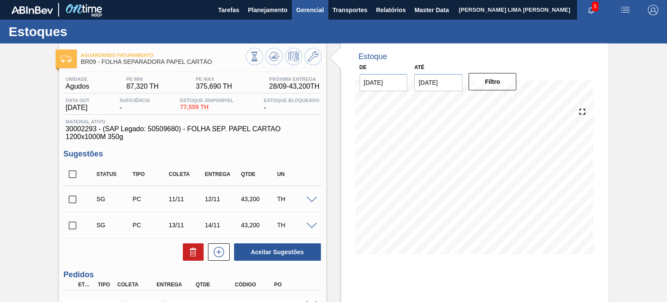
click at [297, 15] on span "Gerencial" at bounding box center [310, 10] width 28 height 10
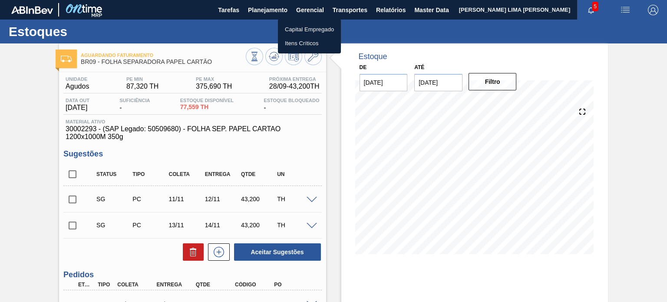
click at [272, 15] on div at bounding box center [333, 151] width 667 height 302
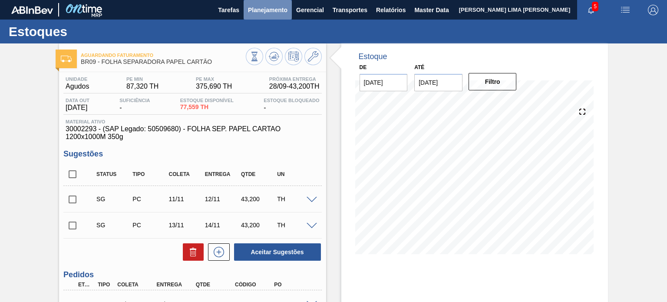
click at [266, 12] on span "Planejamento" at bounding box center [267, 10] width 39 height 10
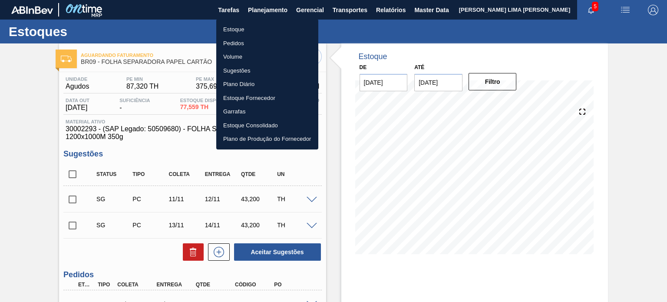
click at [257, 28] on li "Estoque" at bounding box center [267, 30] width 102 height 14
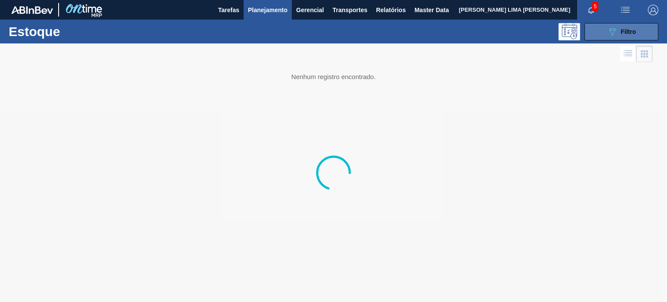
click at [615, 23] on button "089F7B8B-B2A5-4AFE-B5C0-19BA573D28AC Filtro" at bounding box center [621, 31] width 74 height 17
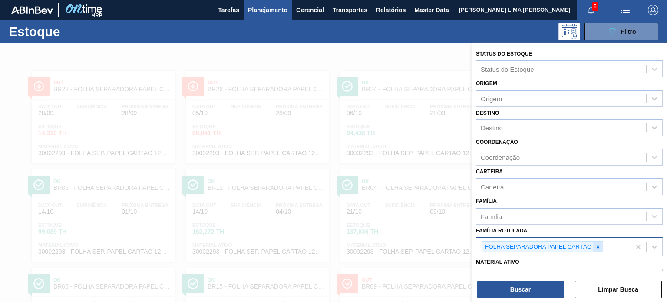
click at [598, 247] on icon at bounding box center [598, 246] width 6 height 6
paste Rotulada "FOLHA SEPARADORA"
type Rotulada "FOLHA SEPARADORA"
click at [595, 243] on icon at bounding box center [598, 246] width 6 height 6
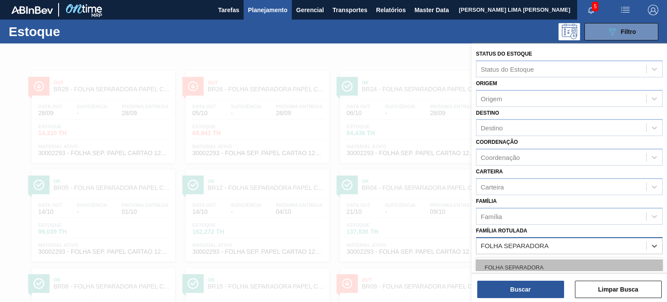
click at [543, 262] on div "FOLHA SEPARADORA" at bounding box center [569, 267] width 187 height 16
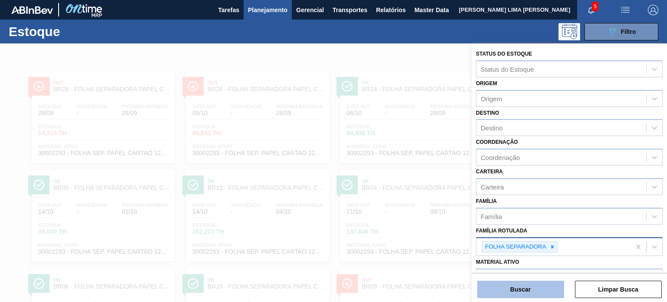
click at [537, 285] on button "Buscar" at bounding box center [520, 288] width 87 height 17
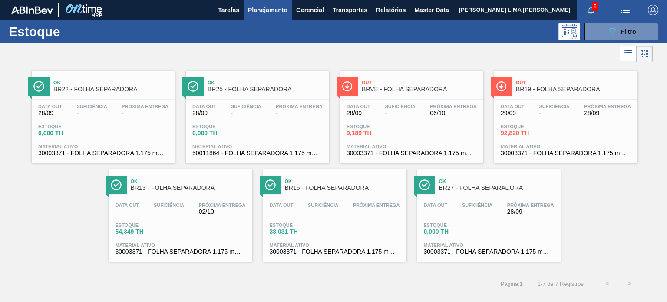
click at [280, 187] on div at bounding box center [270, 184] width 21 height 19
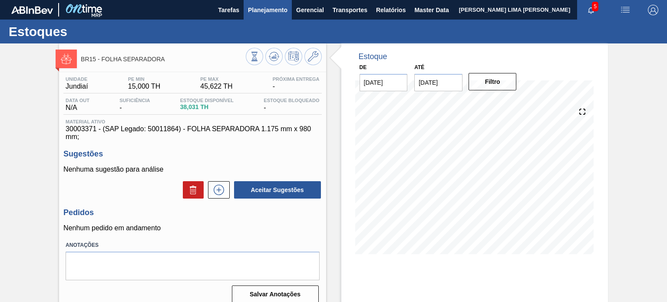
click at [282, 10] on span "Planejamento" at bounding box center [267, 10] width 39 height 10
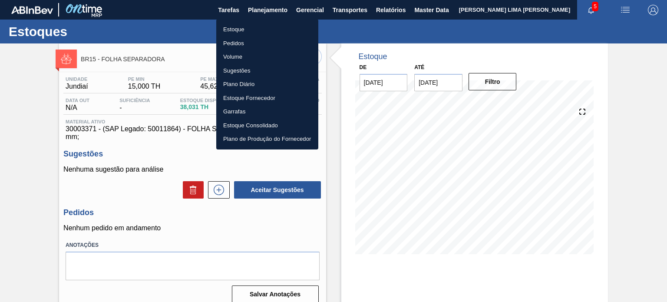
click at [256, 24] on li "Estoque" at bounding box center [267, 30] width 102 height 14
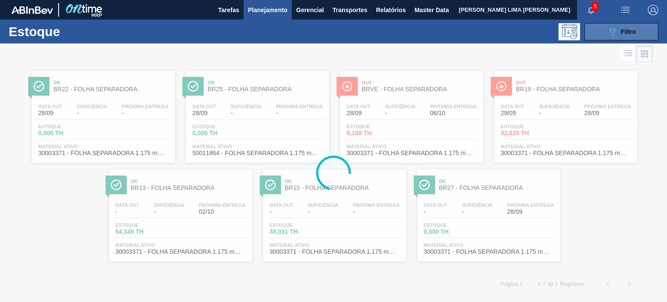
click at [631, 31] on span "Filtro" at bounding box center [628, 31] width 15 height 7
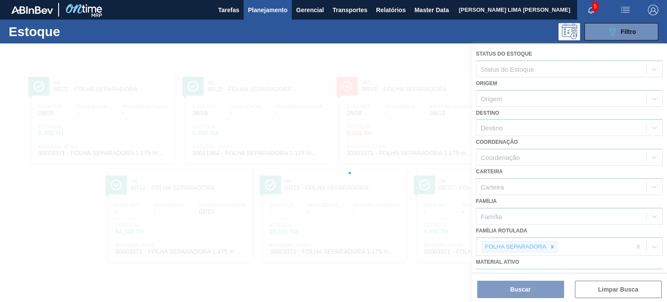
click at [553, 241] on div at bounding box center [333, 172] width 667 height 258
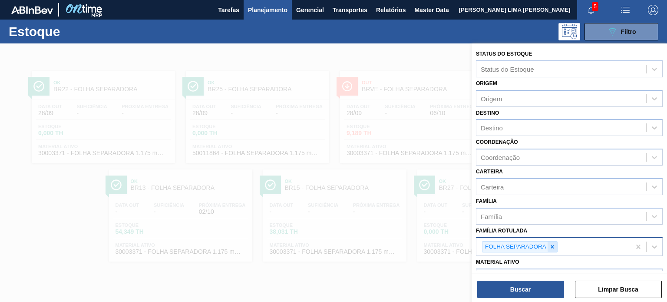
click at [555, 244] on div at bounding box center [552, 246] width 10 height 11
paste Rotulada "FOLHA SEPARADORA IMPERMEAVEL"
type Rotulada "FOLHA SEPARADORA IMPERMEAVEL"
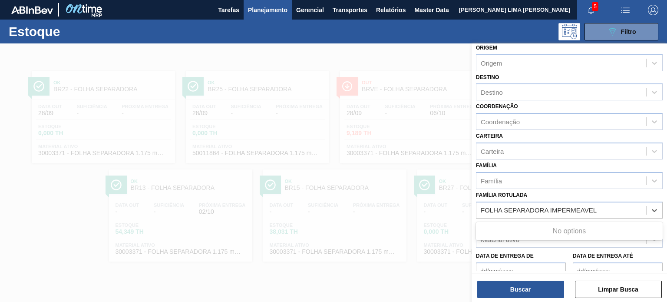
scroll to position [87, 0]
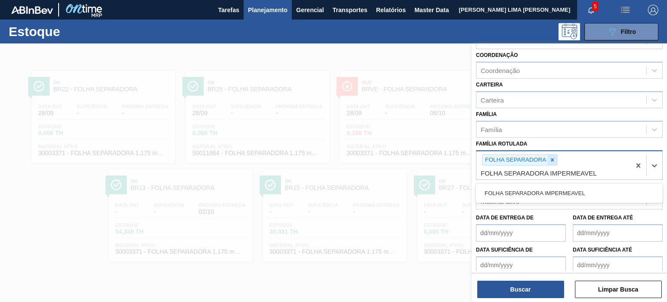
click at [551, 160] on icon at bounding box center [552, 160] width 6 height 6
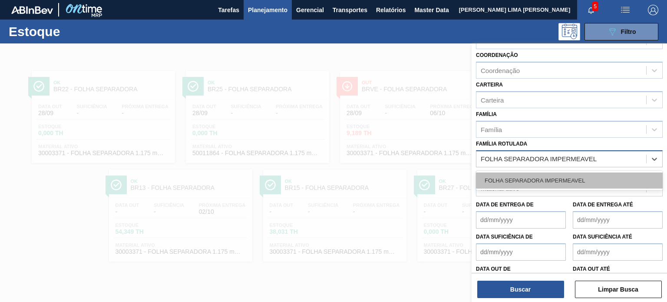
click at [547, 178] on div "FOLHA SEPARADORA IMPERMEAVEL" at bounding box center [569, 180] width 187 height 16
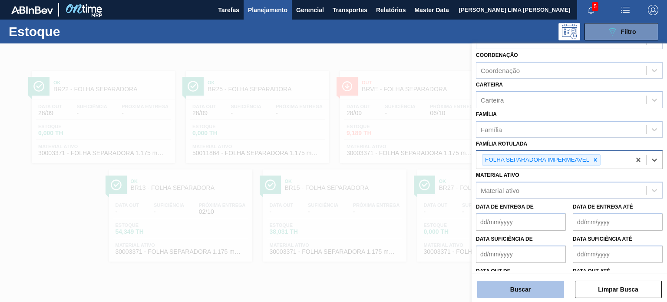
click at [543, 282] on button "Buscar" at bounding box center [520, 288] width 87 height 17
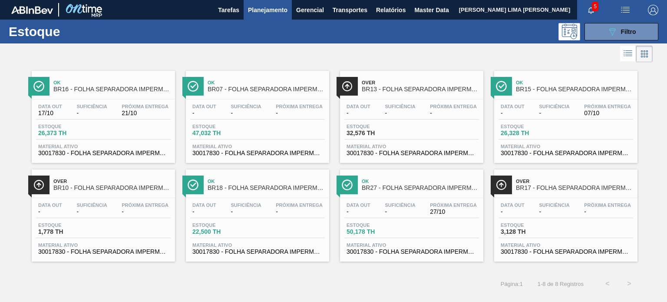
click at [395, 205] on span "Suficiência" at bounding box center [400, 204] width 30 height 5
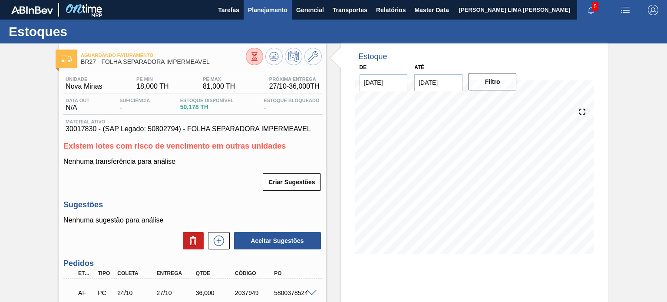
click at [256, 15] on button "Planejamento" at bounding box center [267, 10] width 48 height 20
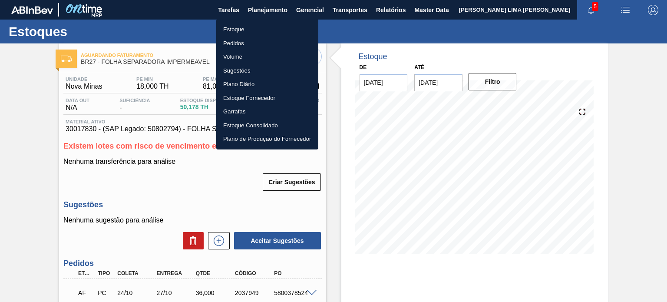
click at [239, 23] on li "Estoque" at bounding box center [267, 30] width 102 height 14
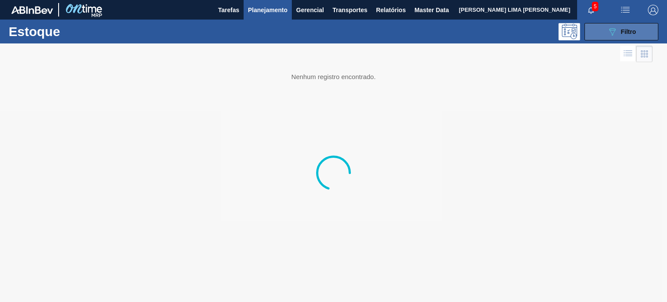
click at [601, 27] on button "089F7B8B-B2A5-4AFE-B5C0-19BA573D28AC Filtro" at bounding box center [621, 31] width 74 height 17
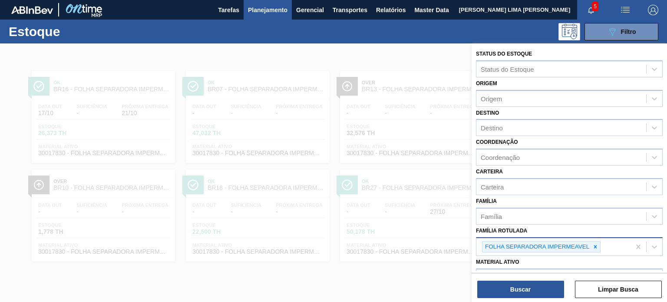
drag, startPoint x: 590, startPoint y: 242, endPoint x: 595, endPoint y: 244, distance: 5.6
click at [590, 242] on div at bounding box center [595, 246] width 10 height 11
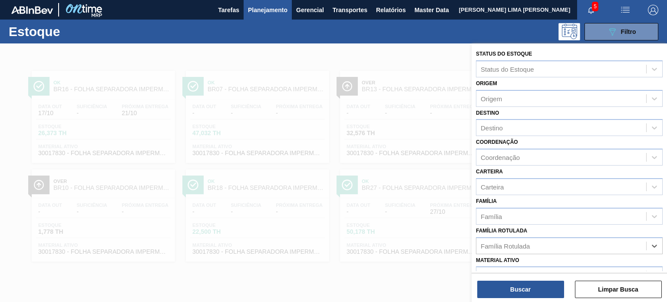
paste Rotulada "FOLHA SEPARADORA PAPEL CARTÃO"
type Rotulada "FOLHA SEPARADORA PAPEL CARTÃO"
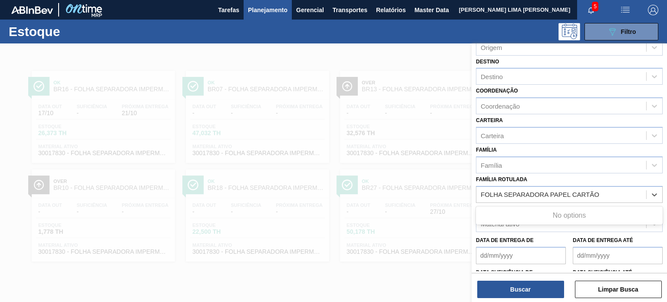
scroll to position [111, 0]
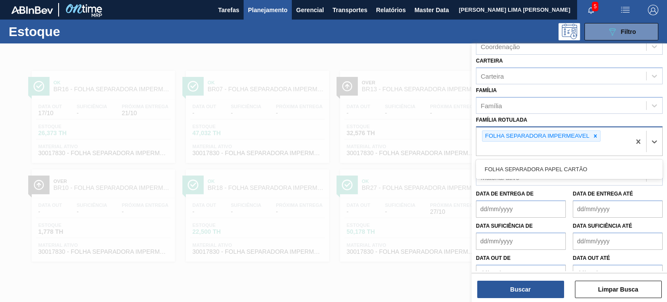
click at [601, 131] on div "FOLHA SEPARADORA IMPERMEAVEL FOLHA SEPARADORA PAPEL CARTÃO" at bounding box center [553, 141] width 154 height 29
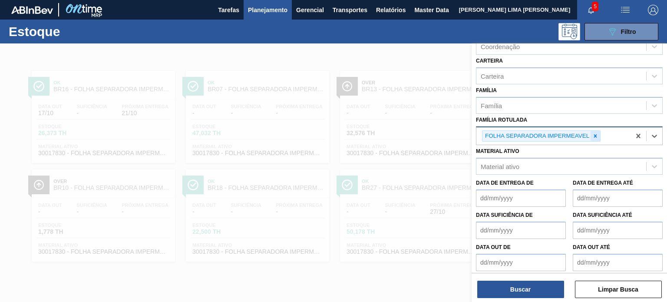
click at [596, 133] on icon at bounding box center [595, 136] width 6 height 6
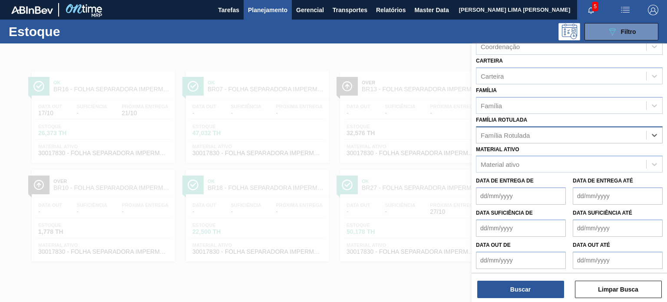
paste Rotulada "FOLHA SEPARADORA PAPEL CARTÃO"
type Rotulada "FOLHA SEPARADORA PAPEL CARTÃO"
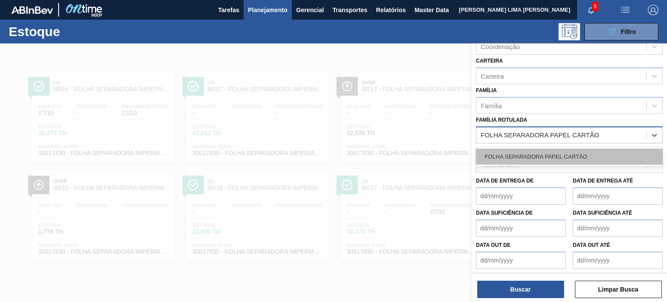
click at [569, 155] on div "FOLHA SEPARADORA PAPEL CARTÃO" at bounding box center [569, 156] width 187 height 16
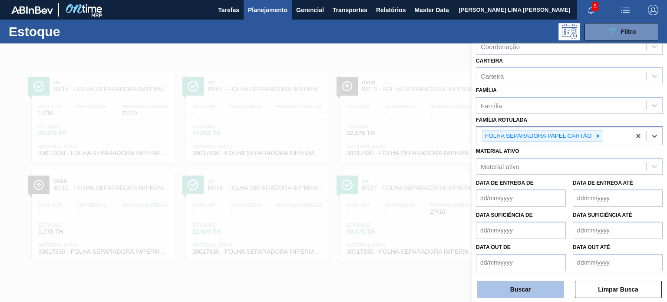
click at [539, 287] on button "Buscar" at bounding box center [520, 288] width 87 height 17
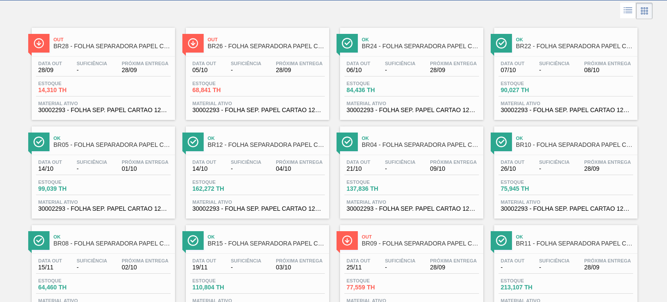
scroll to position [43, 0]
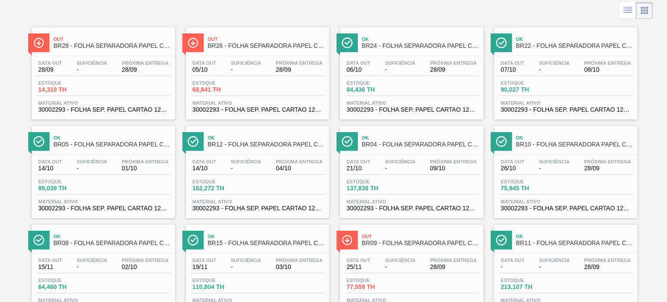
click at [147, 80] on div "Estoque 14,310 TH" at bounding box center [103, 88] width 135 height 16
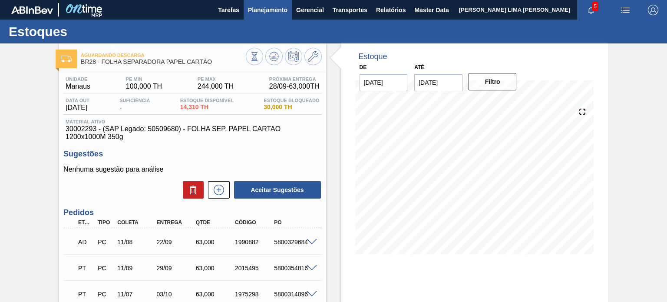
click at [272, 15] on button "Planejamento" at bounding box center [267, 10] width 48 height 20
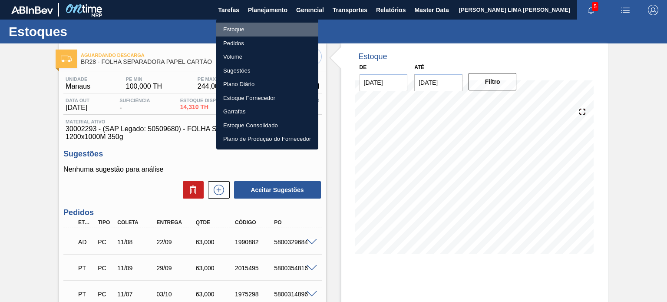
click at [260, 27] on li "Estoque" at bounding box center [267, 30] width 102 height 14
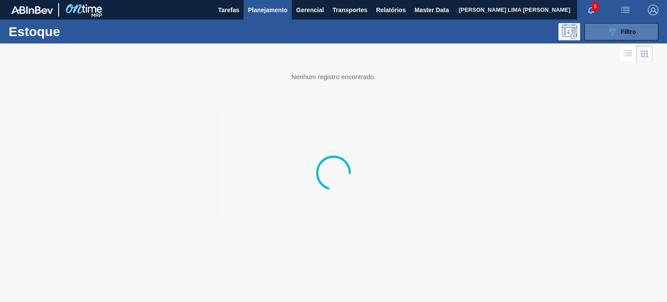
click at [627, 34] on span "Filtro" at bounding box center [628, 31] width 15 height 7
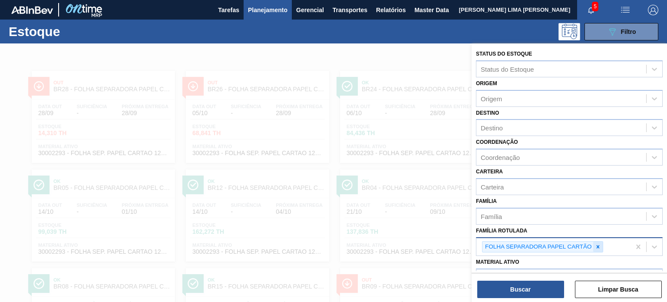
click at [596, 246] on icon at bounding box center [597, 246] width 3 height 3
paste Rotulada "FOLHA SEPARADORA"
type Rotulada "FOLHA SEPARADORA"
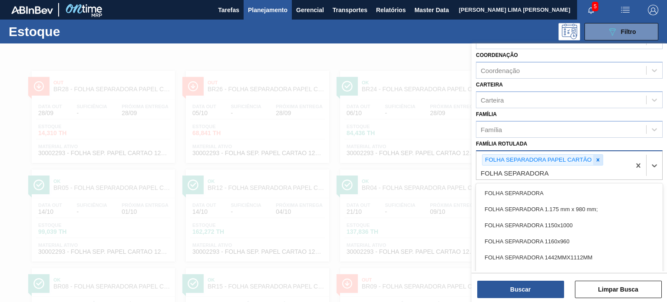
click at [597, 158] on icon at bounding box center [597, 159] width 3 height 3
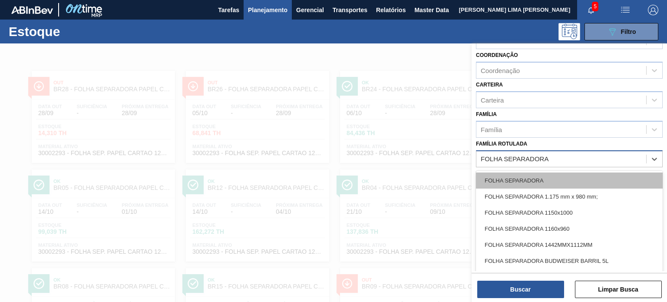
click at [541, 176] on div "FOLHA SEPARADORA" at bounding box center [569, 180] width 187 height 16
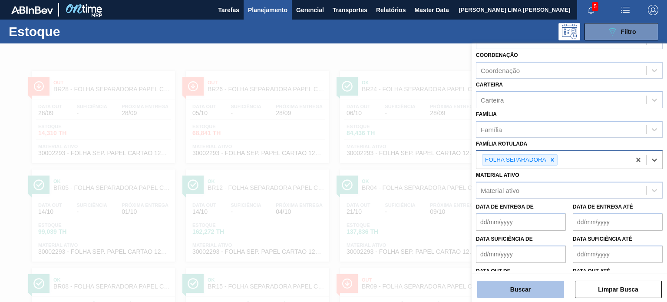
click at [532, 296] on button "Buscar" at bounding box center [520, 288] width 87 height 17
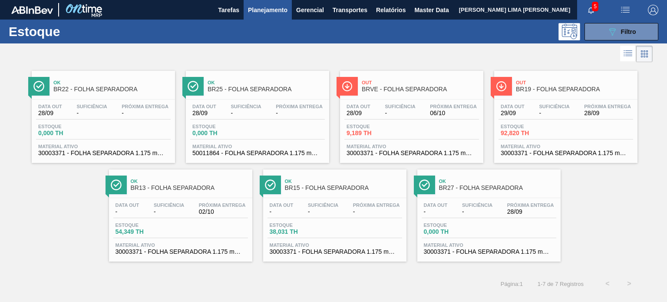
click at [455, 213] on div "Data out - Suficiência - Próxima Entrega 28/09" at bounding box center [488, 210] width 135 height 16
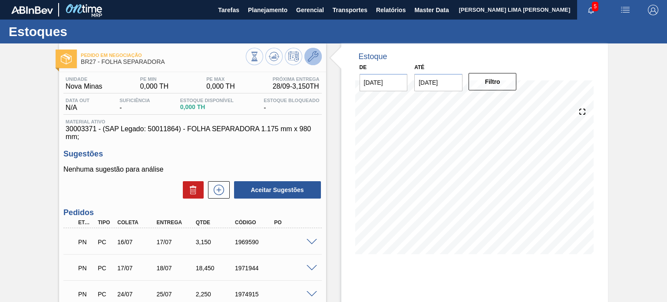
click at [313, 63] on button at bounding box center [312, 56] width 17 height 17
click at [263, 12] on span "Planejamento" at bounding box center [267, 10] width 39 height 10
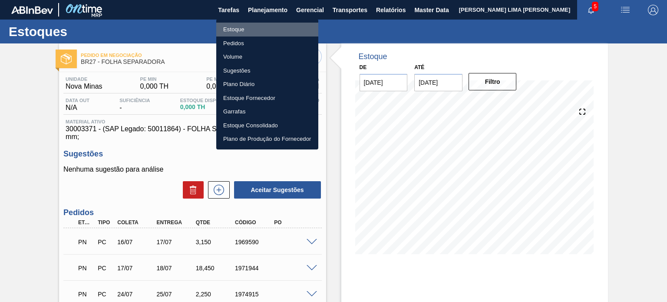
click at [245, 30] on li "Estoque" at bounding box center [267, 30] width 102 height 14
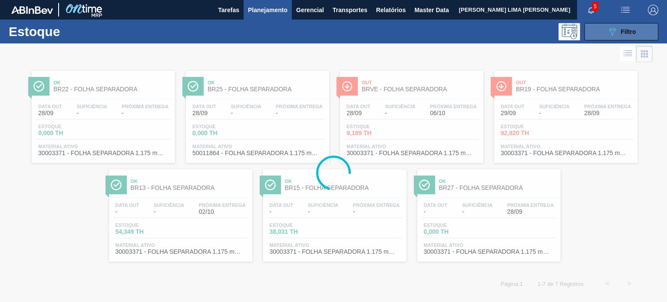
click at [598, 31] on button "089F7B8B-B2A5-4AFE-B5C0-19BA573D28AC Filtro" at bounding box center [621, 31] width 74 height 17
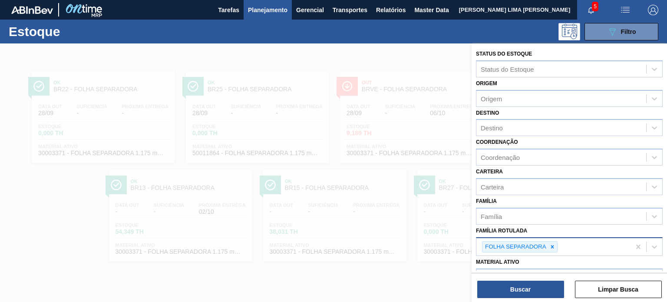
click at [553, 246] on div at bounding box center [552, 246] width 10 height 11
paste Rotulada "FOLHA SEPARADORA IMPERMEAVEL"
type Rotulada "FOLHA SEPARADORA IMPERMEAVEL"
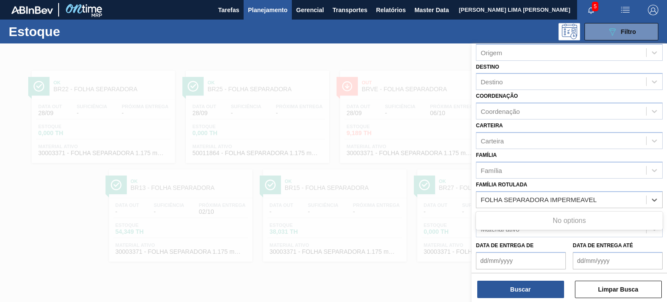
scroll to position [87, 0]
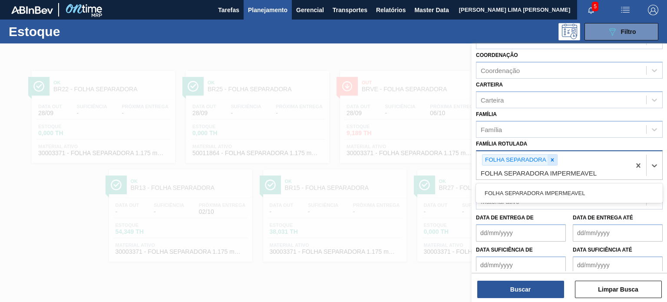
click at [552, 155] on div at bounding box center [552, 160] width 10 height 11
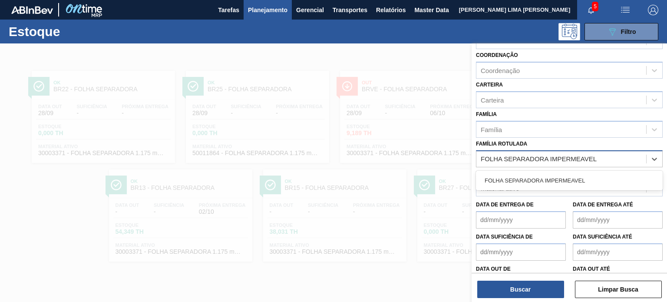
click at [552, 180] on div "FOLHA SEPARADORA IMPERMEAVEL" at bounding box center [569, 180] width 187 height 16
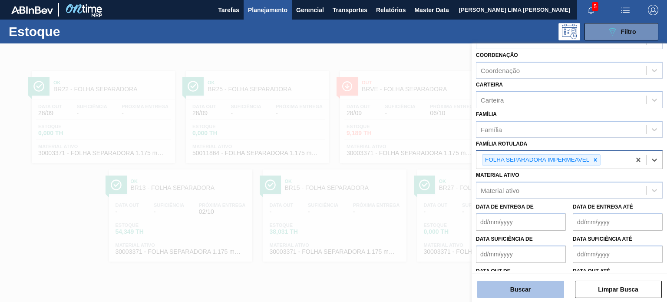
click at [526, 290] on button "Buscar" at bounding box center [520, 288] width 87 height 17
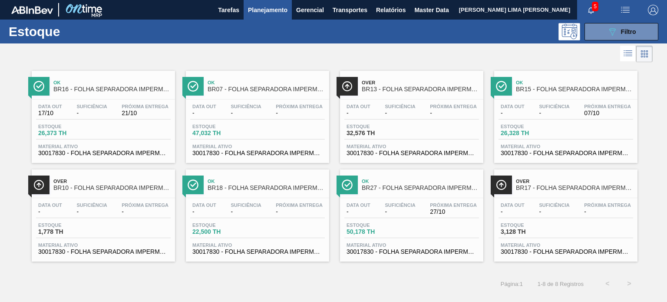
click at [296, 202] on span "Próxima Entrega" at bounding box center [299, 204] width 47 height 5
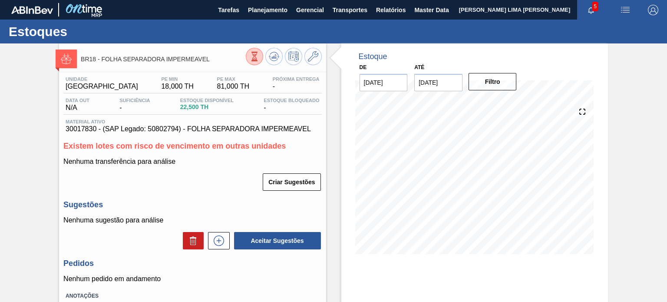
drag, startPoint x: 276, startPoint y: 7, endPoint x: 255, endPoint y: 28, distance: 30.1
click at [276, 7] on span "Planejamento" at bounding box center [267, 10] width 39 height 10
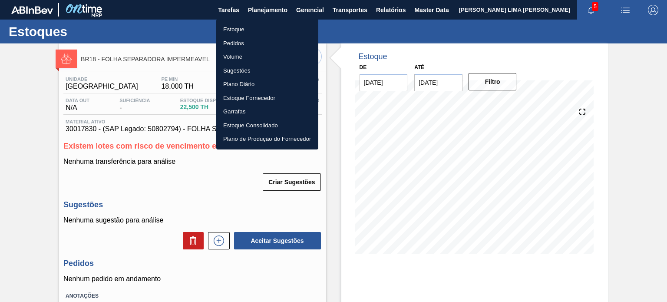
drag, startPoint x: 243, startPoint y: 34, endPoint x: 252, endPoint y: 33, distance: 9.2
click at [243, 34] on li "Estoque" at bounding box center [267, 30] width 102 height 14
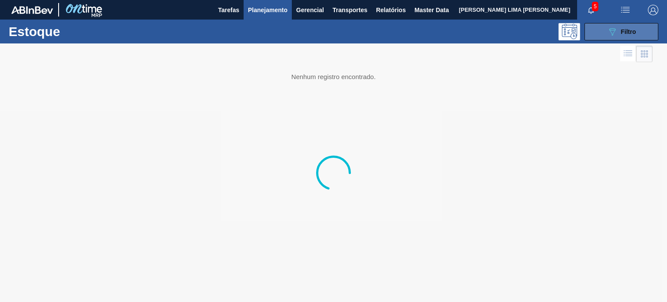
click at [610, 32] on icon "089F7B8B-B2A5-4AFE-B5C0-19BA573D28AC" at bounding box center [612, 31] width 10 height 10
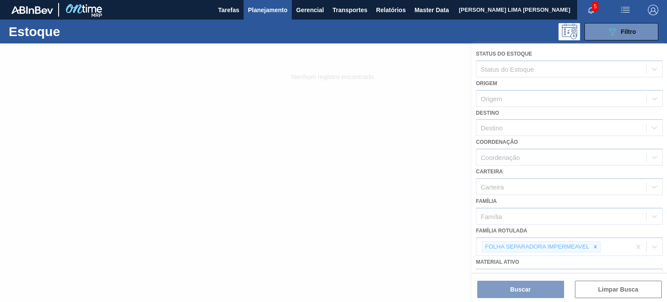
click at [595, 245] on div at bounding box center [333, 172] width 667 height 258
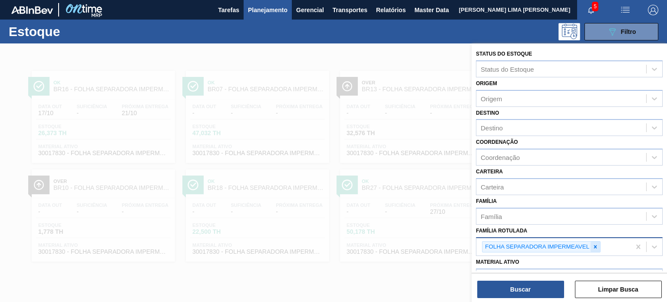
click at [597, 245] on icon at bounding box center [595, 246] width 6 height 6
paste Rotulada "FOLHA SEPARADORA PAPEL CARTÃO"
type Rotulada "FOLHA SEPARADORA PAPEL CARTÃO"
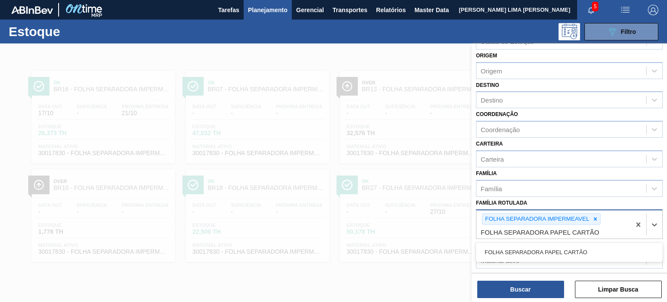
scroll to position [87, 0]
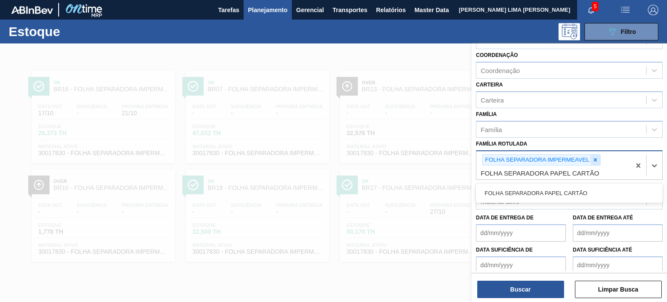
click at [595, 158] on icon at bounding box center [595, 160] width 6 height 6
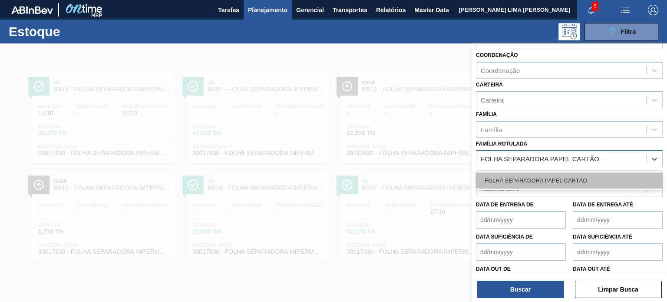
click at [572, 174] on div "FOLHA SEPARADORA PAPEL CARTÃO" at bounding box center [569, 180] width 187 height 16
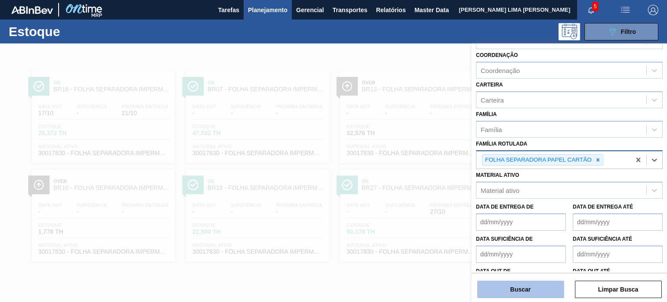
click at [545, 289] on button "Buscar" at bounding box center [520, 288] width 87 height 17
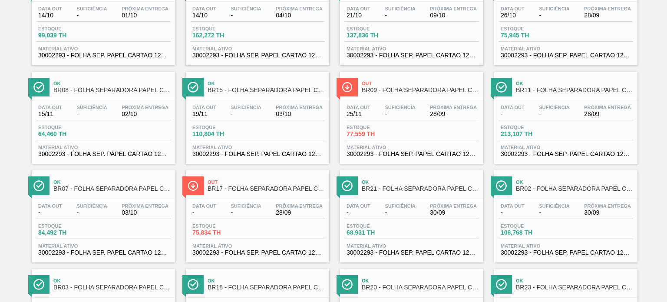
scroll to position [217, 0]
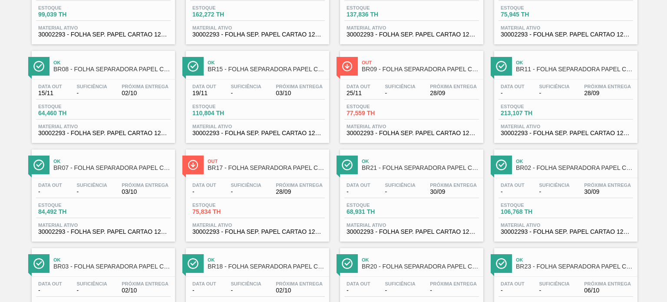
click at [419, 185] on div "Data out - Suficiência - Próxima Entrega 30/09" at bounding box center [411, 190] width 135 height 16
